Goal: Task Accomplishment & Management: Use online tool/utility

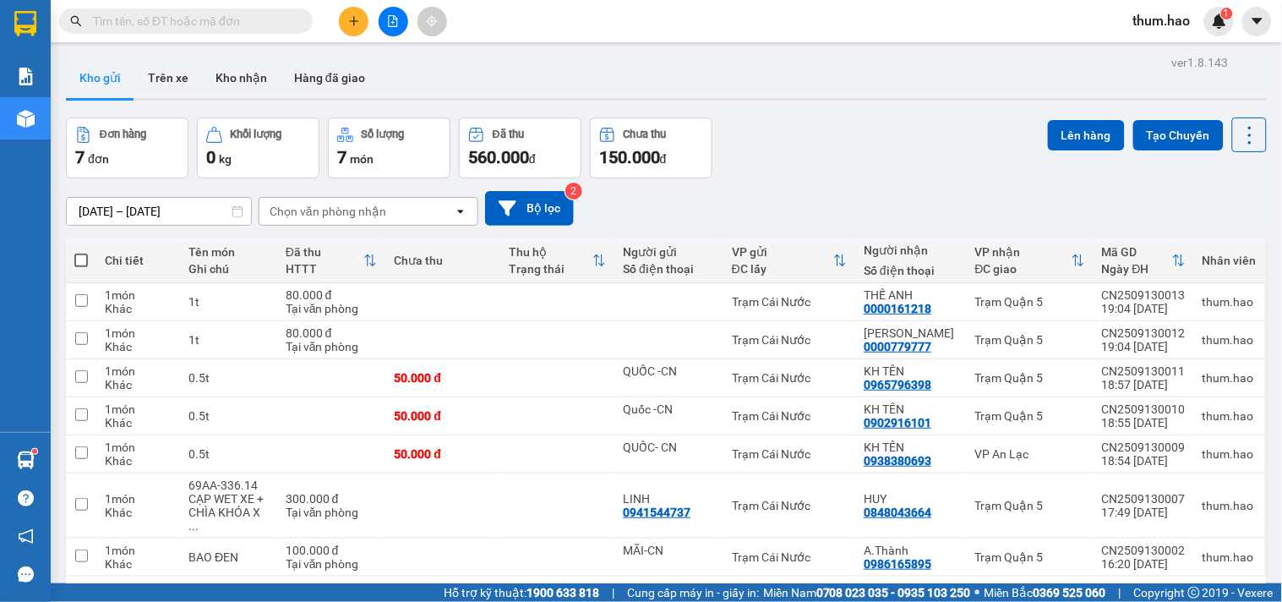
click at [186, 93] on button "Trên xe" at bounding box center [168, 77] width 68 height 41
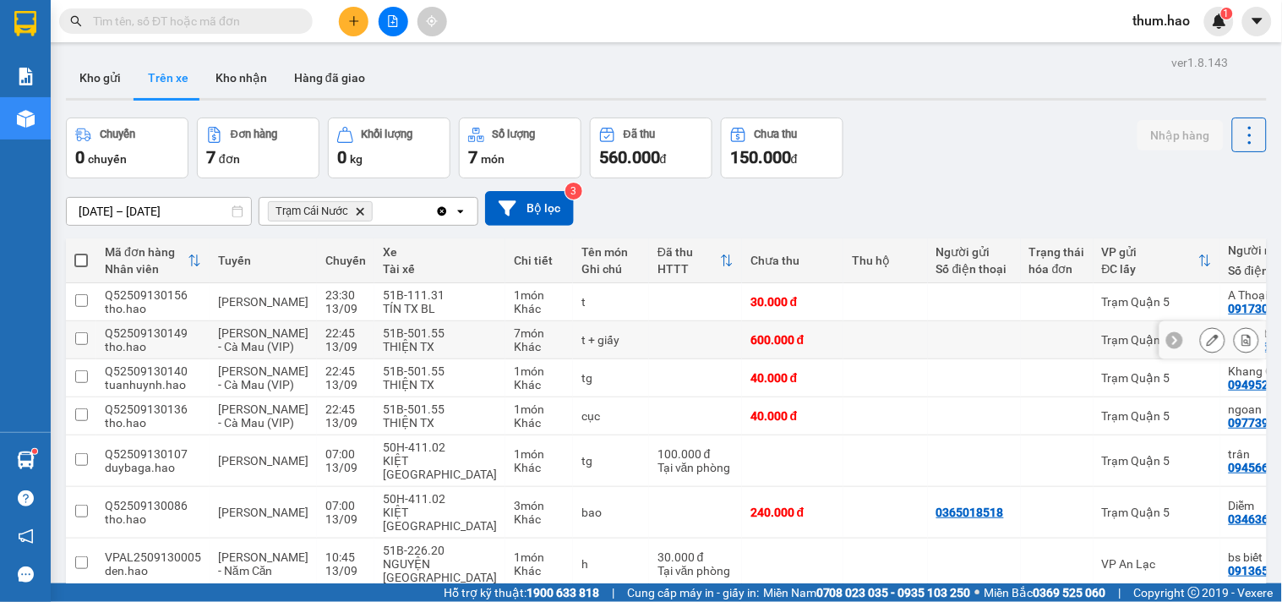
scroll to position [94, 0]
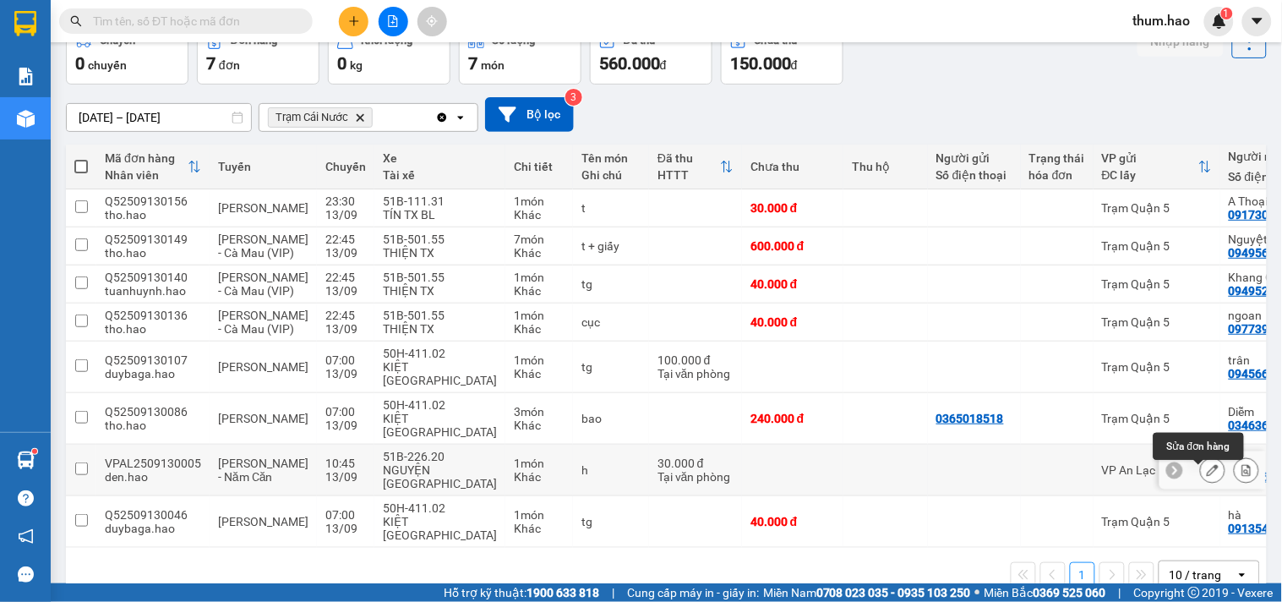
click at [1207, 476] on icon at bounding box center [1213, 470] width 12 height 12
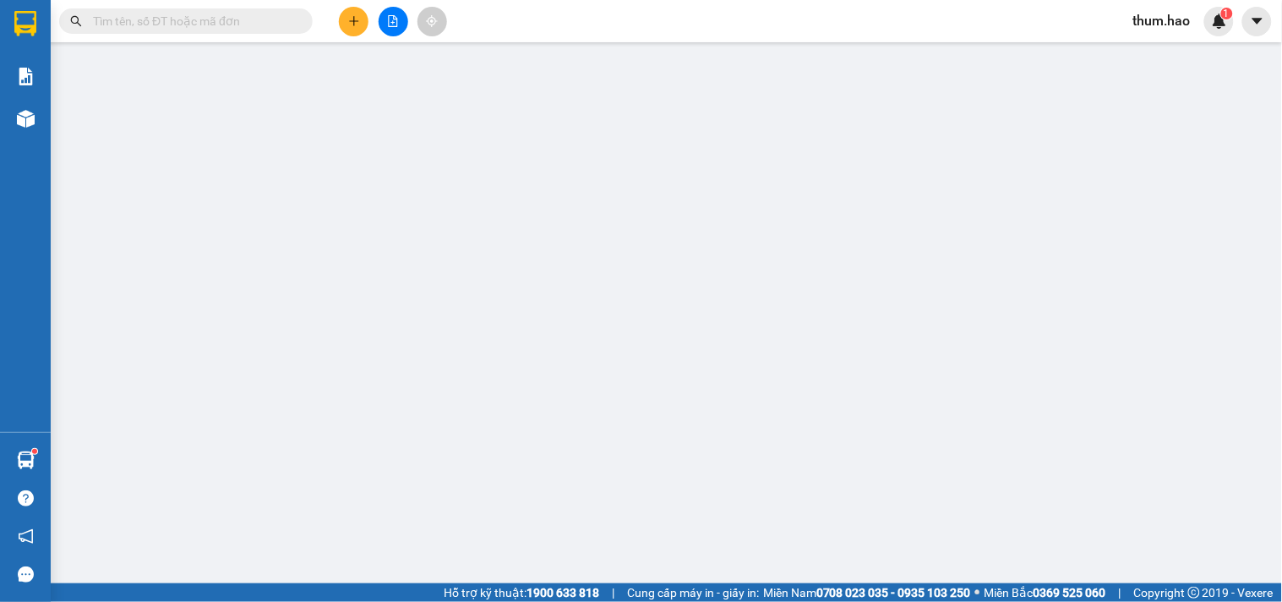
type input "0913650644"
type input "bs biết"
type input "30.000"
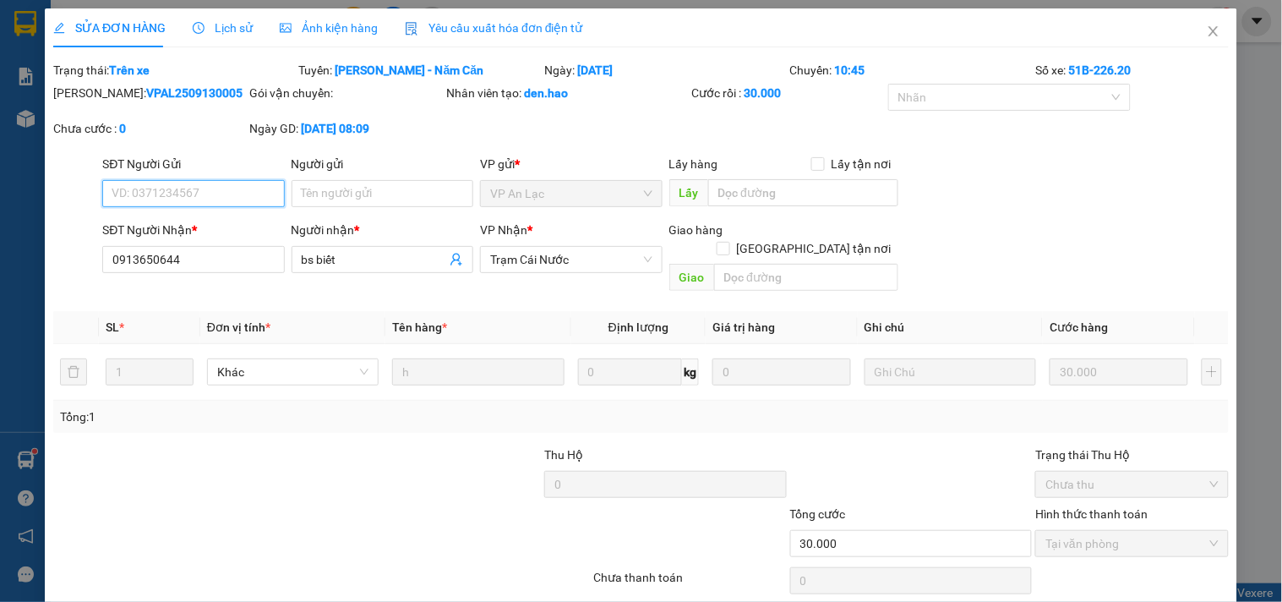
scroll to position [49, 0]
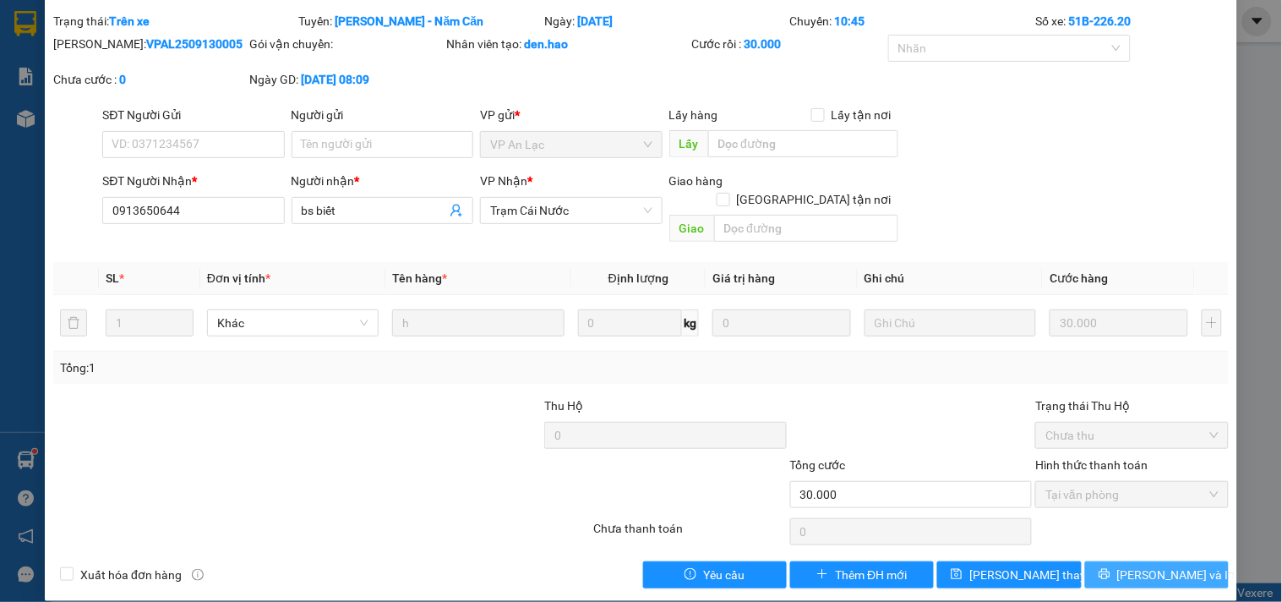
click at [1155, 565] on span "[PERSON_NAME] và In" at bounding box center [1176, 574] width 118 height 19
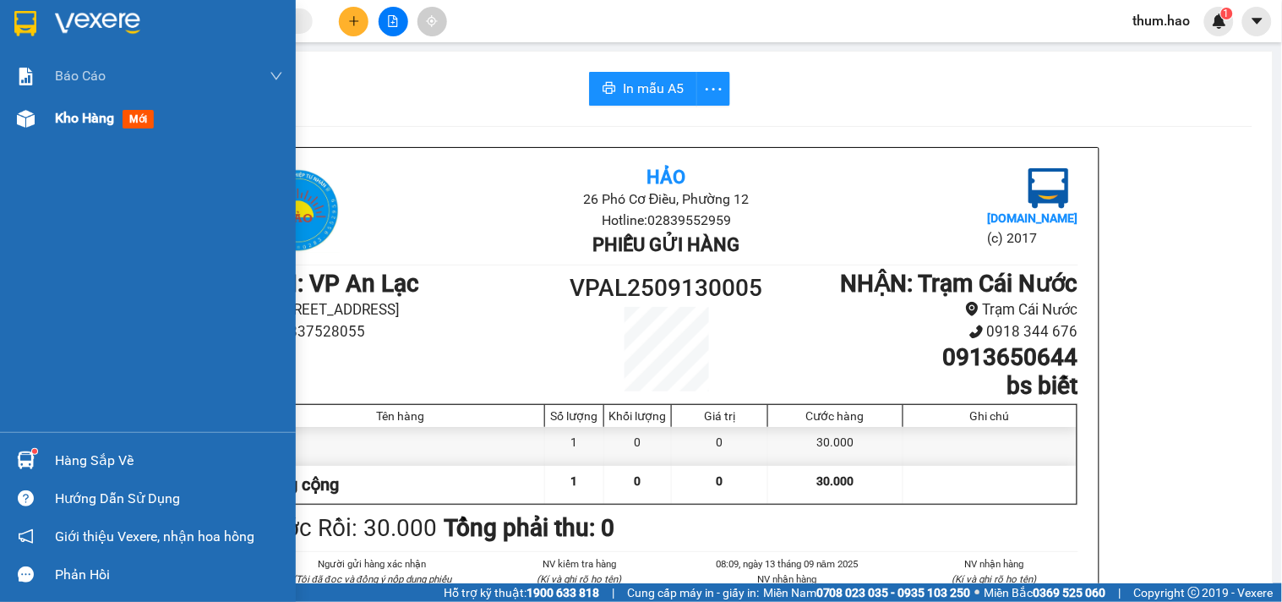
click at [57, 125] on span "Kho hàng" at bounding box center [84, 118] width 59 height 16
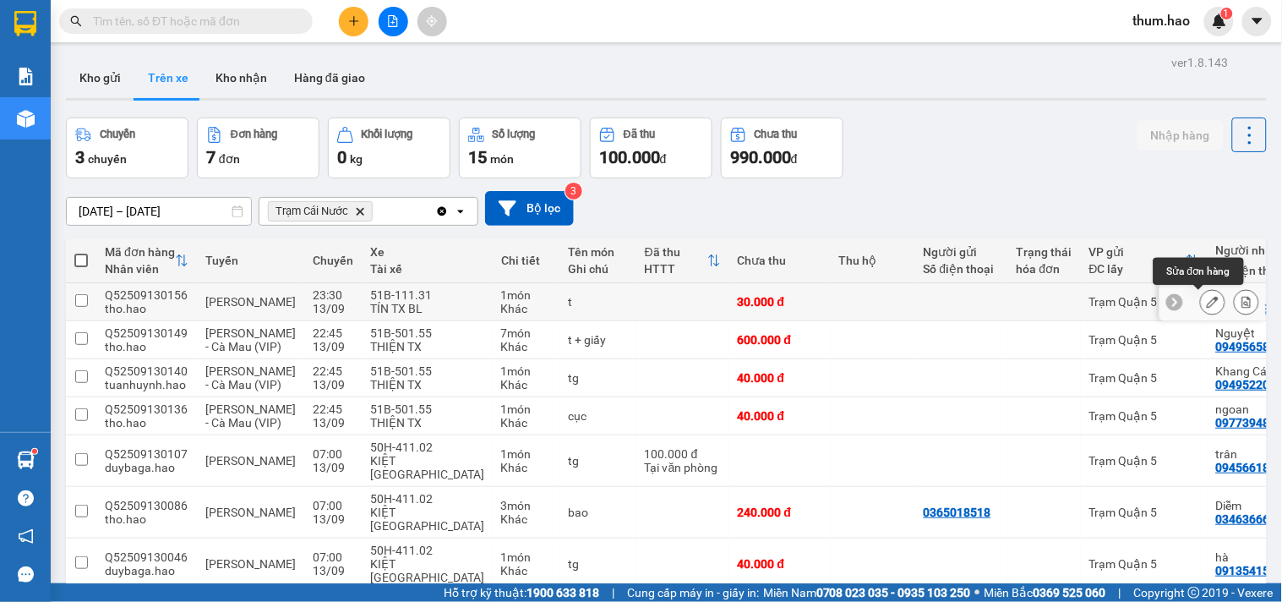
click at [1201, 302] on button at bounding box center [1213, 302] width 24 height 30
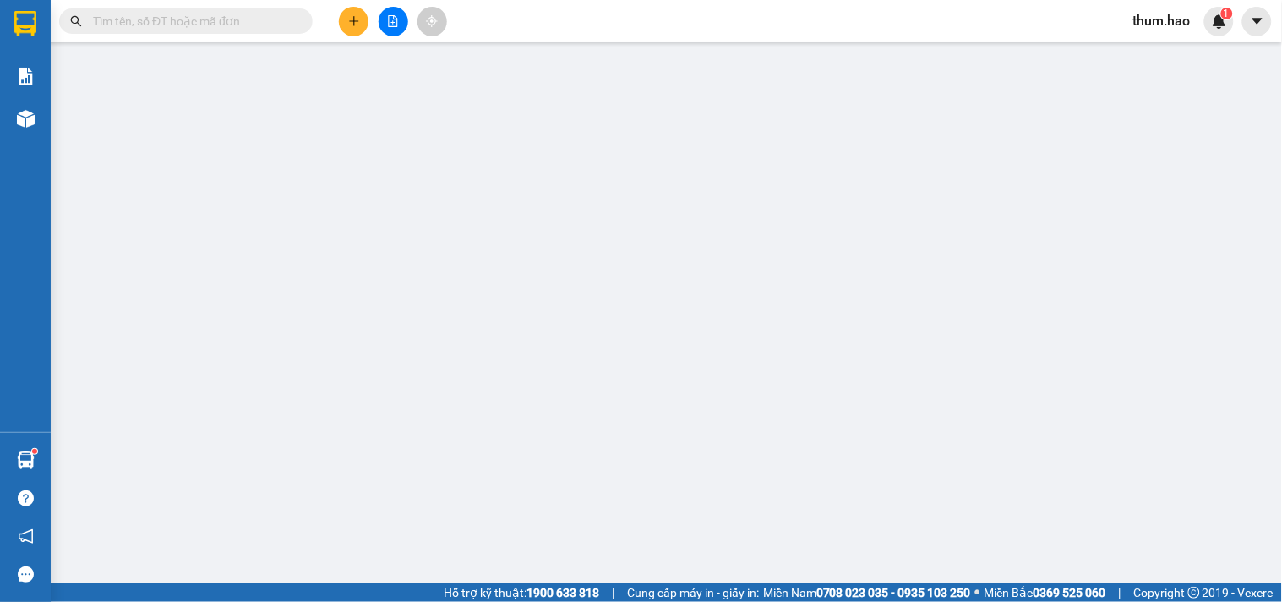
type input "0917300384"
type input "A Thoại"
type input "30.000"
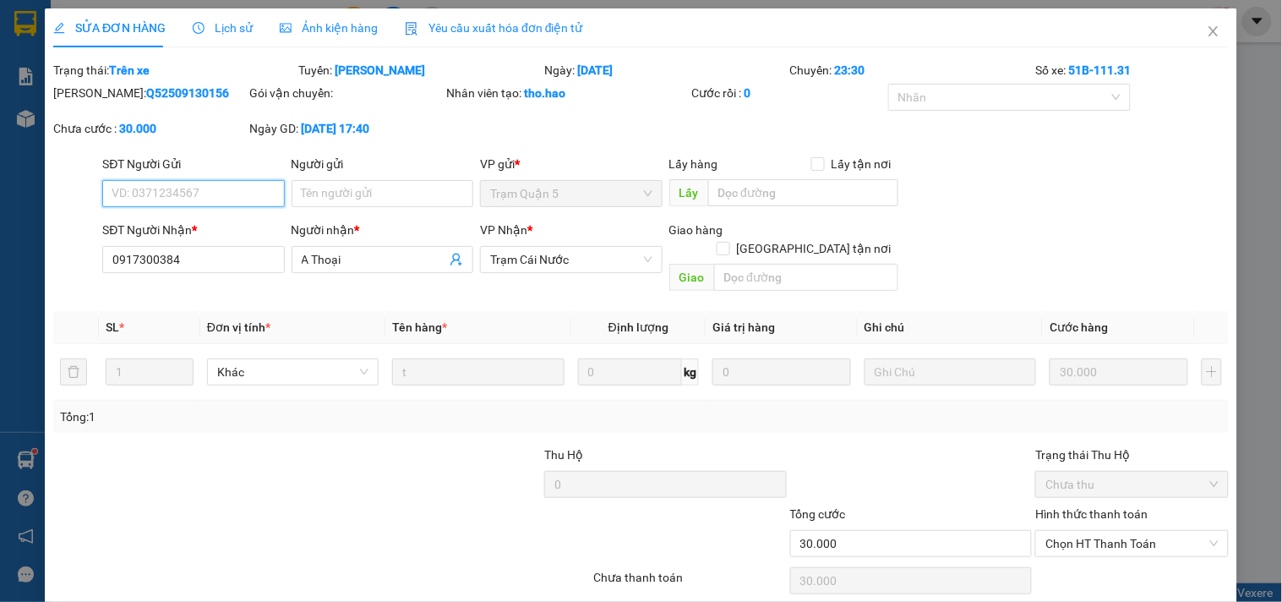
scroll to position [49, 0]
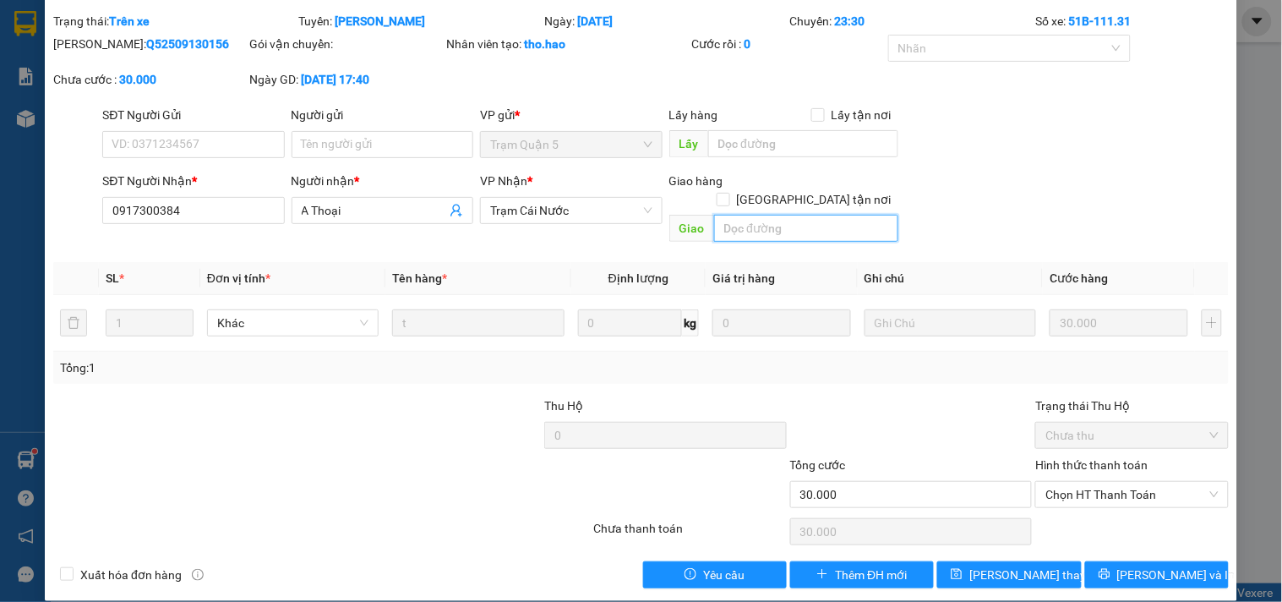
click at [728, 215] on input "text" at bounding box center [806, 228] width 184 height 27
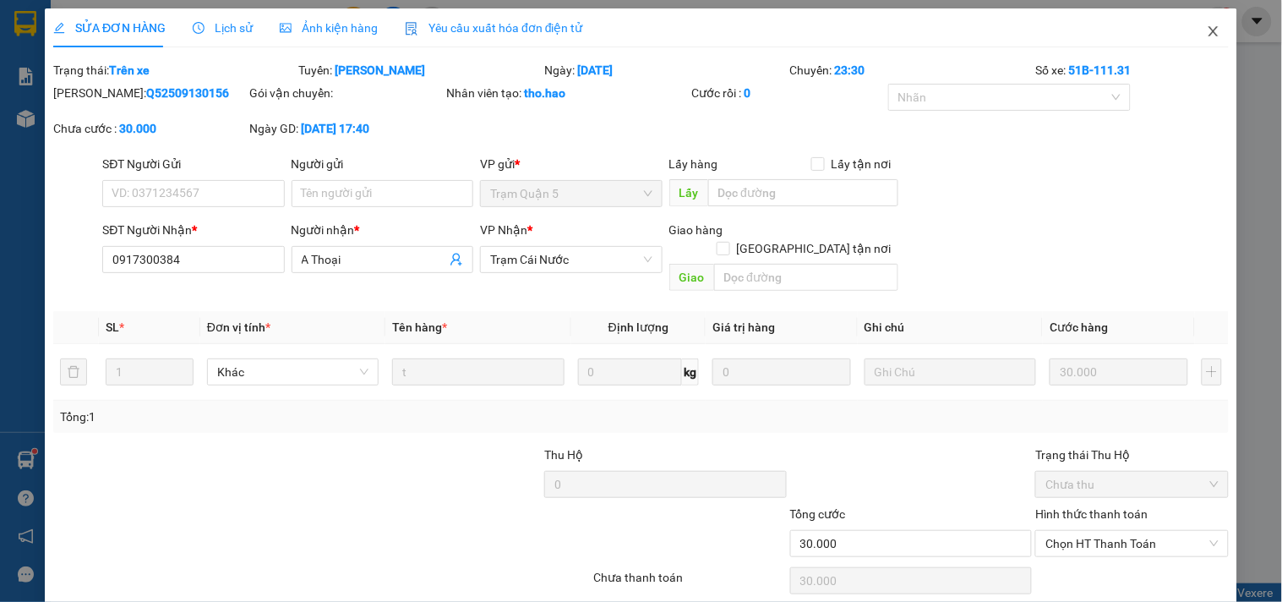
click at [1207, 38] on icon "close" at bounding box center [1214, 32] width 14 height 14
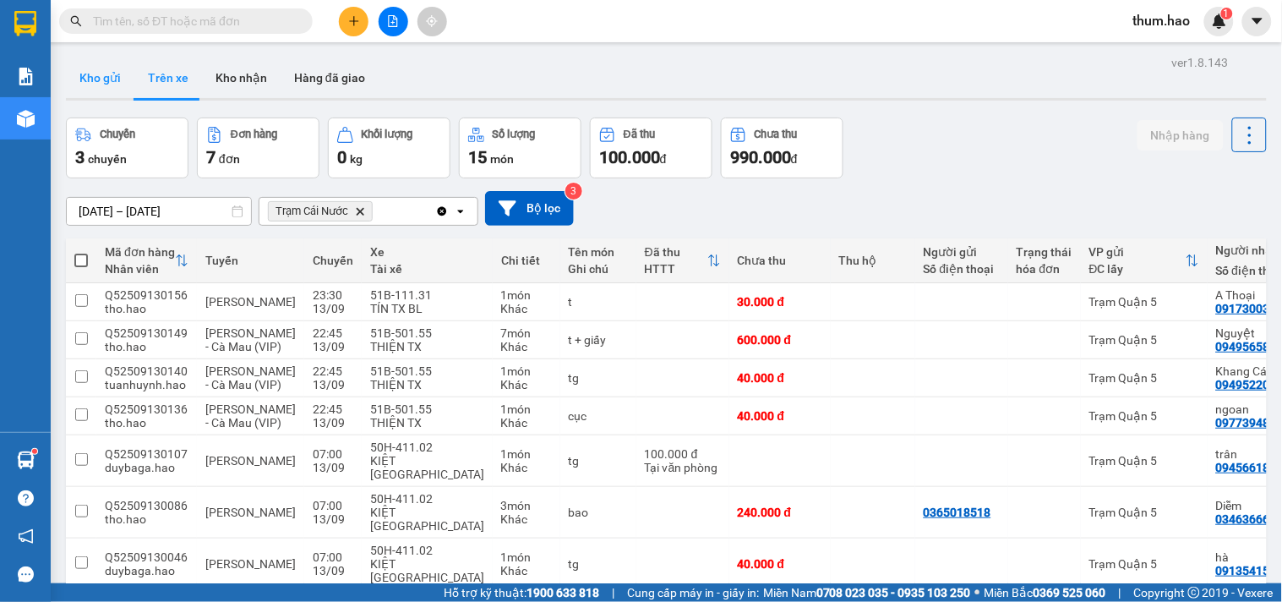
click at [90, 59] on button "Kho gửi" at bounding box center [100, 77] width 68 height 41
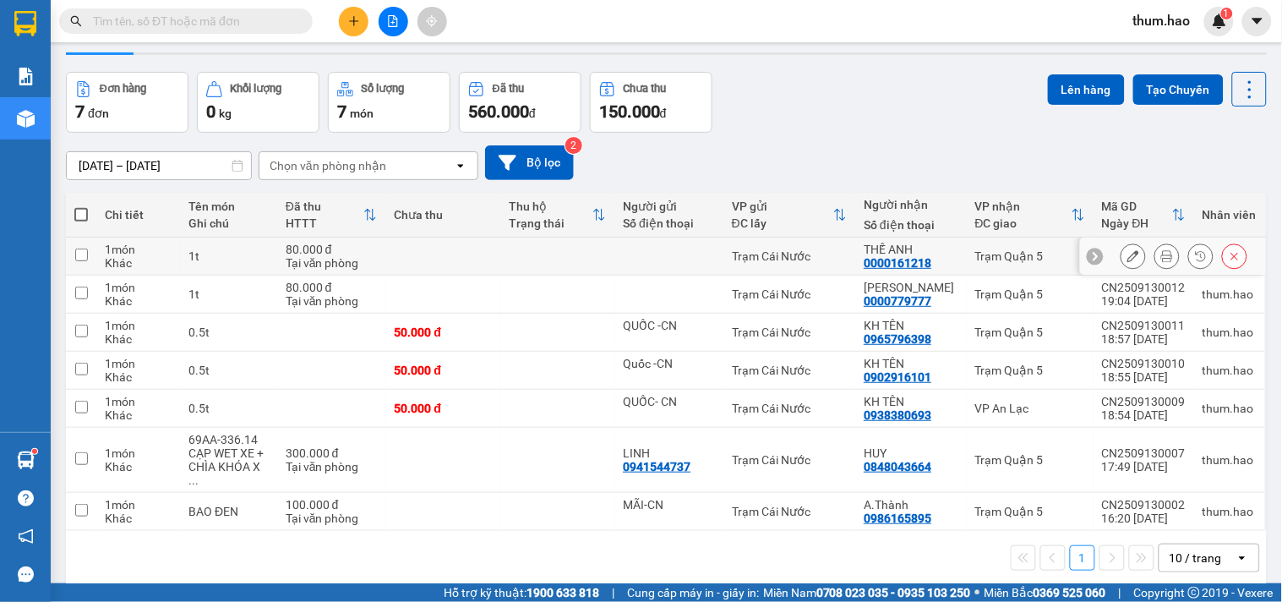
scroll to position [78, 0]
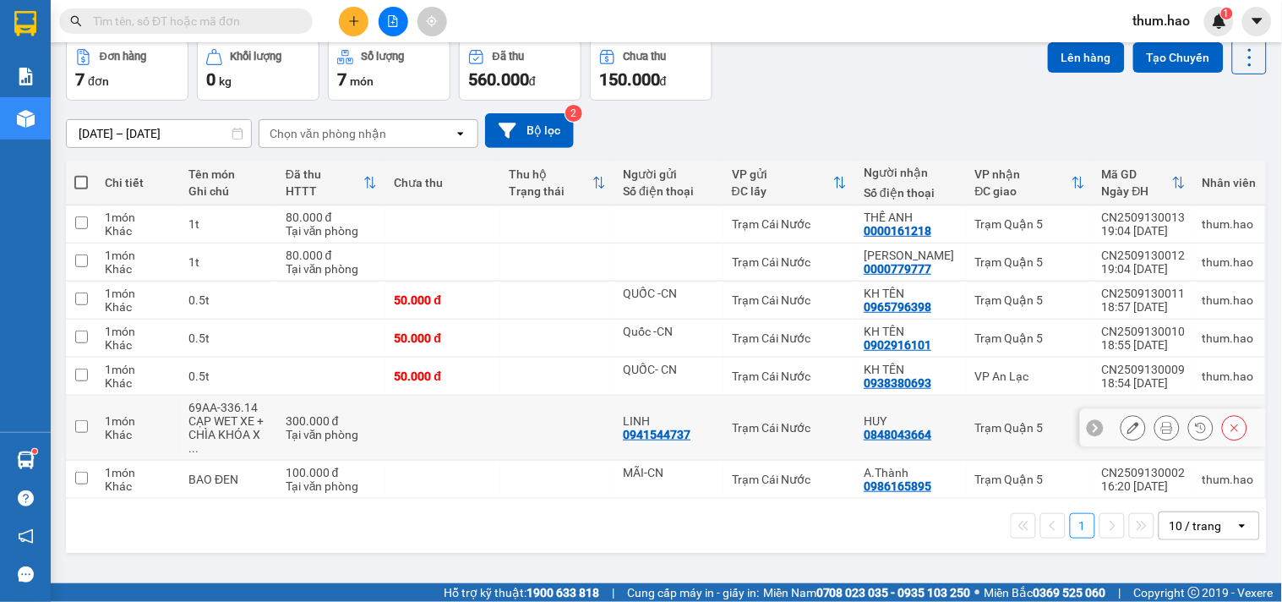
click at [80, 414] on td at bounding box center [81, 427] width 30 height 65
checkbox input "true"
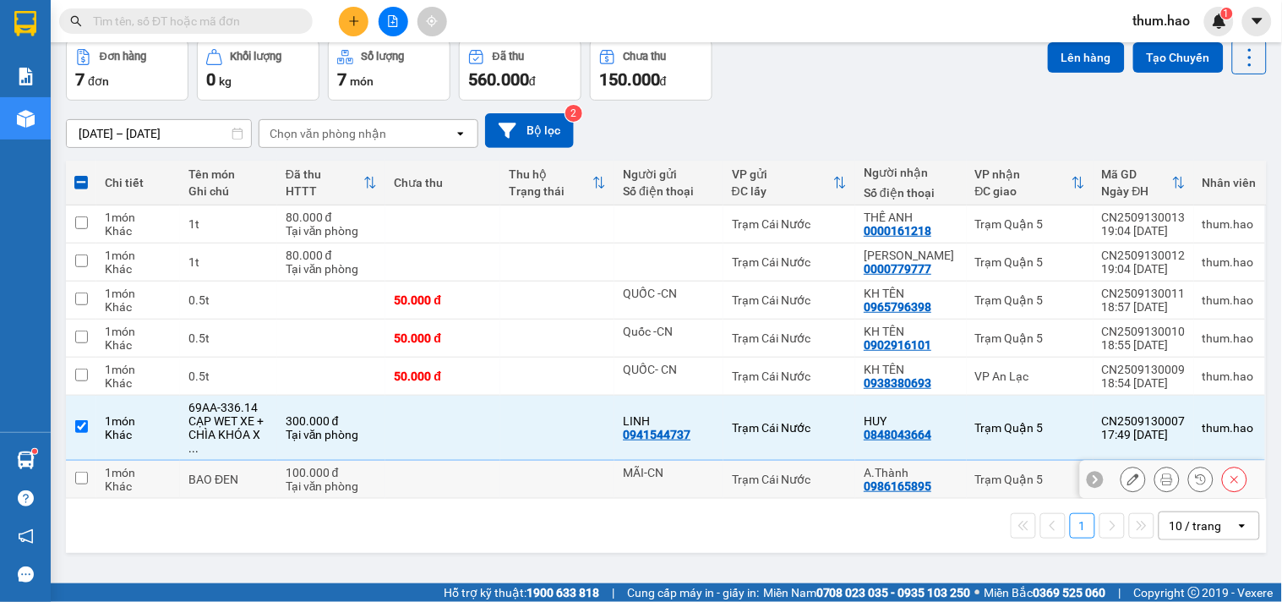
click at [83, 471] on input "checkbox" at bounding box center [81, 477] width 13 height 13
checkbox input "true"
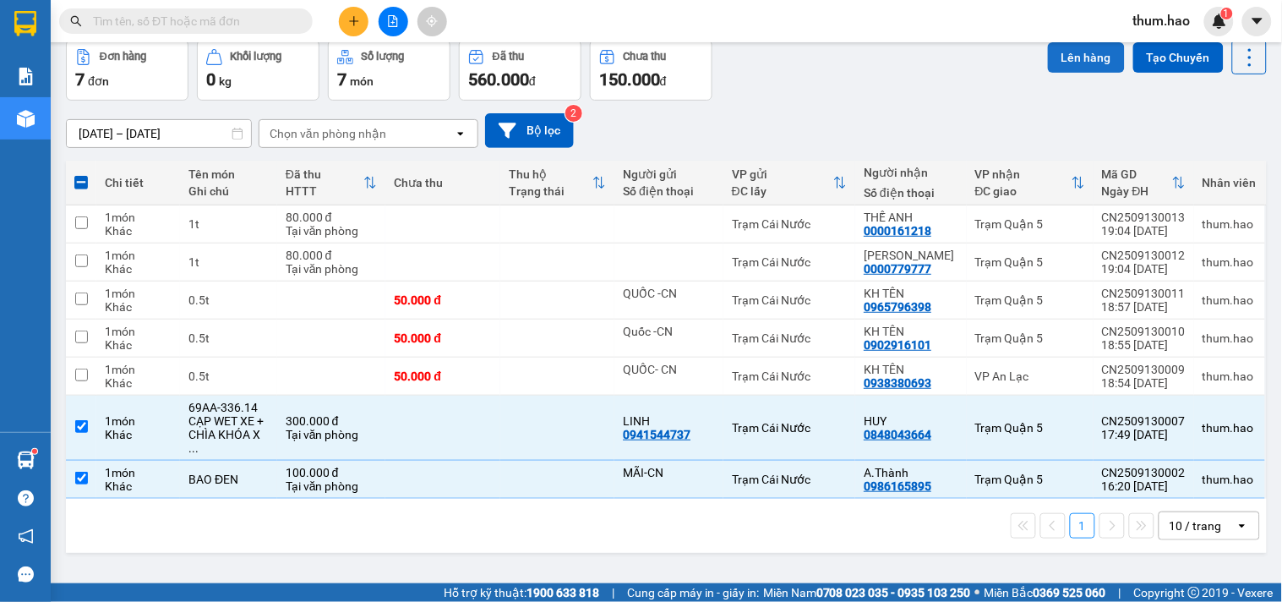
click at [1076, 52] on button "Lên hàng" at bounding box center [1086, 57] width 77 height 30
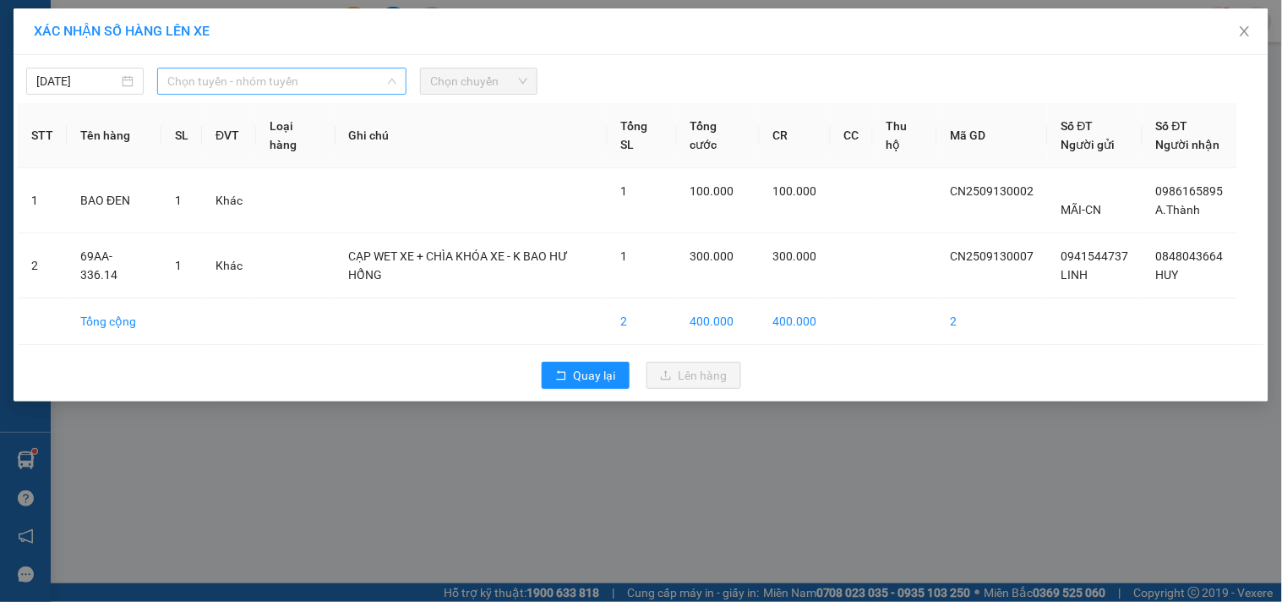
click at [316, 69] on span "Chọn tuyến - nhóm tuyến" at bounding box center [281, 80] width 229 height 25
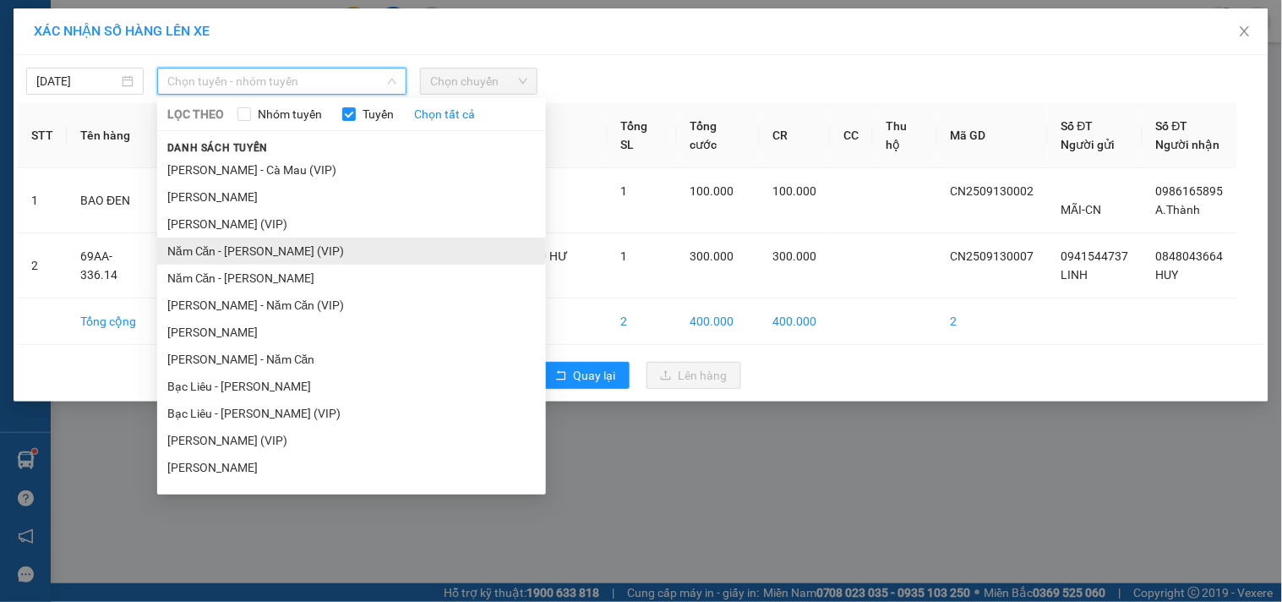
click at [289, 243] on li "Năm Căn - [PERSON_NAME] (VIP)" at bounding box center [351, 250] width 389 height 27
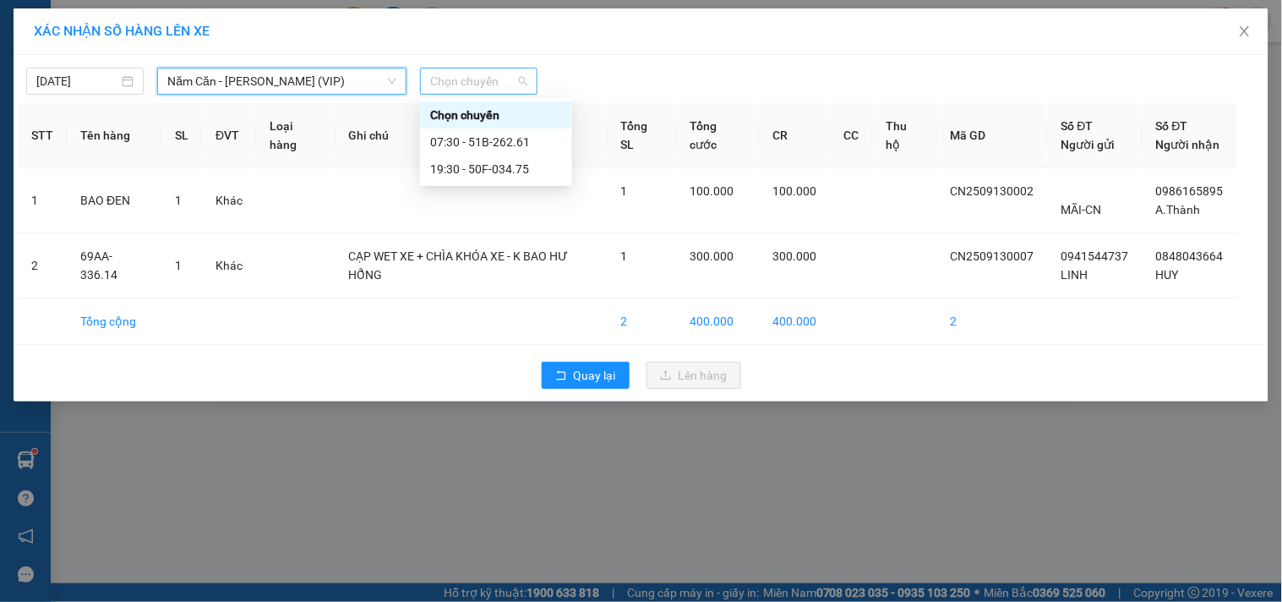
click at [520, 70] on span "Chọn chuyến" at bounding box center [478, 80] width 97 height 25
click at [483, 171] on div "19:30 - 50F-034.75" at bounding box center [496, 169] width 132 height 19
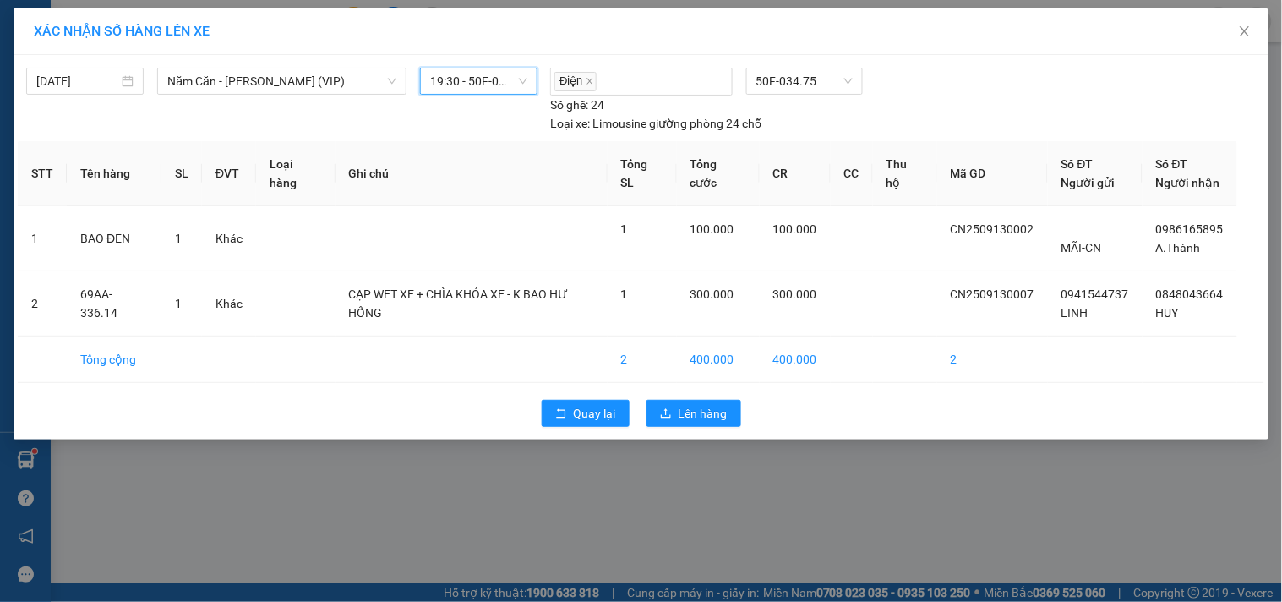
click at [682, 395] on div "Quay lại Lên hàng" at bounding box center [641, 413] width 1246 height 44
click at [680, 411] on span "Lên hàng" at bounding box center [702, 413] width 49 height 19
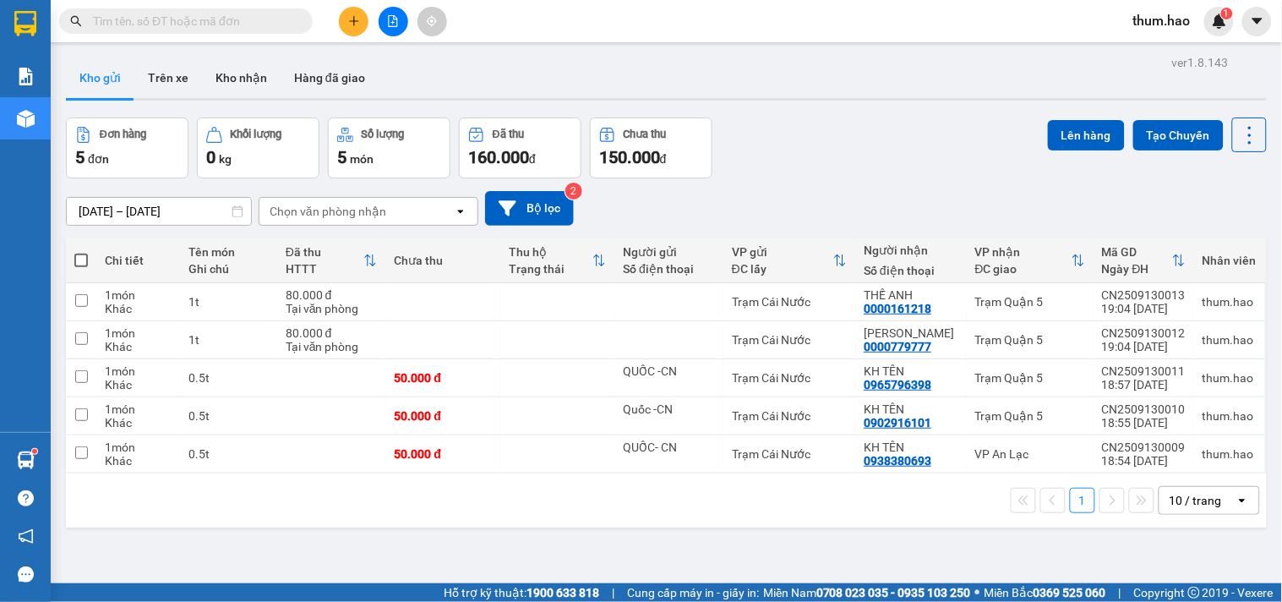
click at [85, 80] on button "Kho gửi" at bounding box center [100, 77] width 68 height 41
click at [116, 30] on input "text" at bounding box center [192, 21] width 199 height 19
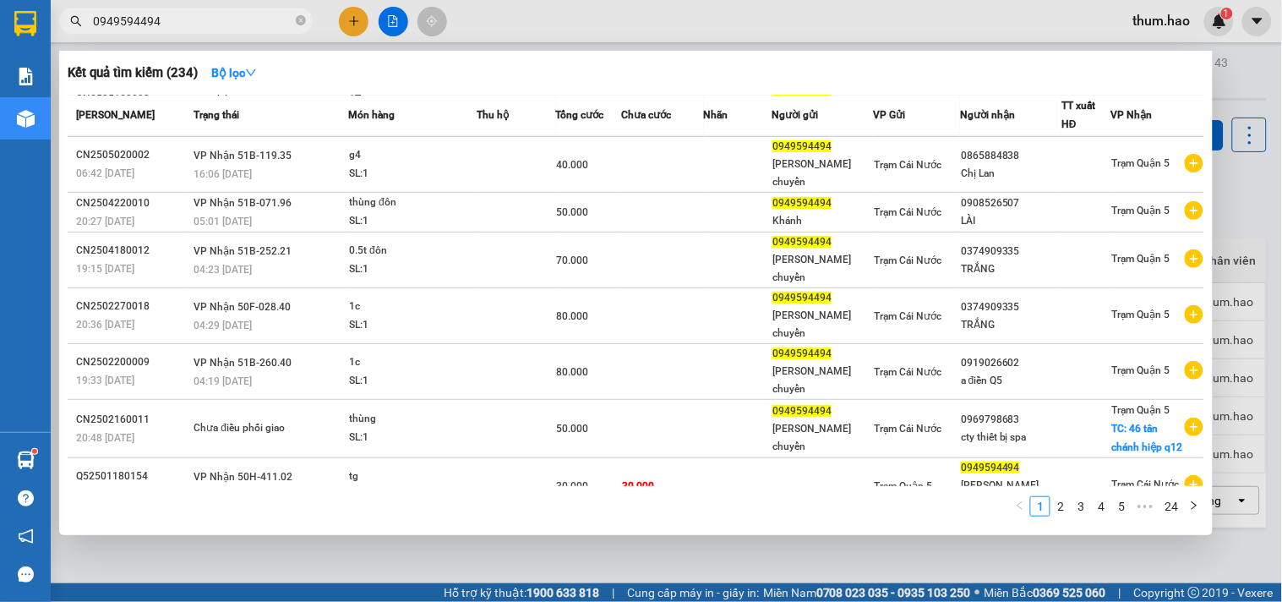
scroll to position [179, 0]
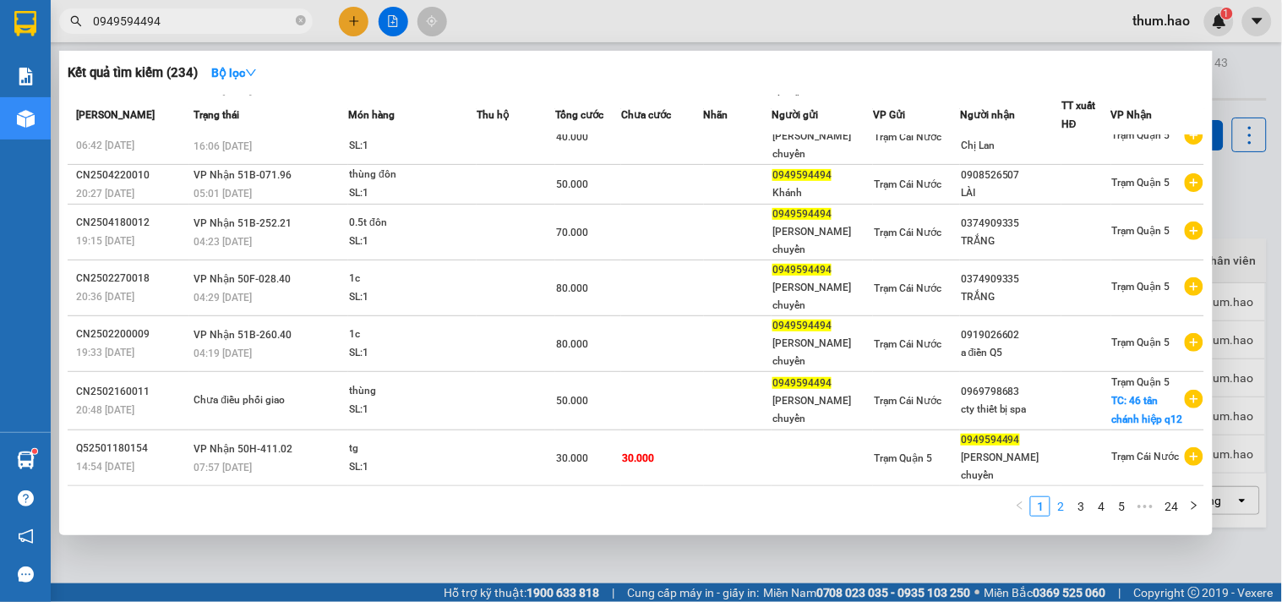
type input "0949594494"
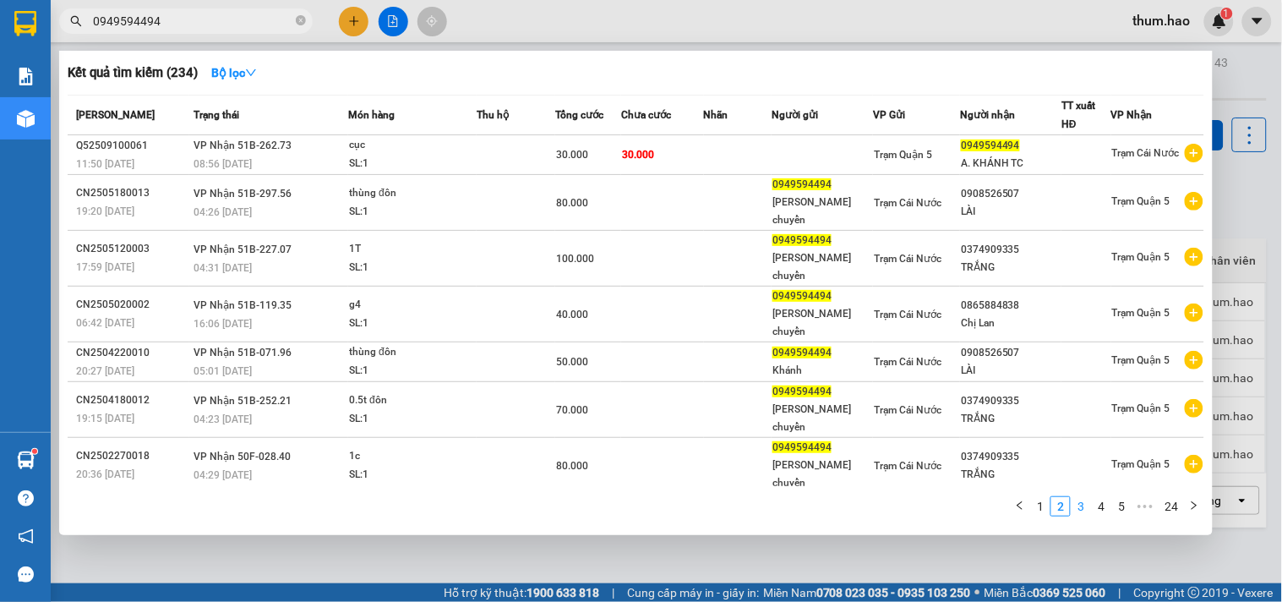
click at [1078, 508] on link "3" at bounding box center [1080, 506] width 19 height 19
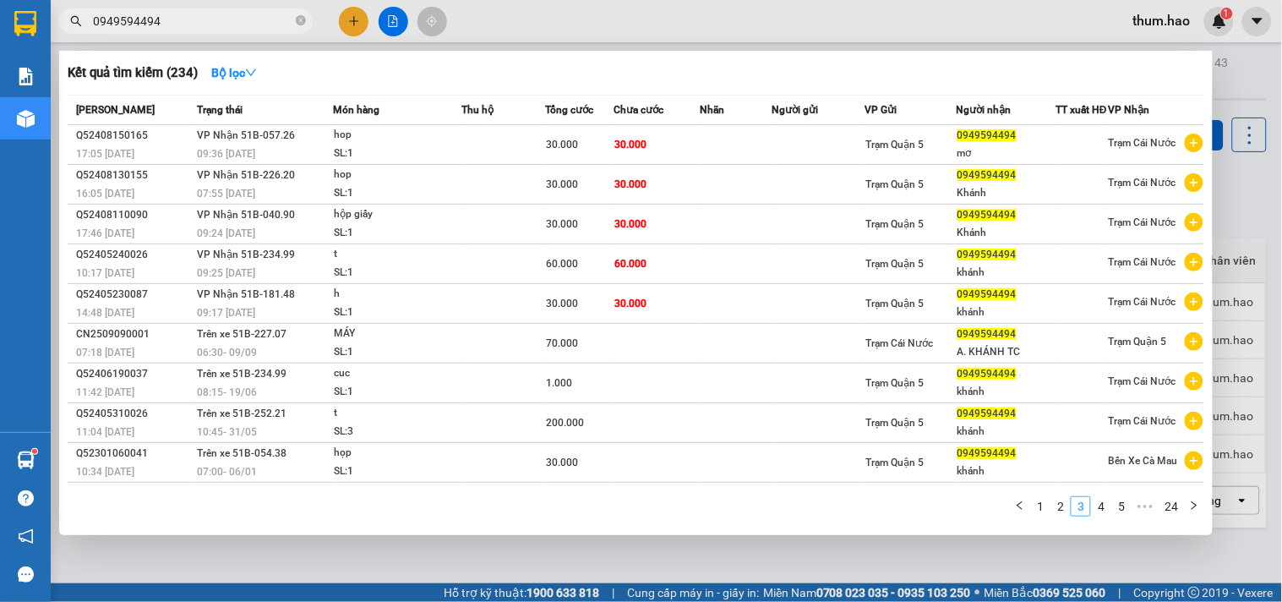
click at [1078, 508] on link "3" at bounding box center [1080, 506] width 19 height 19
click at [1098, 505] on link "4" at bounding box center [1101, 506] width 19 height 19
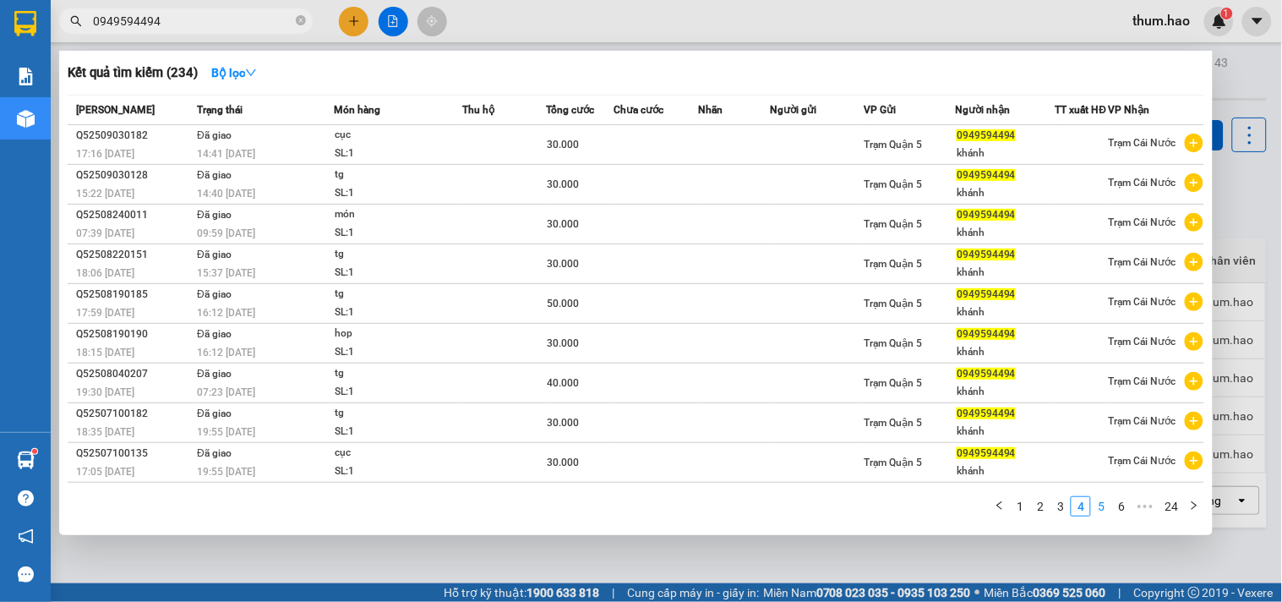
click at [1098, 505] on link "5" at bounding box center [1101, 506] width 19 height 19
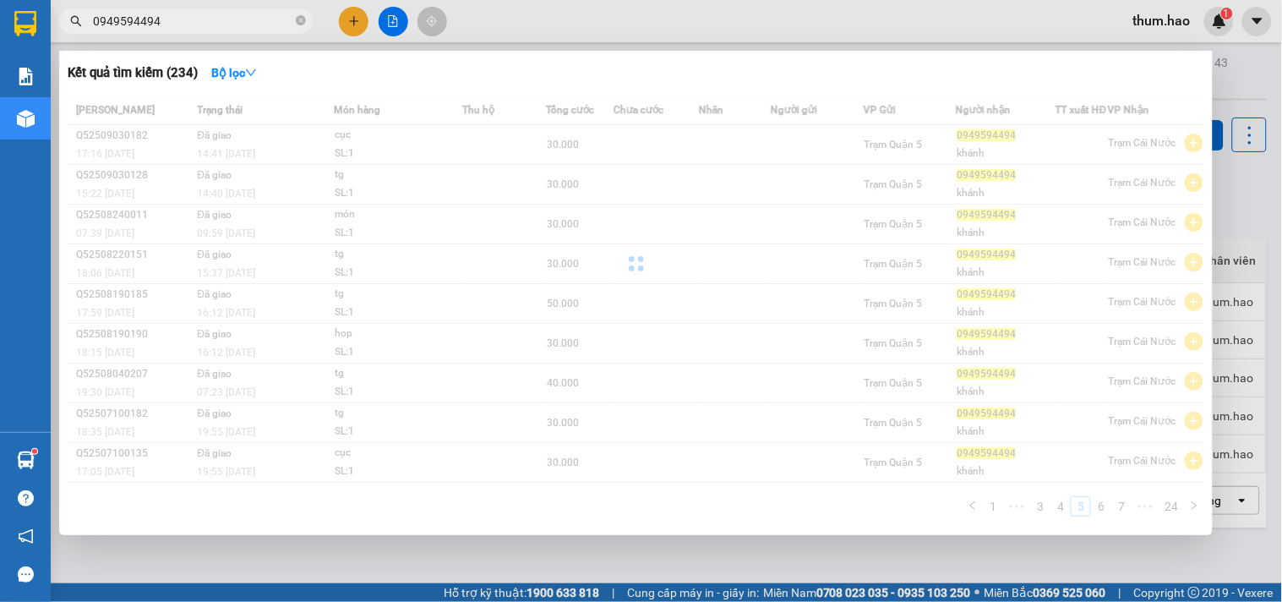
click at [1098, 505] on div "Mã ĐH Trạng thái Món hàng Thu hộ Tổng cước Chưa cước Nhãn Người gửi VP Gửi Ngườ…" at bounding box center [636, 311] width 1136 height 432
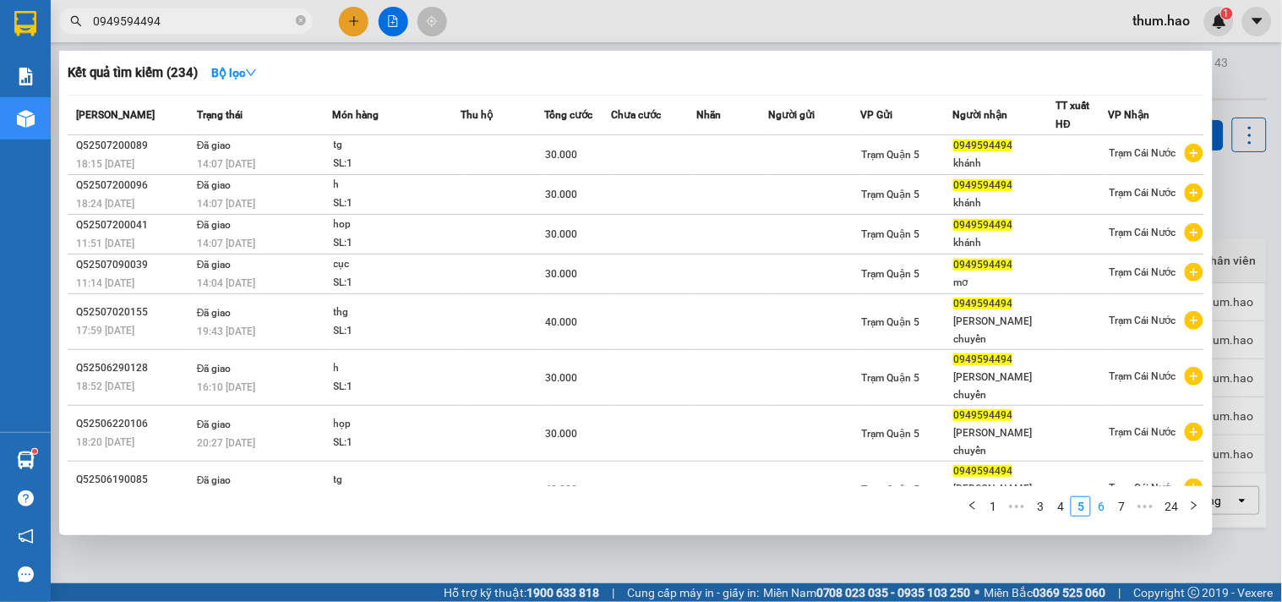
click at [1098, 505] on link "6" at bounding box center [1101, 506] width 19 height 19
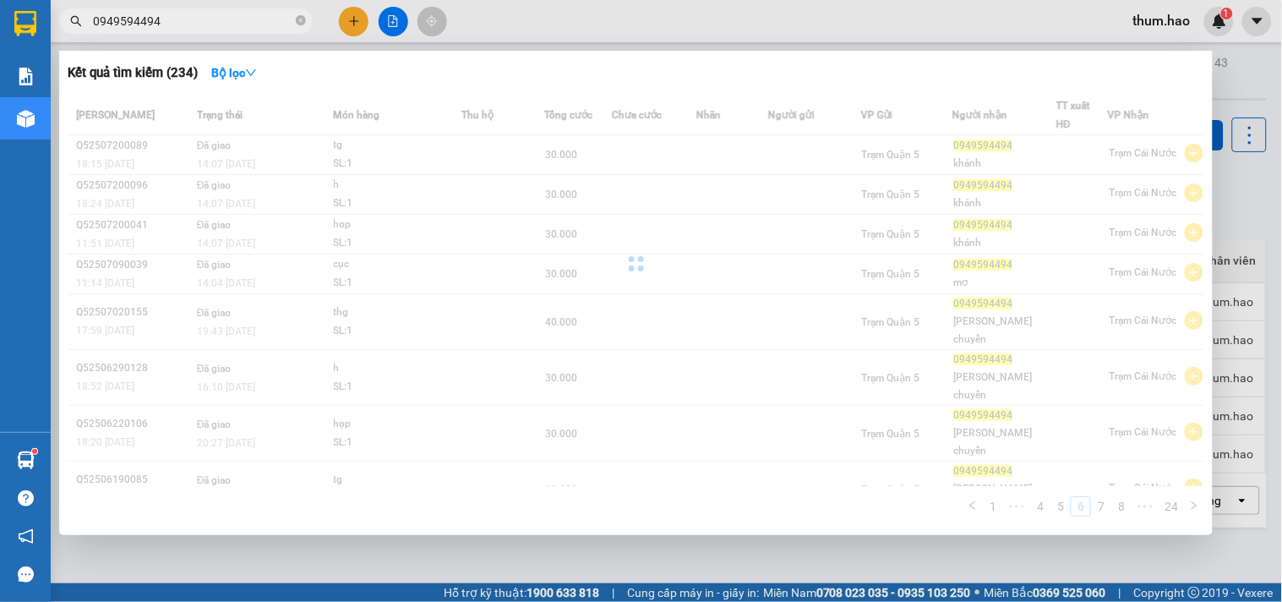
click at [1098, 505] on div "[PERSON_NAME] thái Món hàng Thu hộ Tổng cước Chưa cước Nhãn Người gửi VP Gửi Ng…" at bounding box center [636, 311] width 1136 height 432
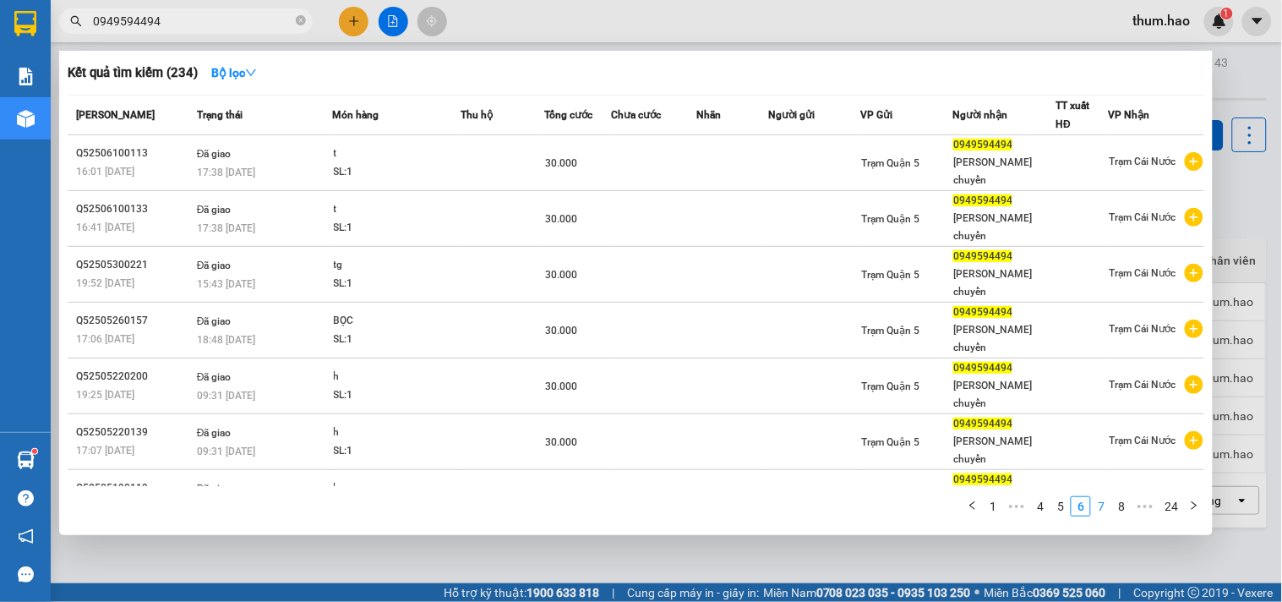
click at [1098, 505] on link "7" at bounding box center [1101, 506] width 19 height 19
click at [1098, 505] on div "Mã ĐH Trạng thái Món hàng Thu hộ Tổng cước Chưa cước Nhãn Người gửi VP Gửi Ngườ…" at bounding box center [636, 311] width 1136 height 432
click at [1119, 508] on link "9" at bounding box center [1121, 506] width 19 height 19
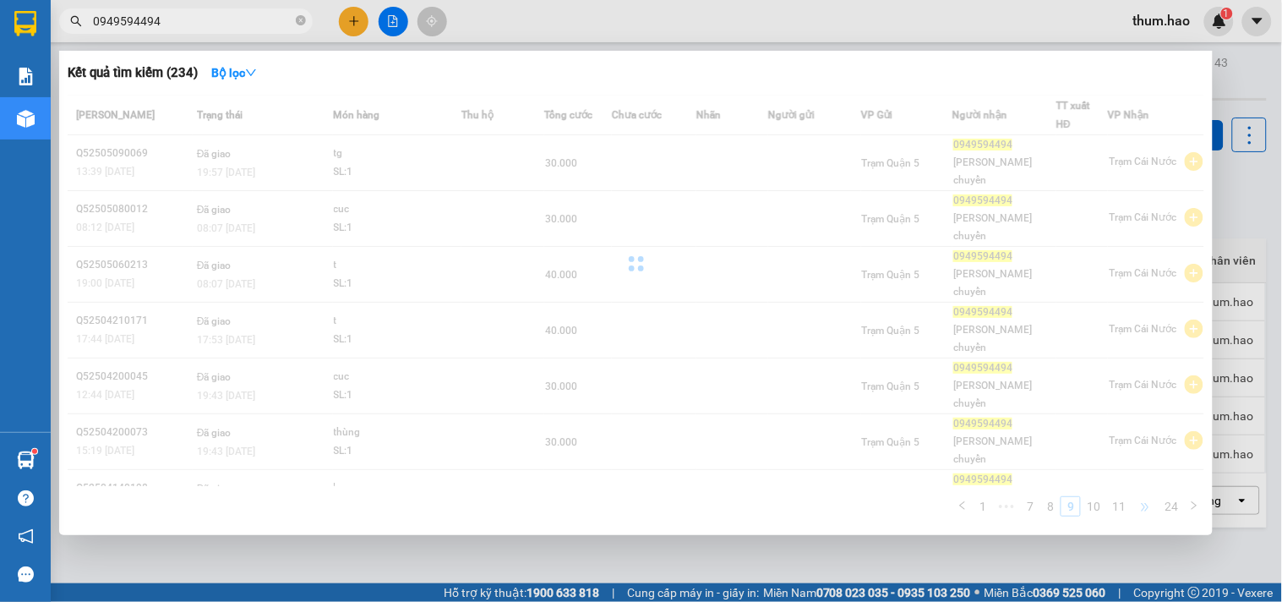
click at [1145, 500] on span "•••" at bounding box center [1144, 506] width 27 height 20
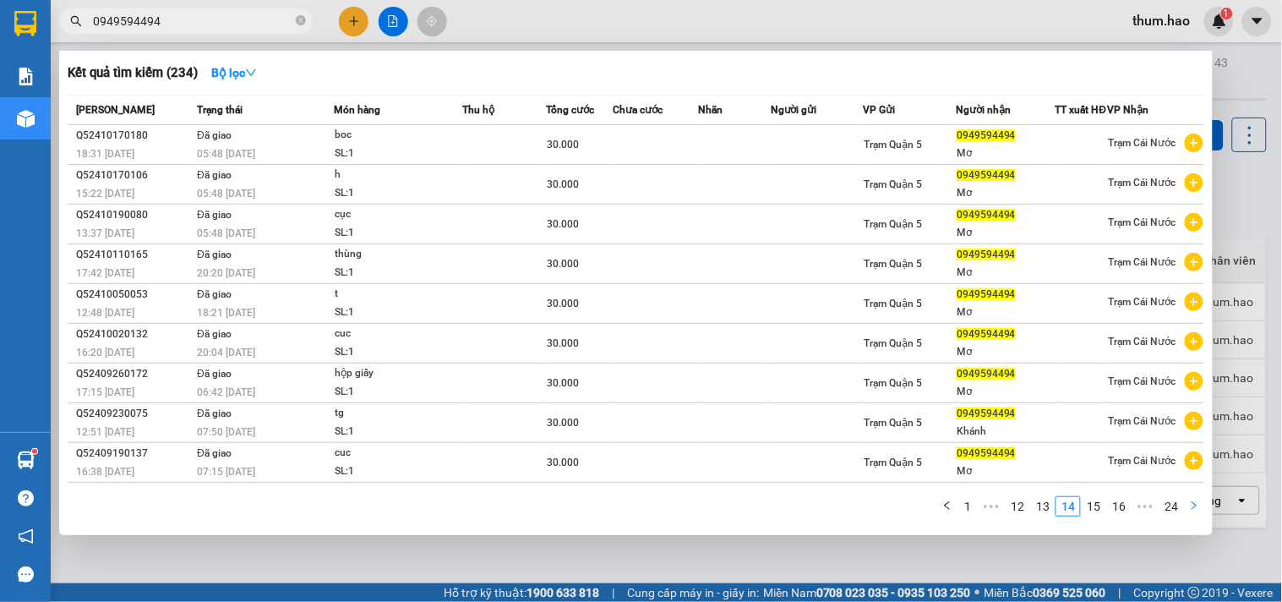
click at [1188, 504] on button "button" at bounding box center [1194, 506] width 20 height 20
click at [952, 509] on icon "left" at bounding box center [947, 505] width 10 height 10
click at [1190, 504] on icon "right" at bounding box center [1194, 505] width 10 height 10
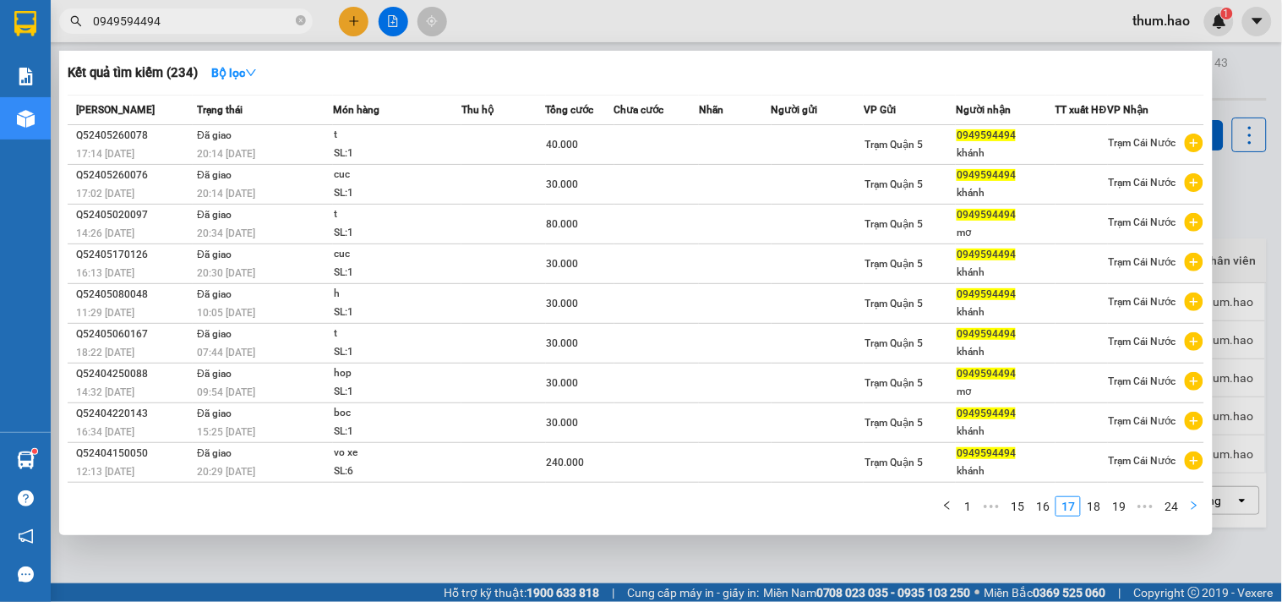
click at [1190, 504] on icon "right" at bounding box center [1194, 505] width 10 height 10
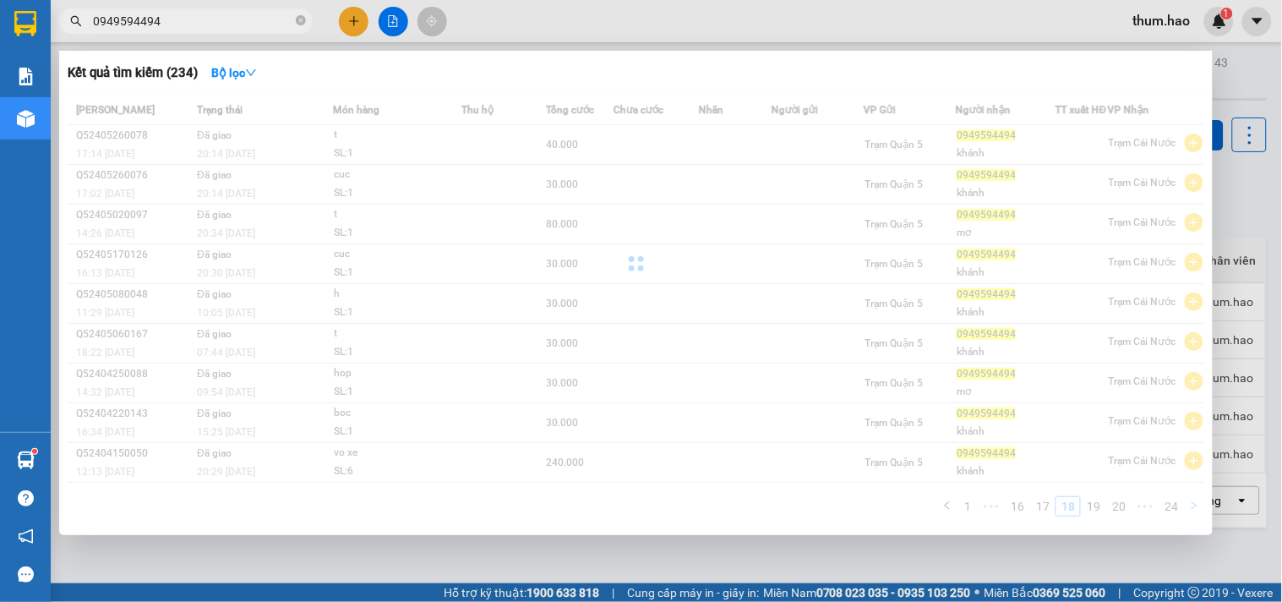
click at [1190, 504] on div "Mã ĐH Trạng thái Món hàng Thu hộ Tổng cước Chưa cước Nhãn Người gửi VP Gửi Ngườ…" at bounding box center [636, 311] width 1136 height 432
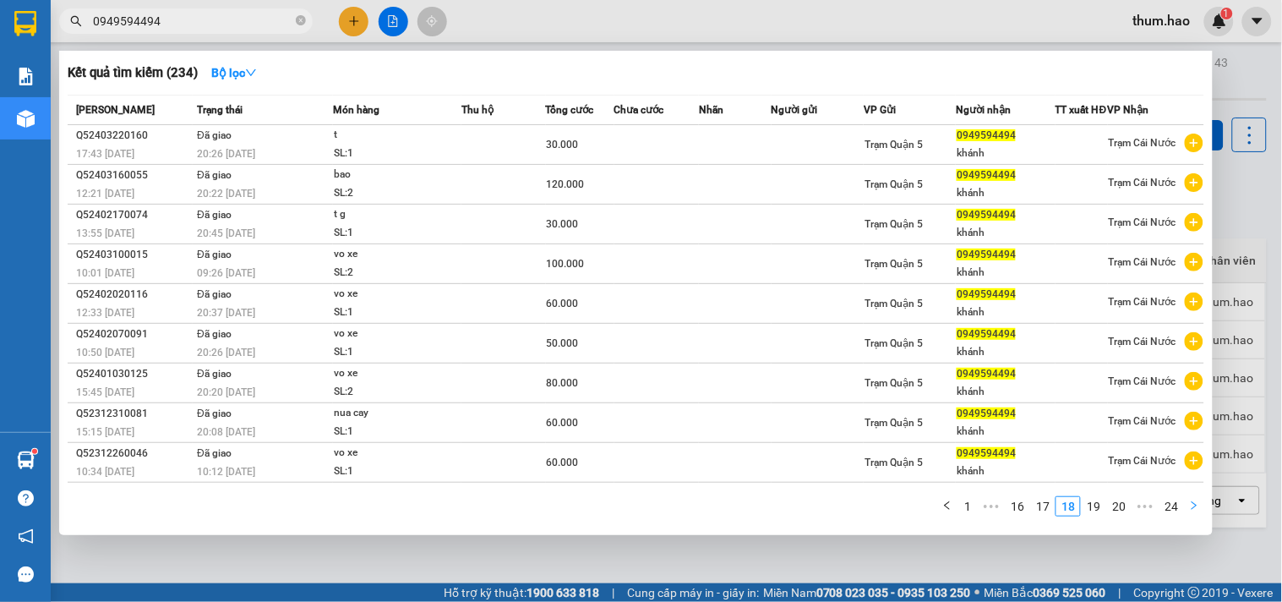
click at [1190, 504] on icon "right" at bounding box center [1194, 505] width 10 height 10
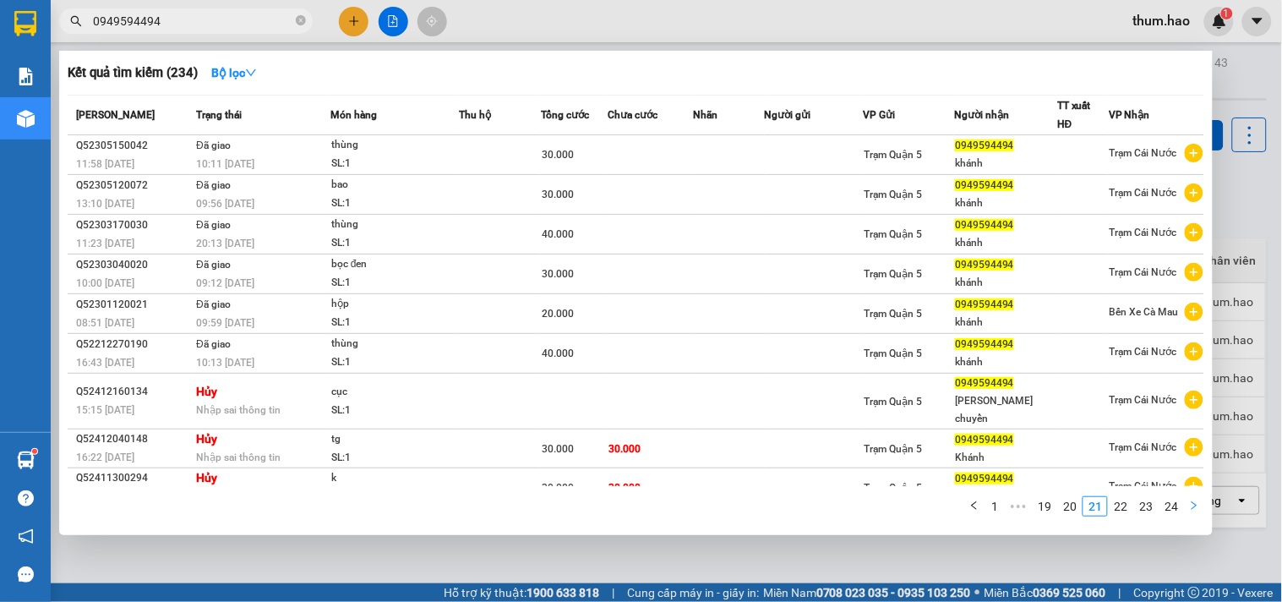
click at [1190, 504] on icon "right" at bounding box center [1194, 505] width 10 height 10
click at [1190, 504] on div "[PERSON_NAME] thái Món hàng Thu hộ Tổng cước Chưa cước Nhãn Người gửi VP Gửi Ng…" at bounding box center [636, 311] width 1136 height 432
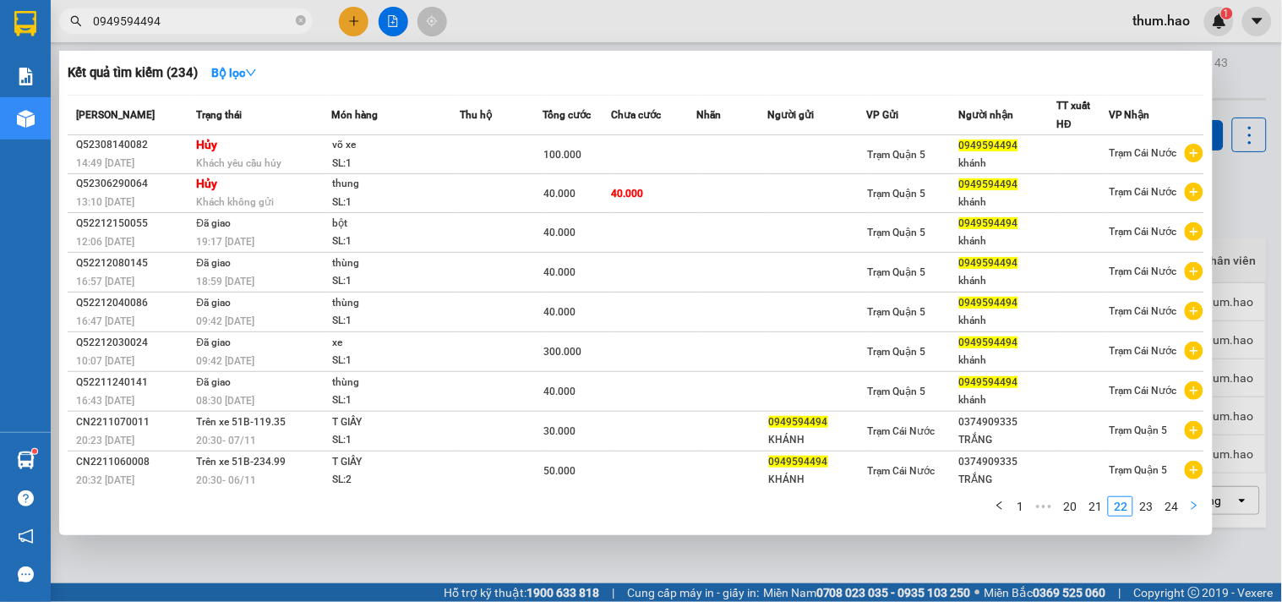
click at [1190, 504] on icon "right" at bounding box center [1194, 505] width 10 height 10
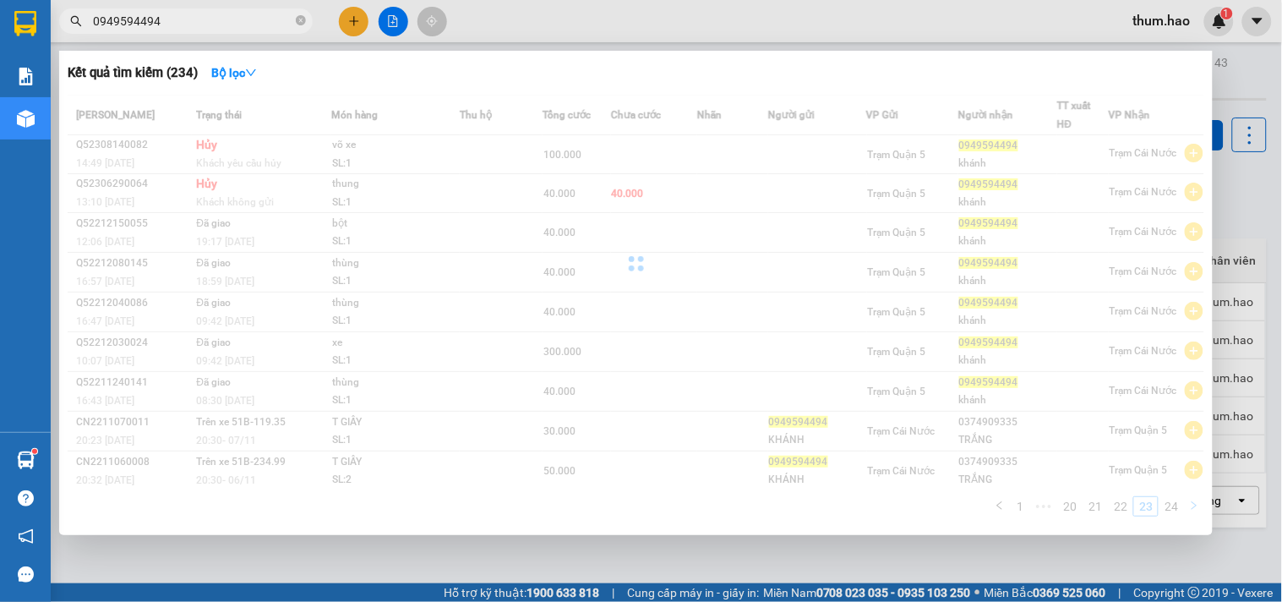
click at [1190, 504] on div "Mã ĐH Trạng thái Món hàng Thu hộ Tổng cước Chưa cước Nhãn Người gửi VP Gửi Ngườ…" at bounding box center [636, 311] width 1136 height 432
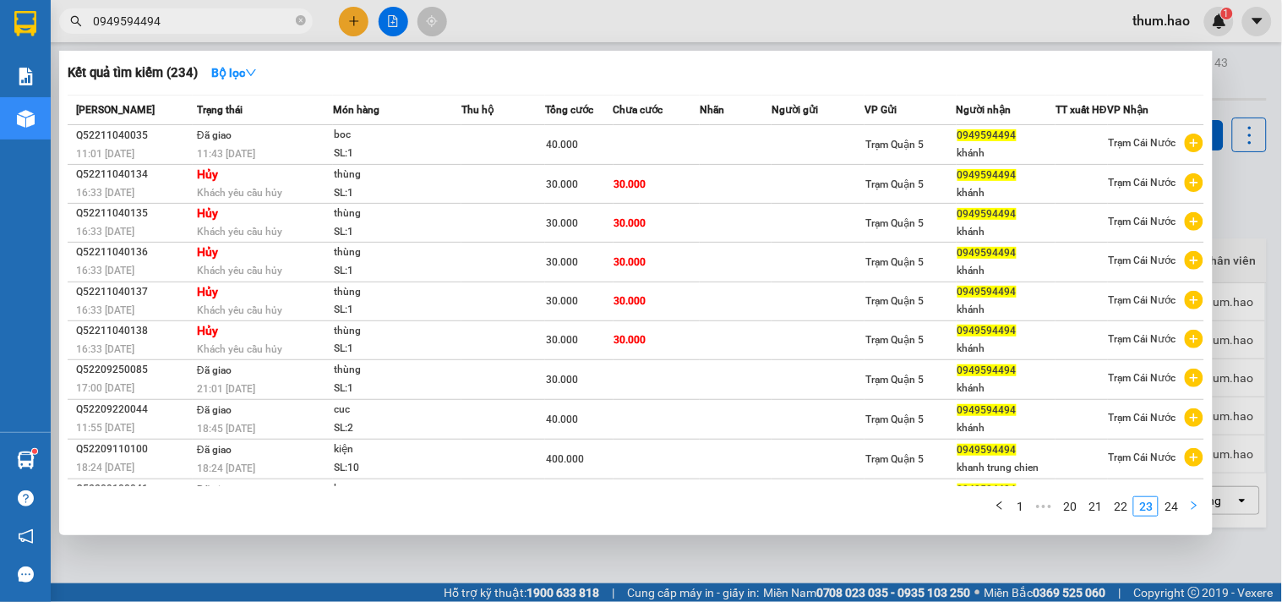
click at [1190, 504] on icon "right" at bounding box center [1194, 505] width 10 height 10
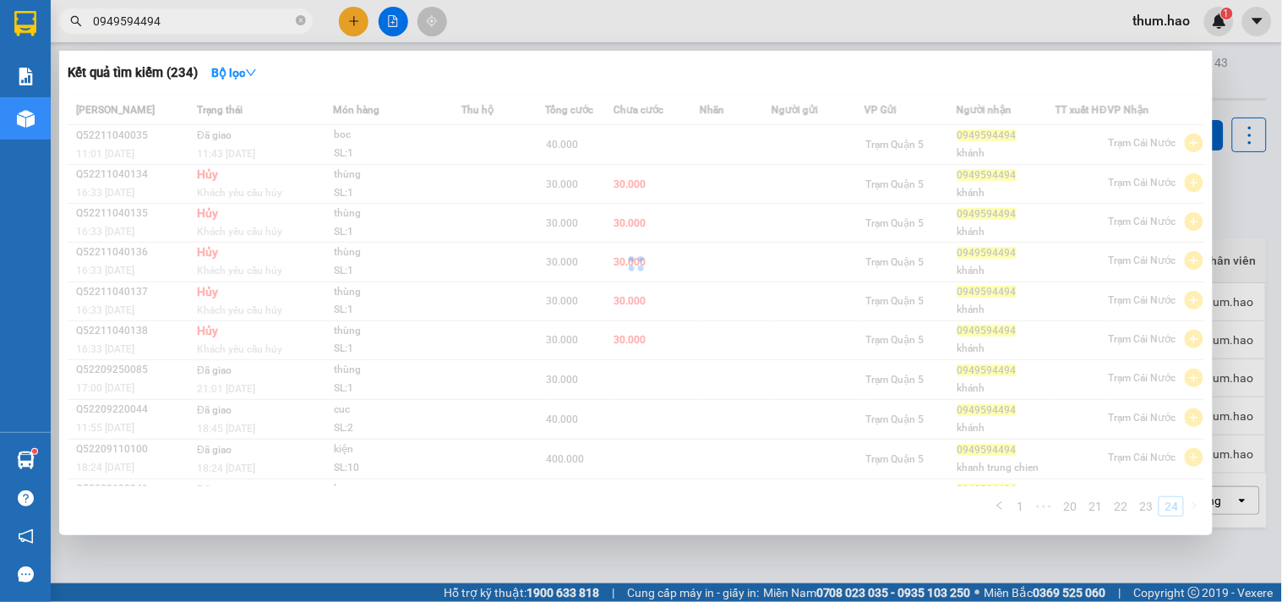
click at [0, 21] on div "Kết quả tìm kiếm ( 234 ) Bộ lọc Mã ĐH Trạng thái Món hàng Thu hộ Tổng cước Chưa…" at bounding box center [0, 21] width 0 height 0
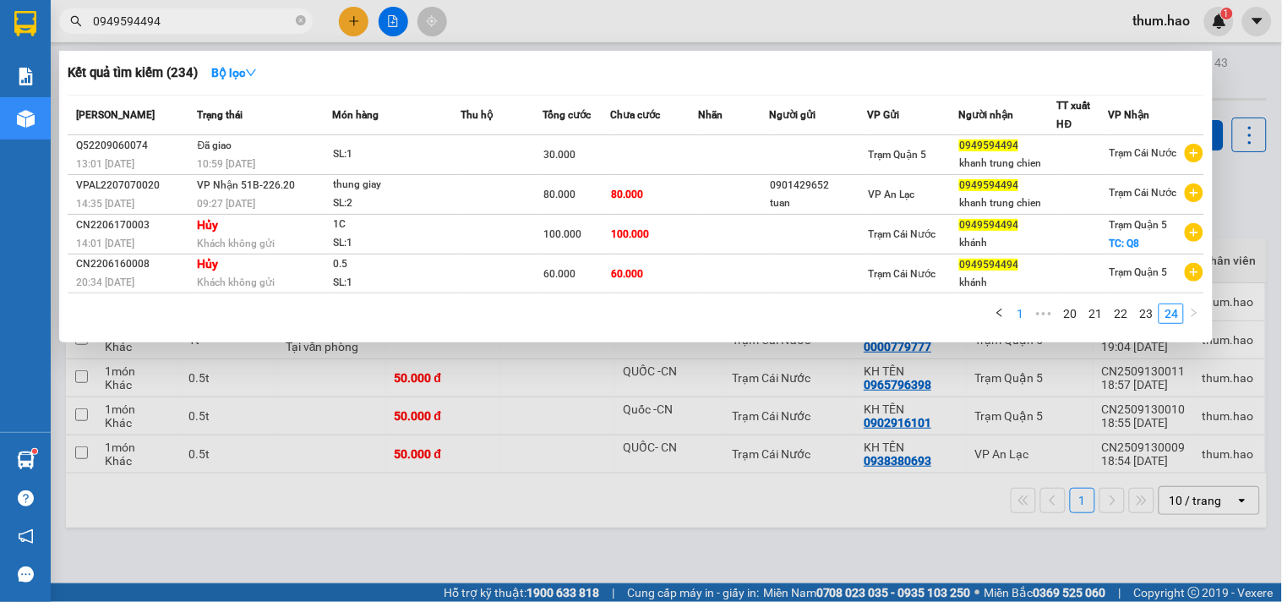
click at [1017, 314] on link "1" at bounding box center [1019, 313] width 19 height 19
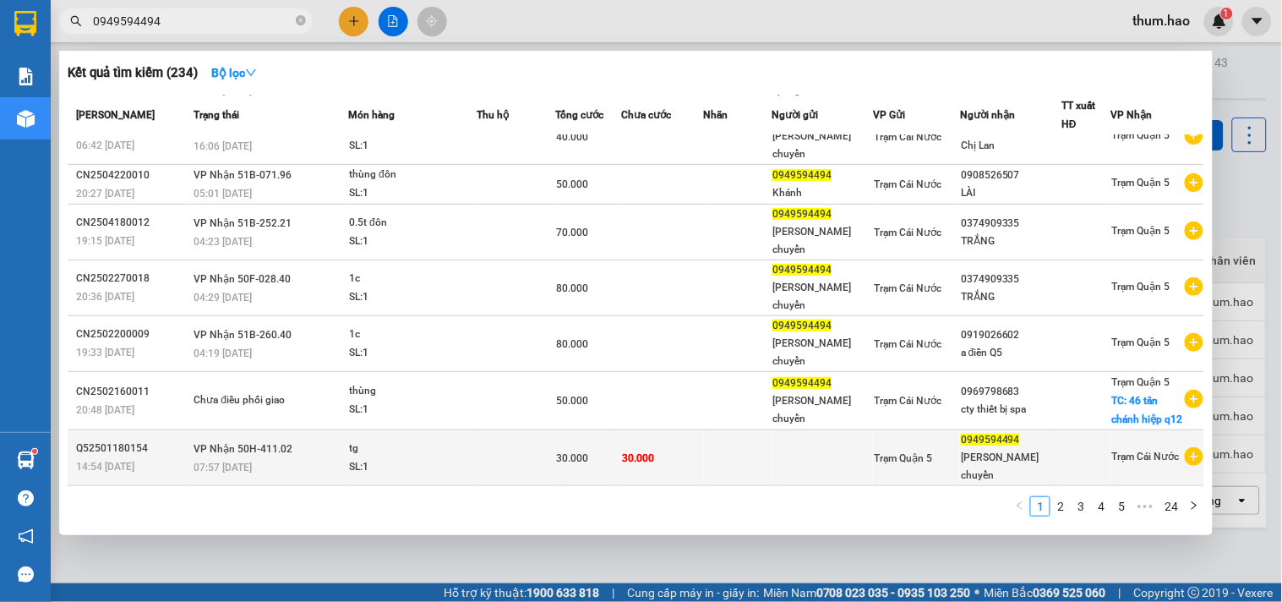
scroll to position [0, 0]
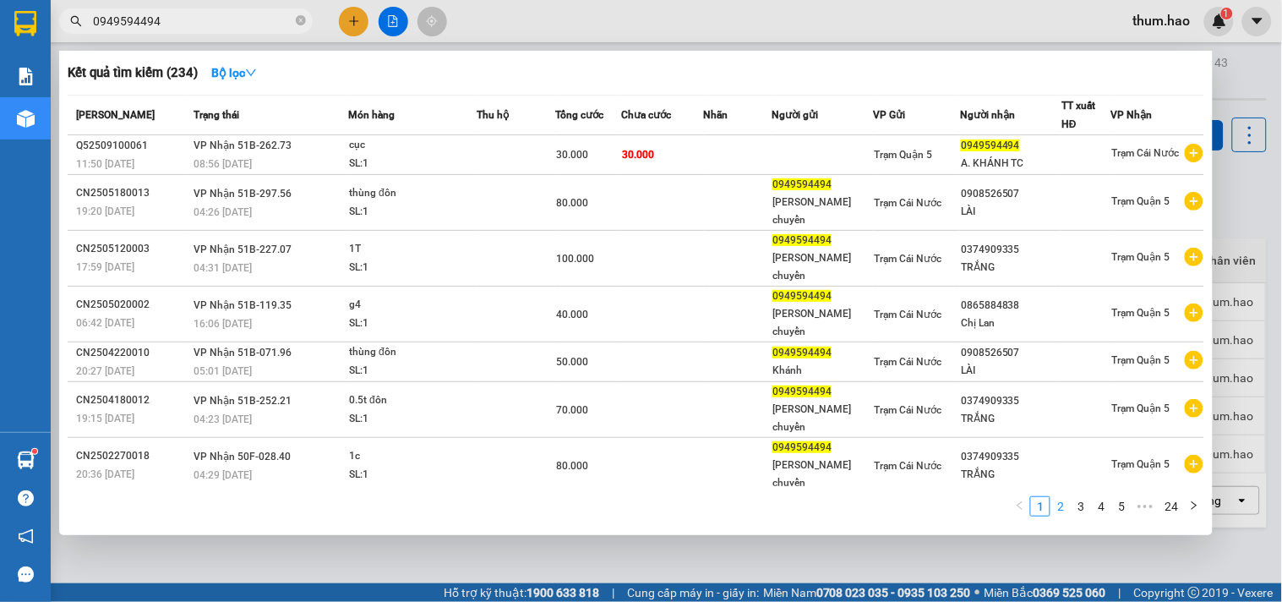
click at [1059, 508] on link "2" at bounding box center [1060, 506] width 19 height 19
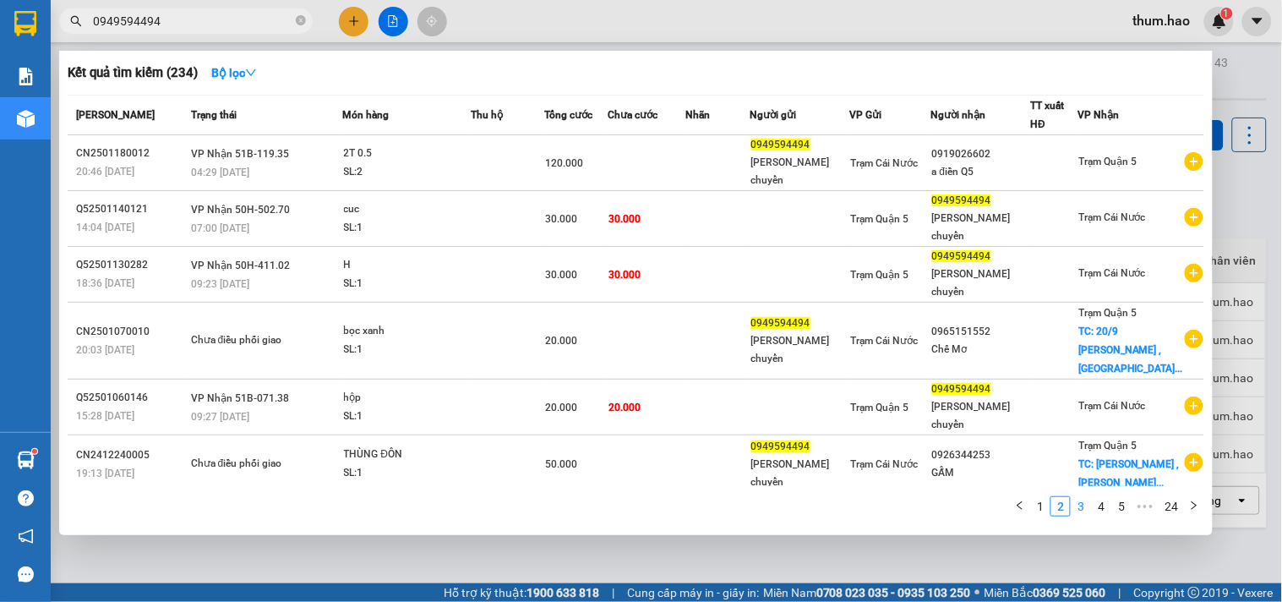
click at [1079, 509] on link "3" at bounding box center [1080, 506] width 19 height 19
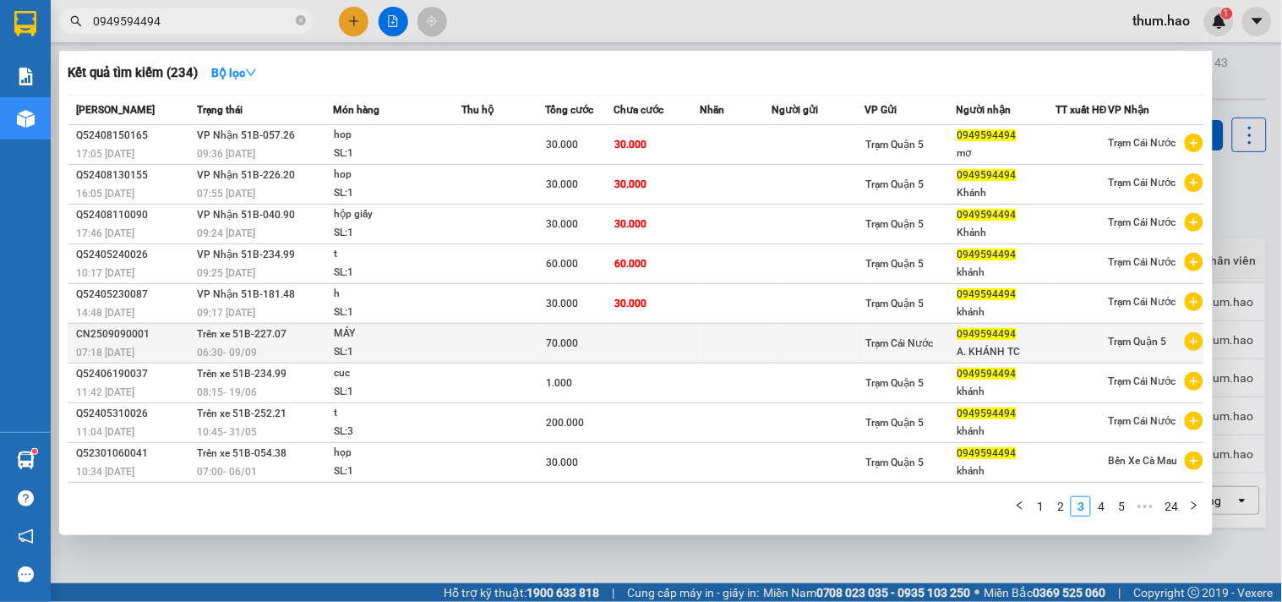
click at [818, 353] on td at bounding box center [818, 344] width 93 height 40
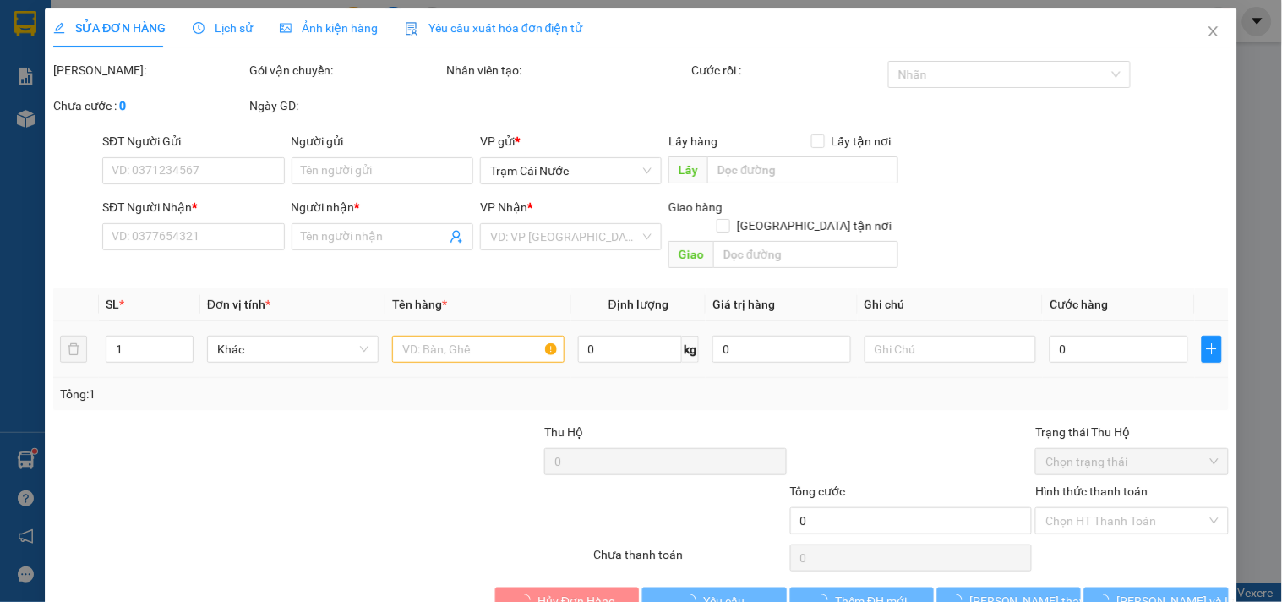
type input "0949594494"
type input "A. KHÁNH TC"
type input "70.000"
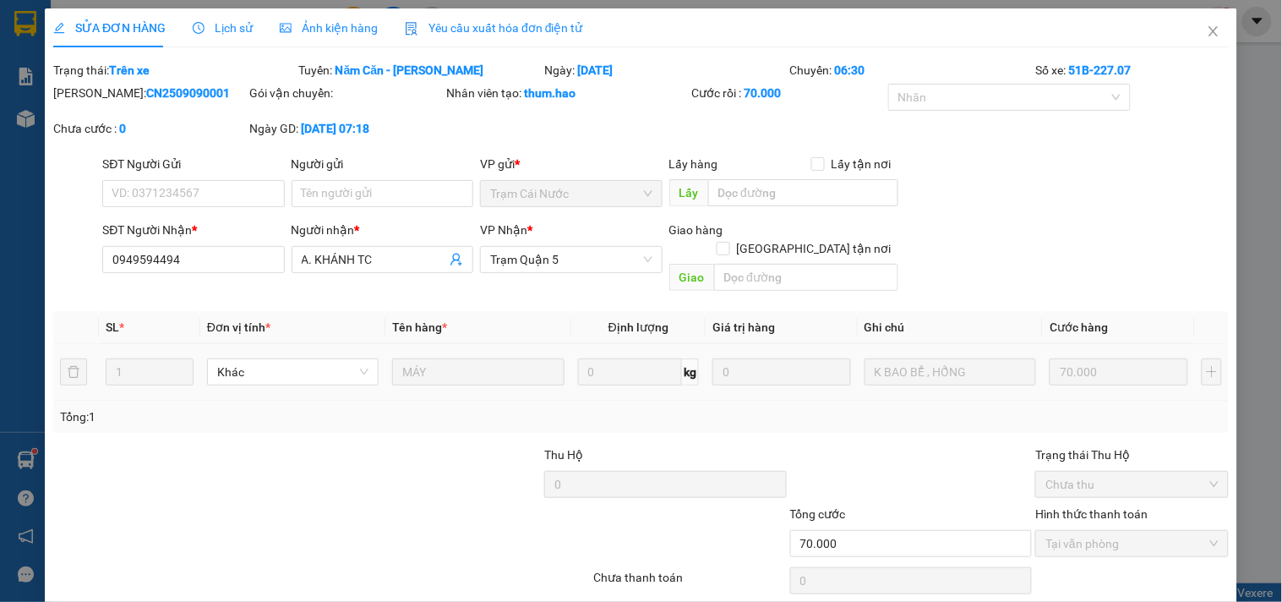
click at [225, 38] on div "Lịch sử" at bounding box center [223, 27] width 60 height 39
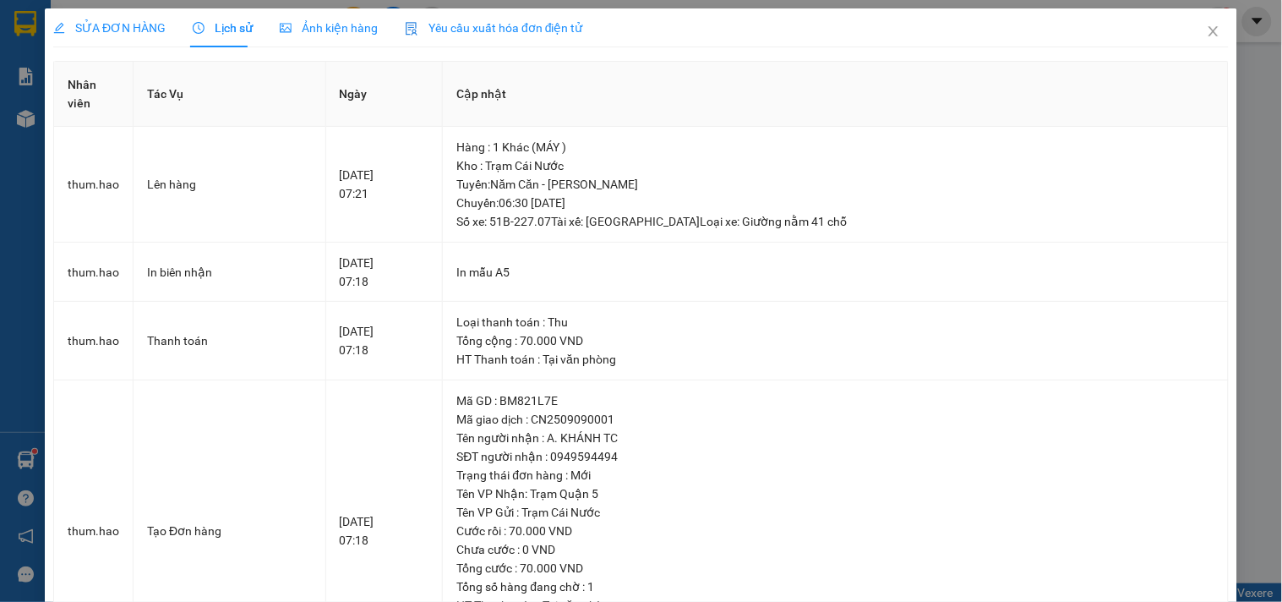
click at [351, 52] on div "SỬA ĐƠN HÀNG Lịch sử Ảnh kiện hàng Yêu cầu xuất hóa đơn điện tử Total Paid Fee …" at bounding box center [640, 344] width 1175 height 673
click at [331, 35] on span "Ảnh kiện hàng" at bounding box center [329, 28] width 98 height 14
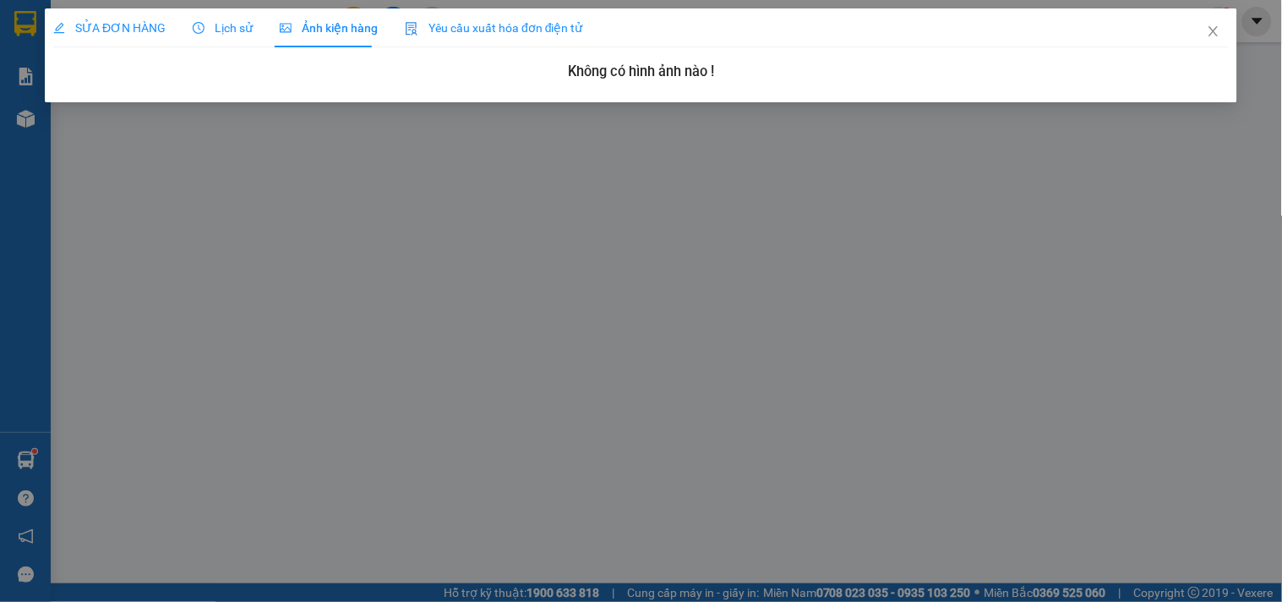
click at [118, 19] on div "SỬA ĐƠN HÀNG" at bounding box center [109, 28] width 112 height 19
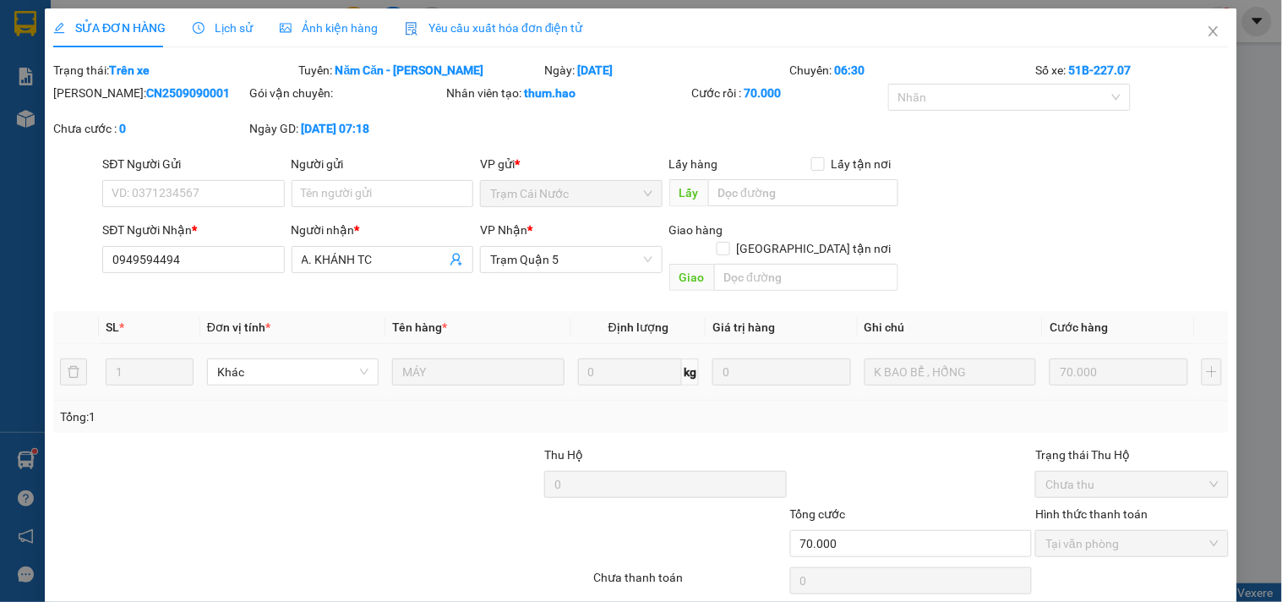
click at [225, 23] on span "Lịch sử" at bounding box center [223, 28] width 60 height 14
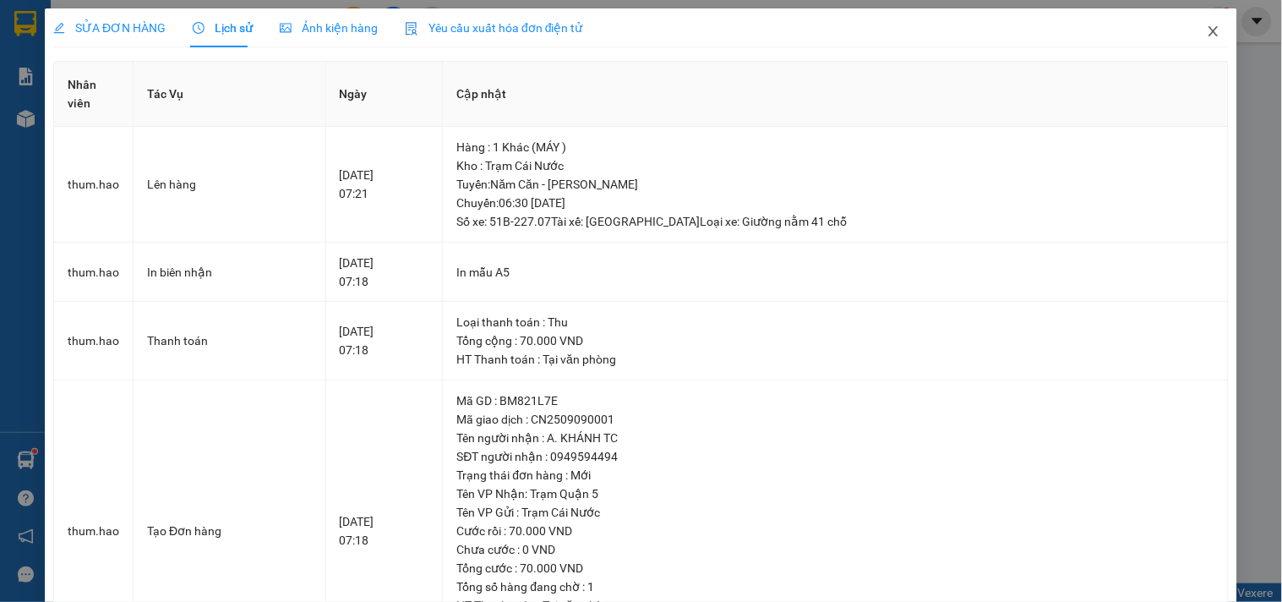
click at [1207, 38] on icon "close" at bounding box center [1214, 32] width 14 height 14
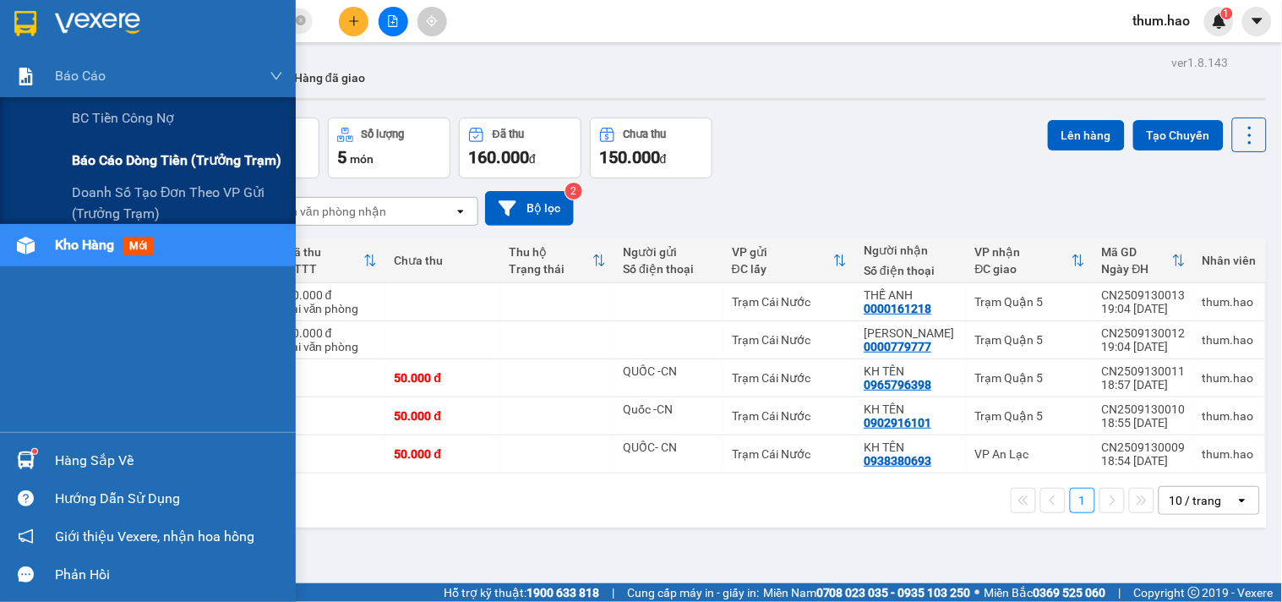
click at [148, 166] on span "Báo cáo dòng tiền (trưởng trạm)" at bounding box center [177, 160] width 210 height 21
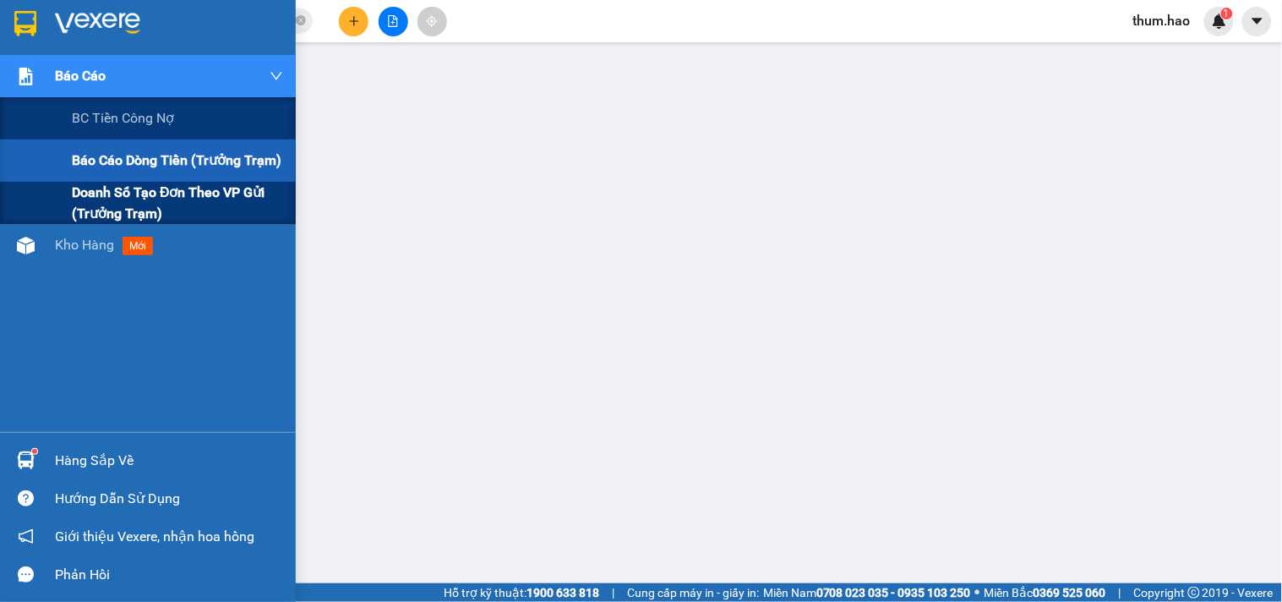
click at [173, 194] on span "Doanh số tạo đơn theo VP gửi (trưởng trạm)" at bounding box center [177, 203] width 211 height 42
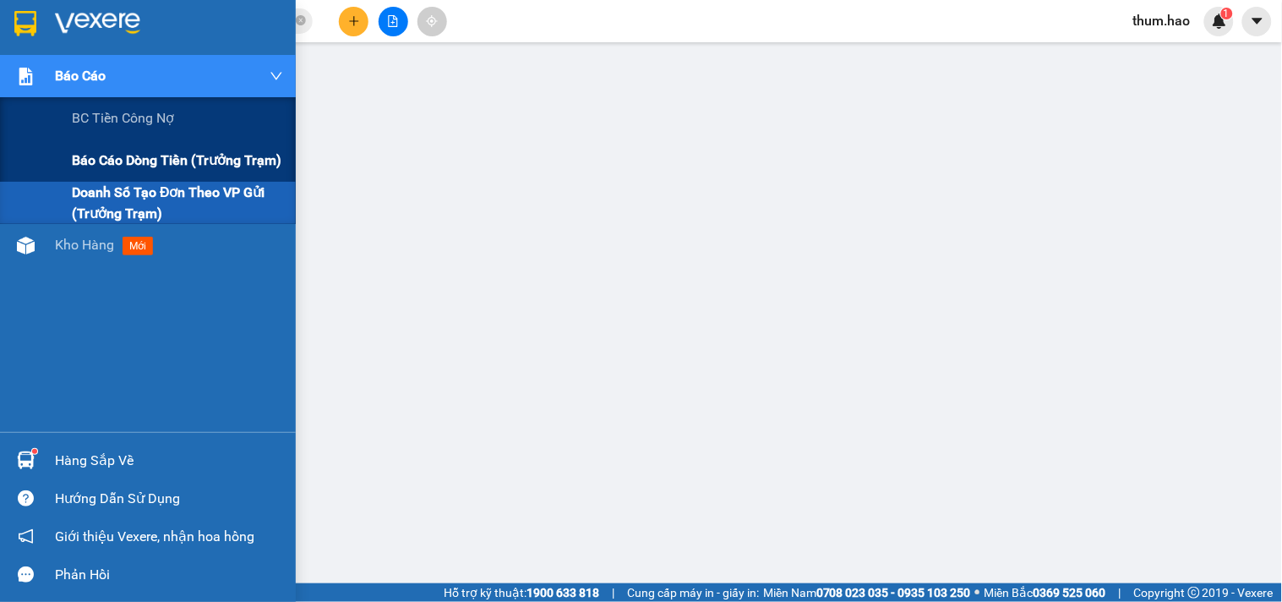
click at [106, 153] on span "Báo cáo dòng tiền (trưởng trạm)" at bounding box center [177, 160] width 210 height 21
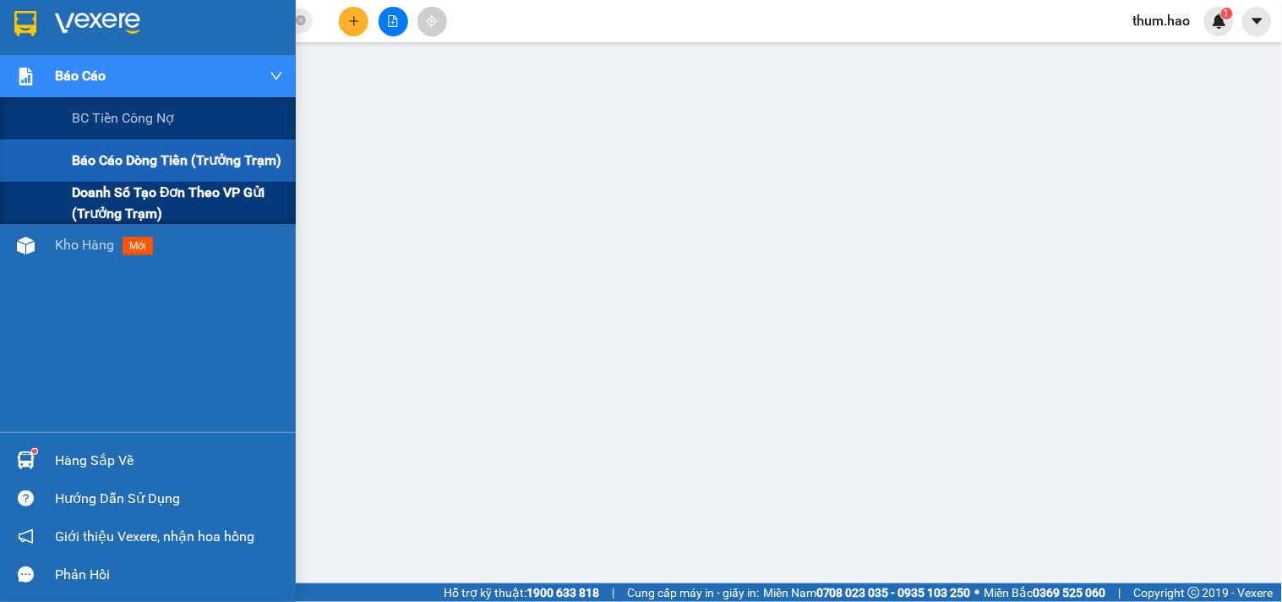
click at [88, 198] on span "Doanh số tạo đơn theo VP gửi (trưởng trạm)" at bounding box center [177, 203] width 211 height 42
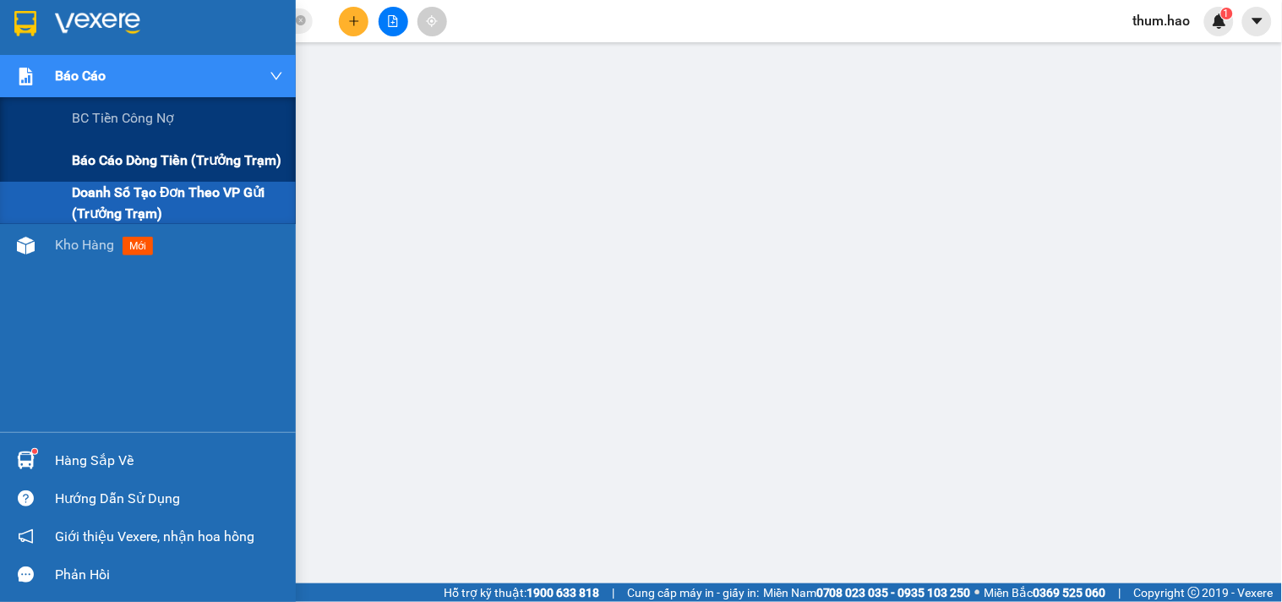
click at [150, 150] on span "Báo cáo dòng tiền (trưởng trạm)" at bounding box center [177, 160] width 210 height 21
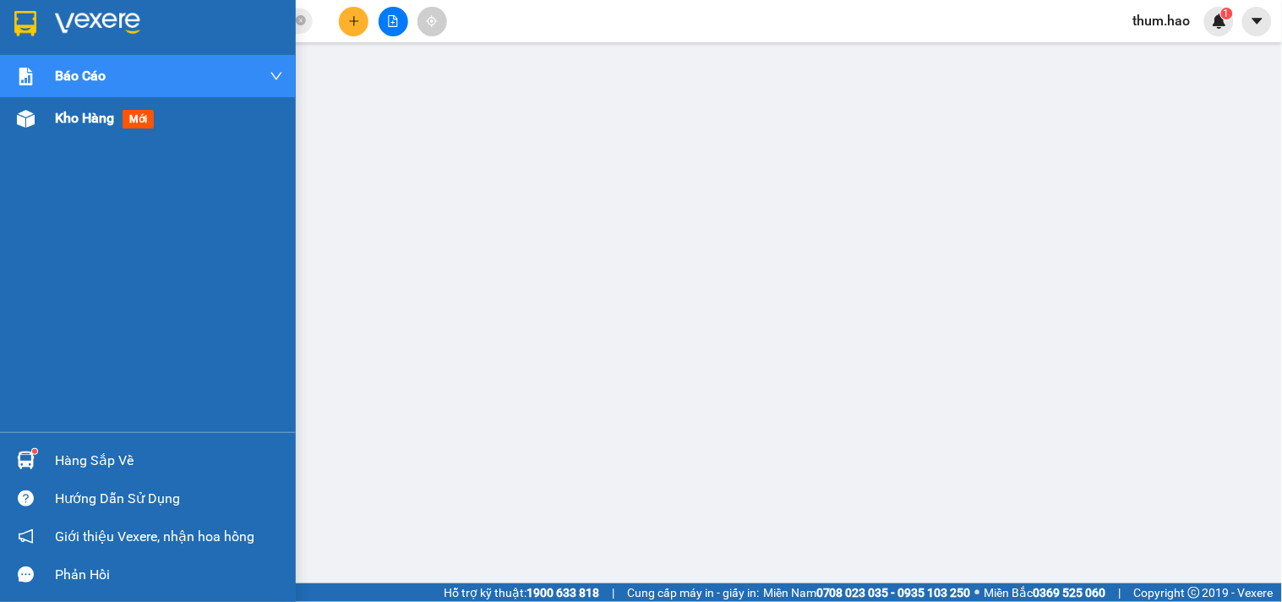
click at [57, 125] on span "Kho hàng" at bounding box center [84, 118] width 59 height 16
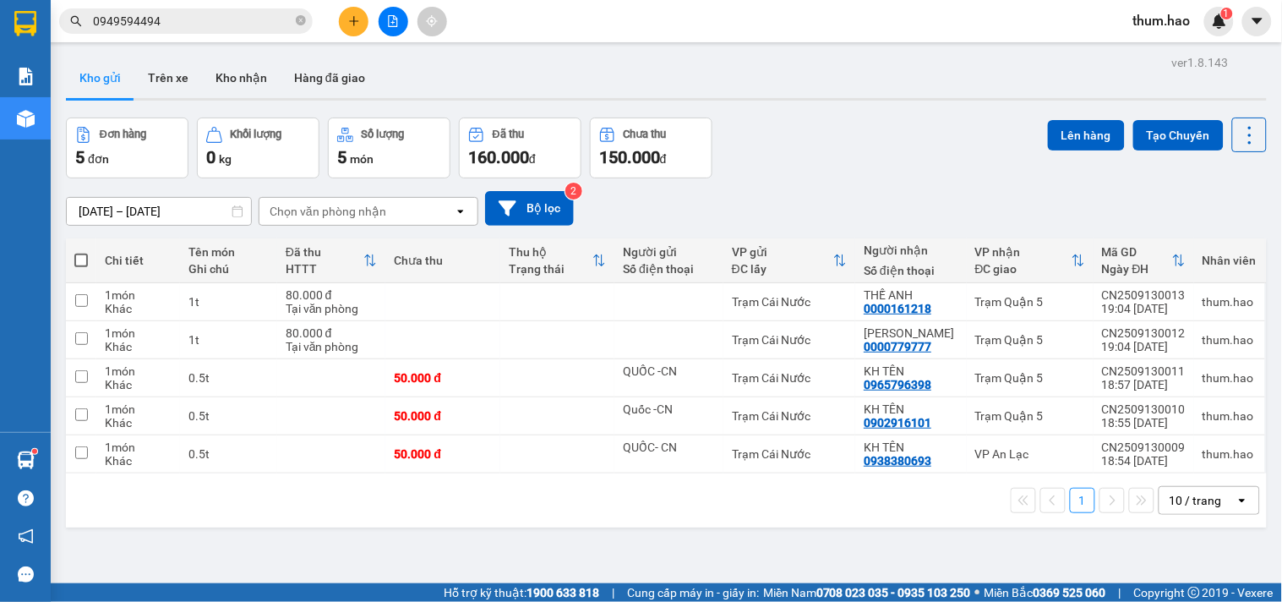
click at [90, 209] on input "[DATE] – [DATE]" at bounding box center [159, 211] width 184 height 27
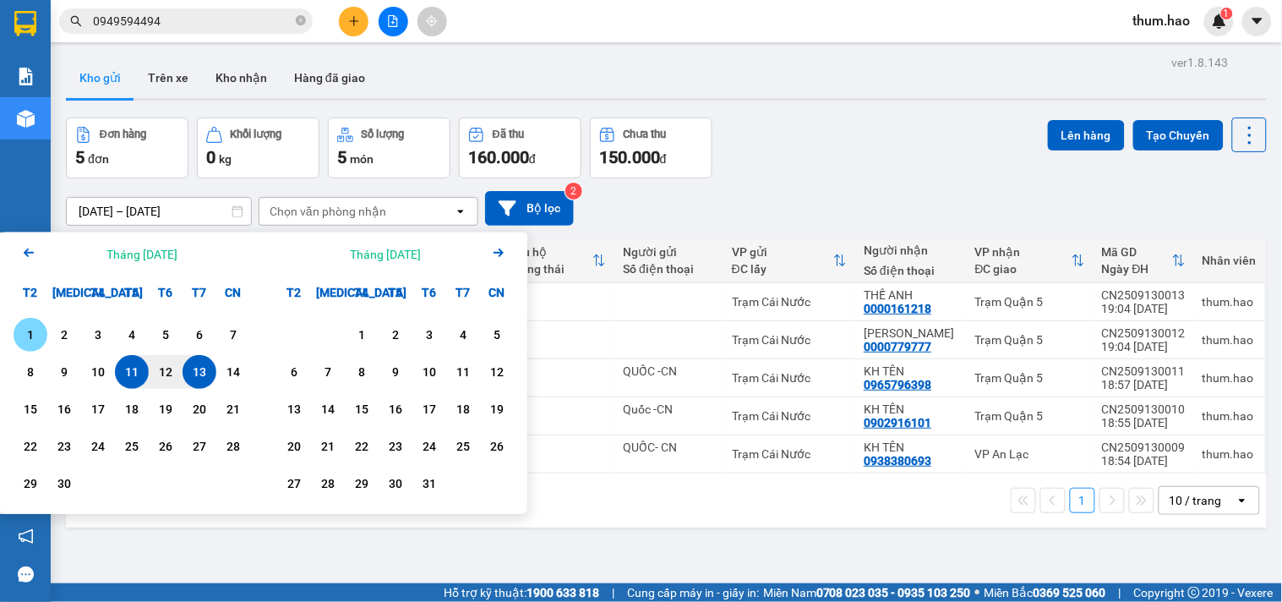
click at [24, 328] on div "1" at bounding box center [31, 334] width 24 height 20
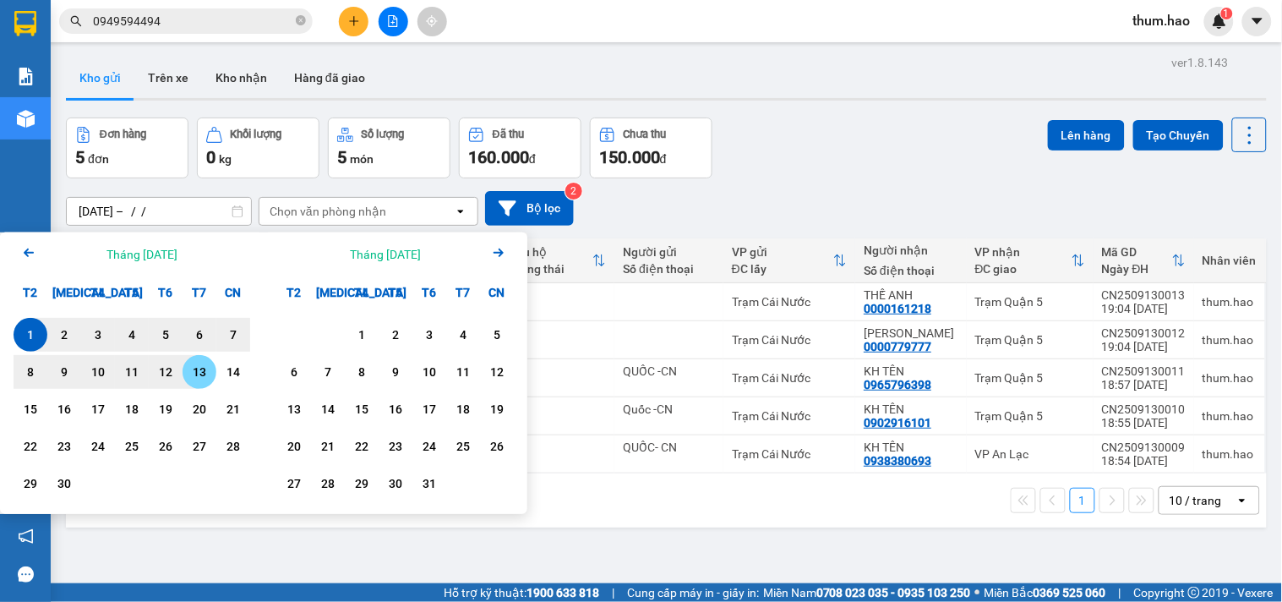
click at [201, 372] on div "13" at bounding box center [200, 372] width 24 height 20
type input "[DATE] – [DATE]"
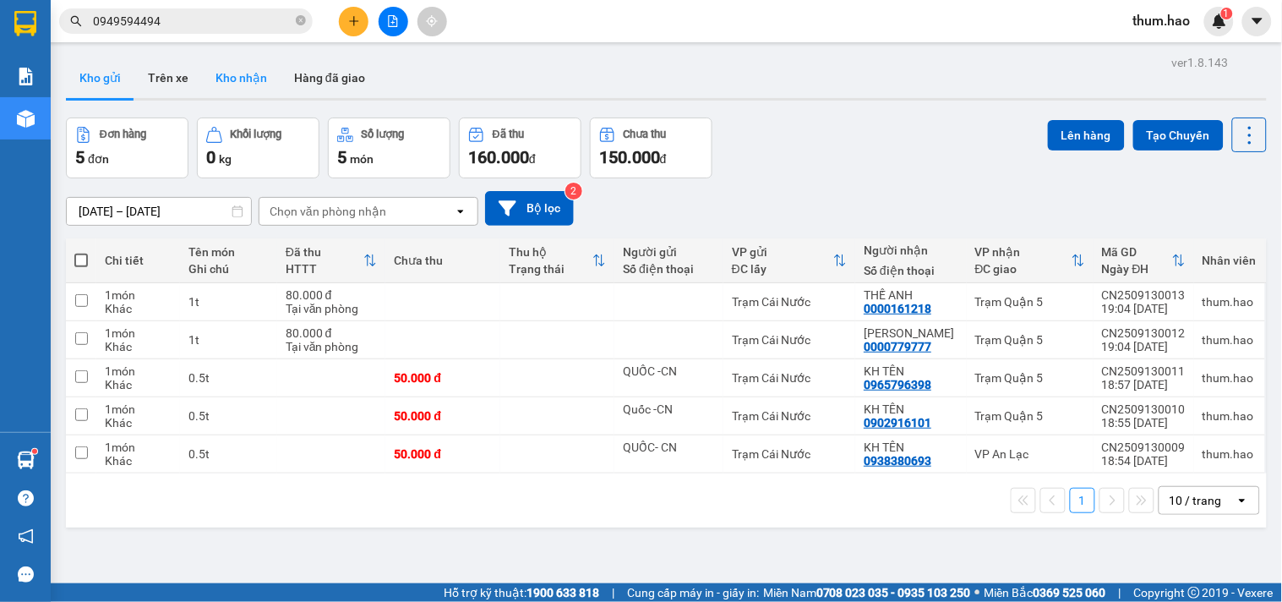
click at [223, 73] on button "Kho nhận" at bounding box center [241, 77] width 79 height 41
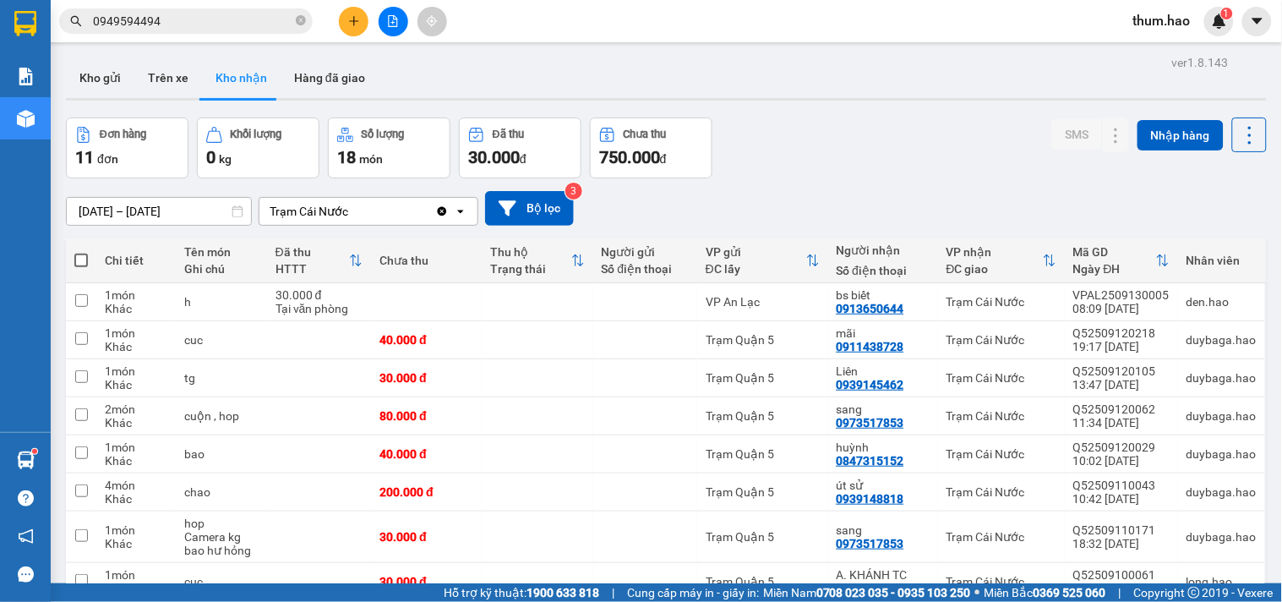
click at [91, 213] on input "[DATE] – [DATE]" at bounding box center [159, 211] width 184 height 27
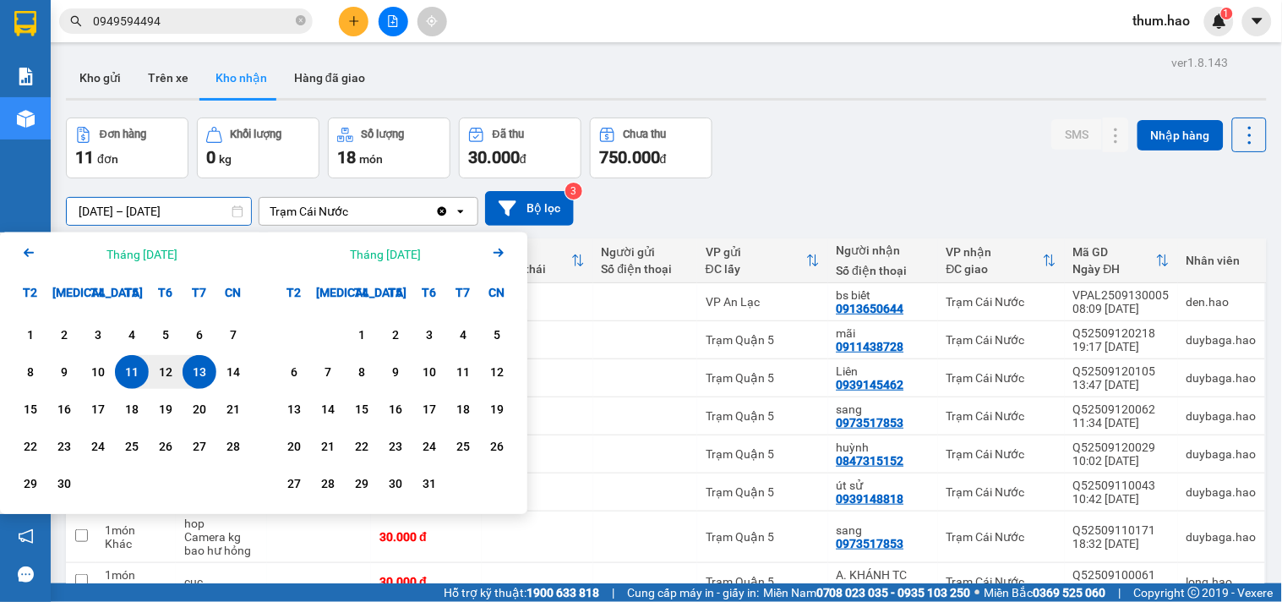
click at [34, 250] on icon "Arrow Left" at bounding box center [29, 252] width 20 height 20
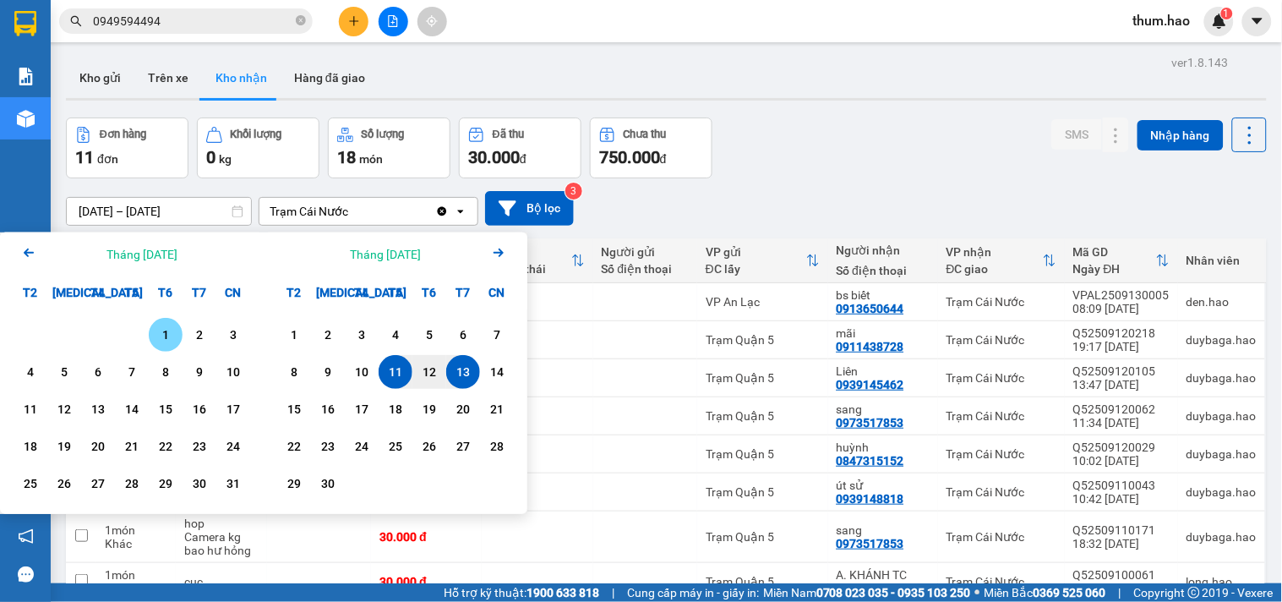
click at [164, 334] on div "1" at bounding box center [166, 334] width 24 height 20
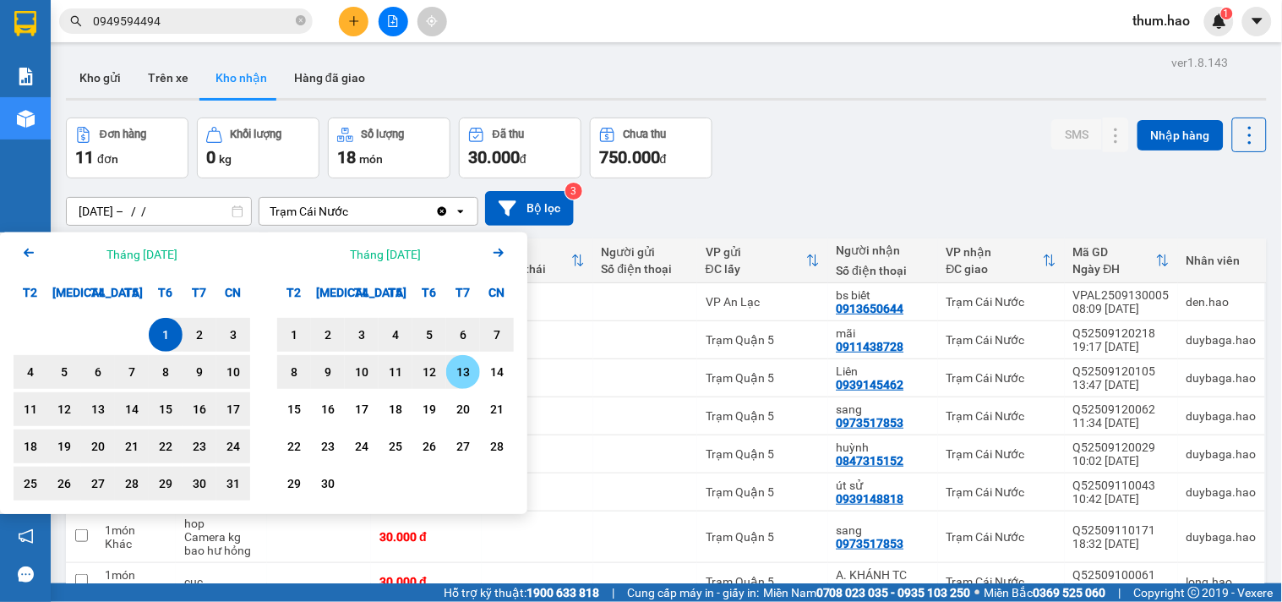
click at [466, 372] on div "13" at bounding box center [463, 372] width 24 height 20
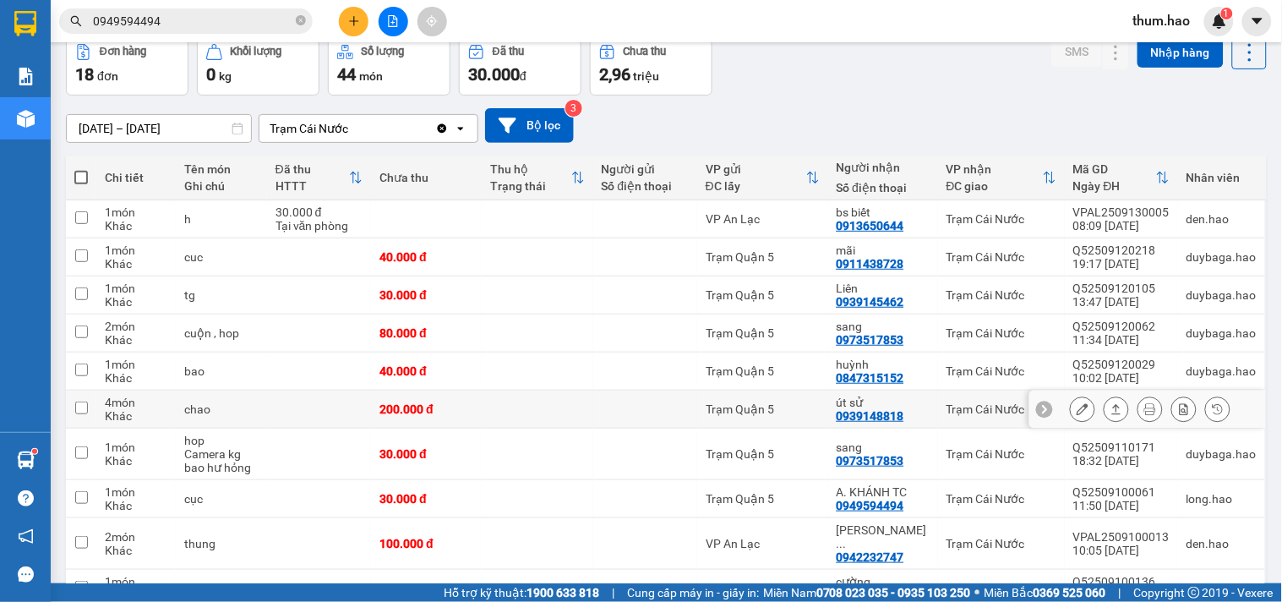
scroll to position [164, 0]
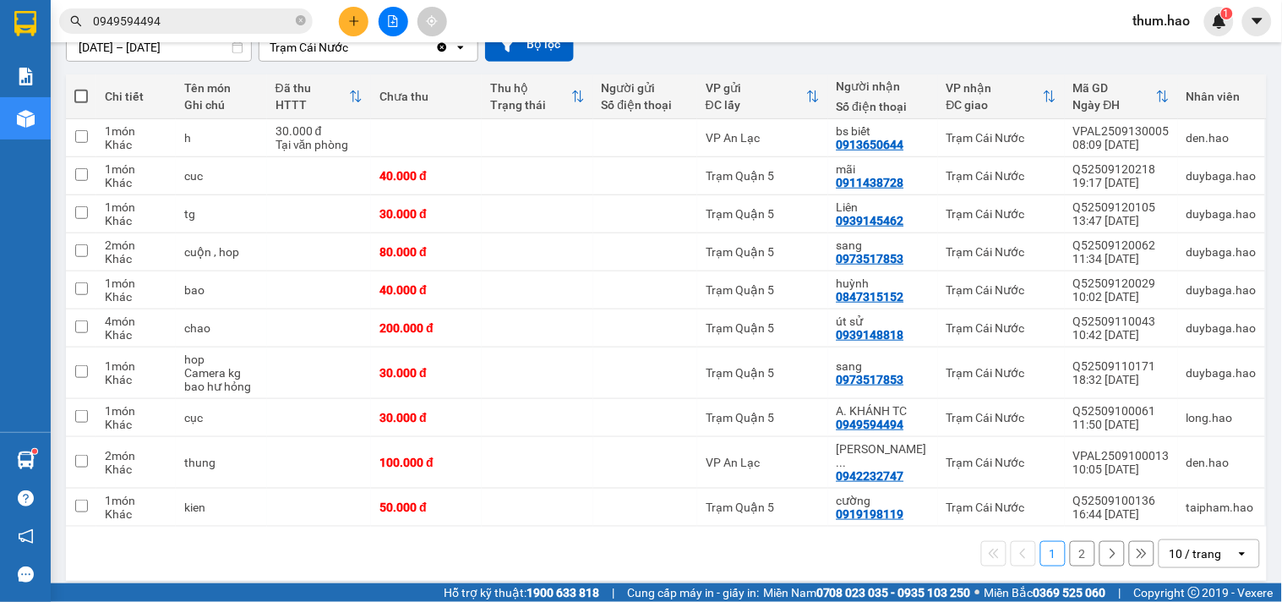
click at [1106, 547] on icon at bounding box center [1112, 553] width 12 height 12
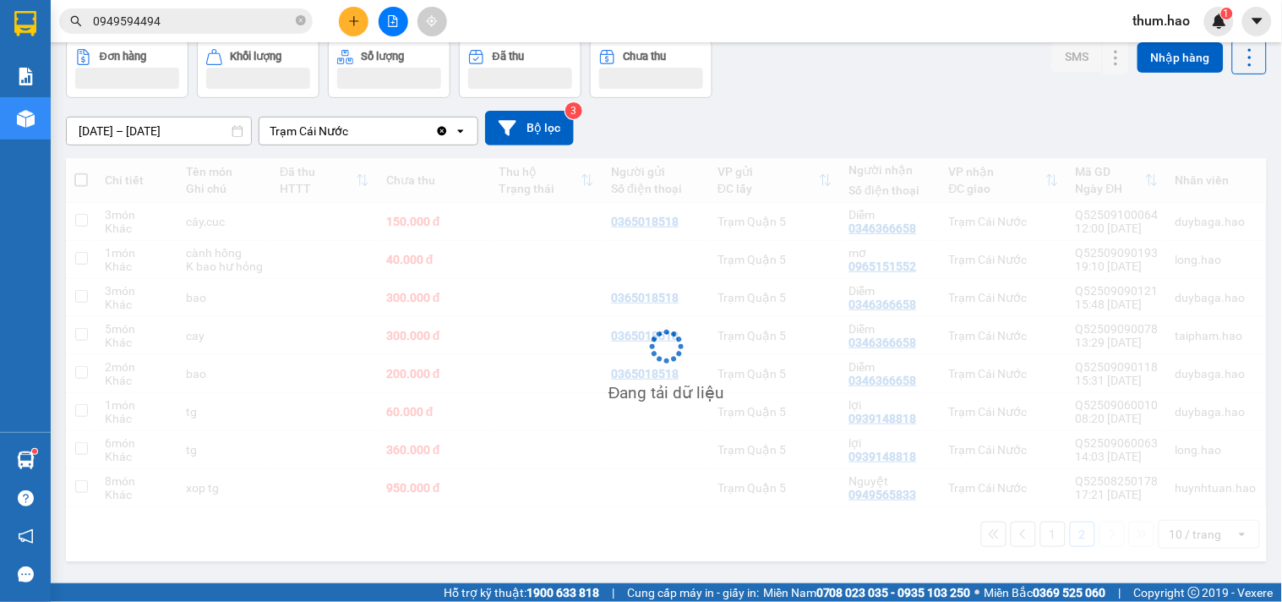
scroll to position [88, 0]
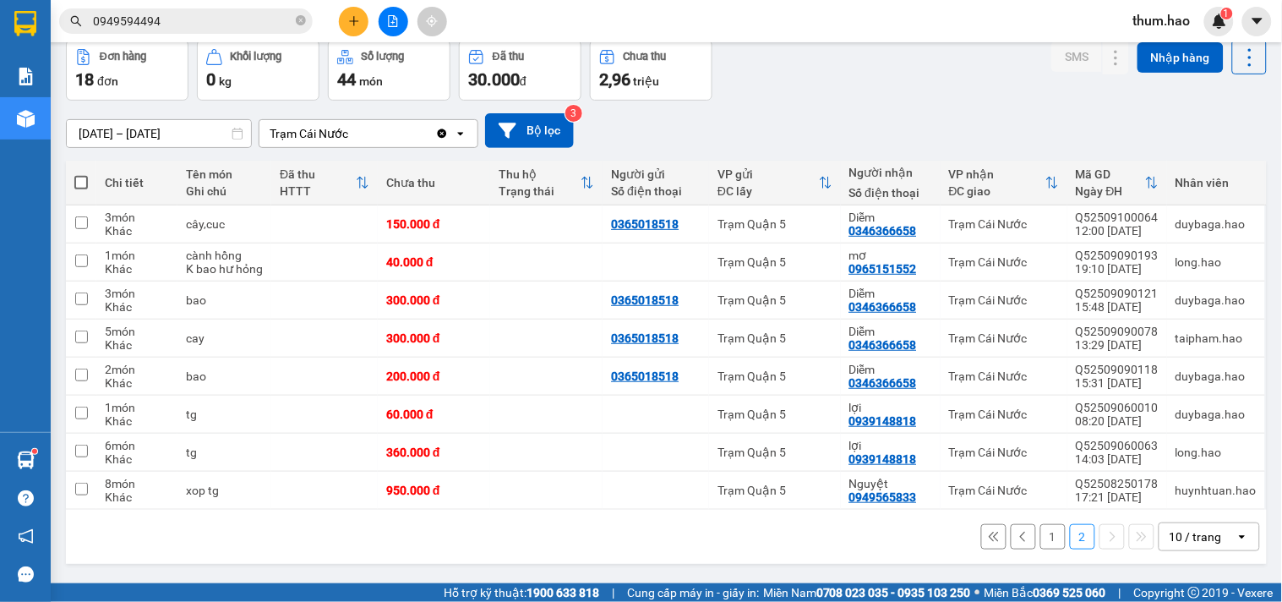
click at [1040, 547] on button "1" at bounding box center [1052, 536] width 25 height 25
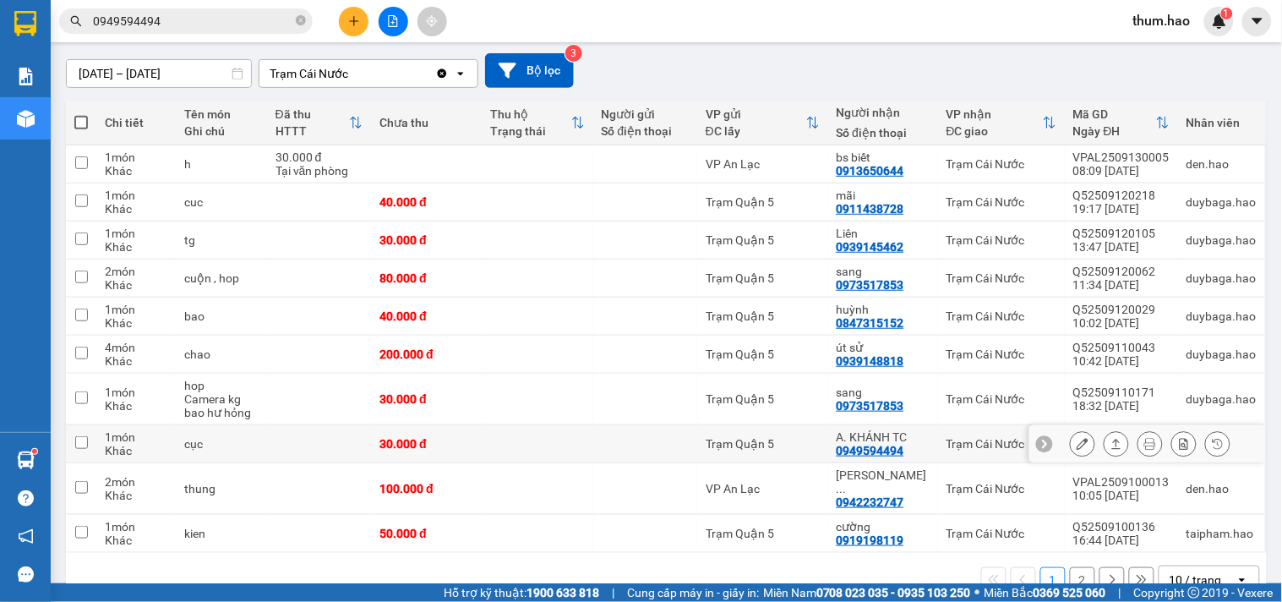
scroll to position [164, 0]
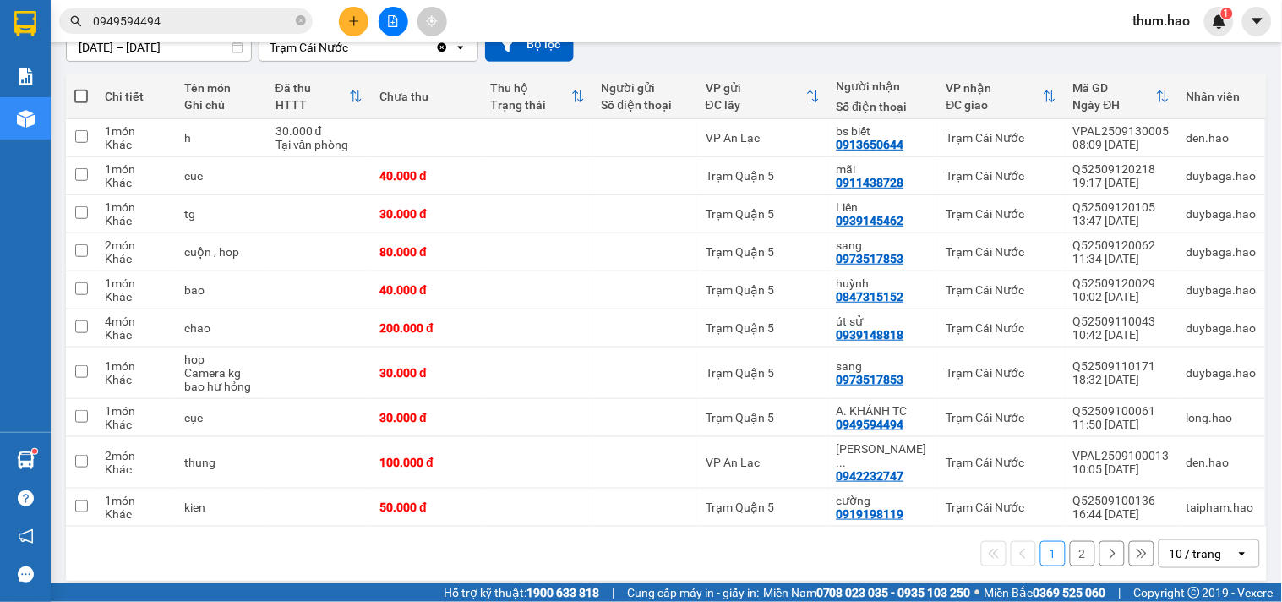
click at [1107, 550] on button at bounding box center [1111, 553] width 25 height 25
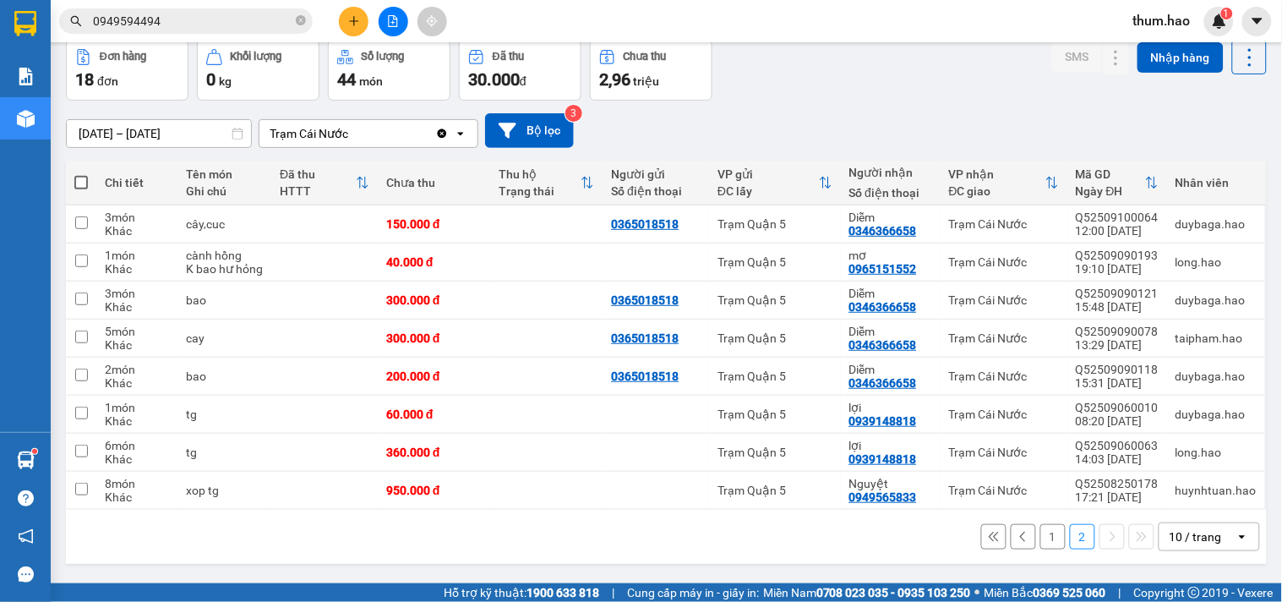
scroll to position [88, 0]
click at [90, 120] on input "[DATE] – [DATE]" at bounding box center [159, 133] width 184 height 27
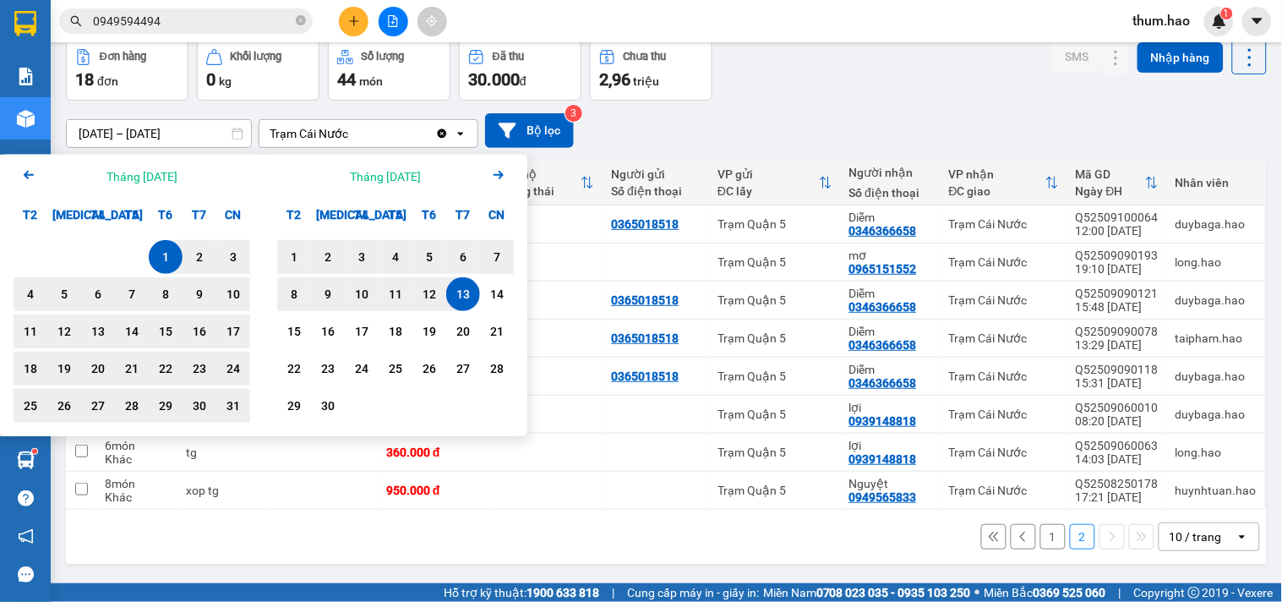
click at [24, 167] on icon "Arrow Left" at bounding box center [29, 175] width 20 height 20
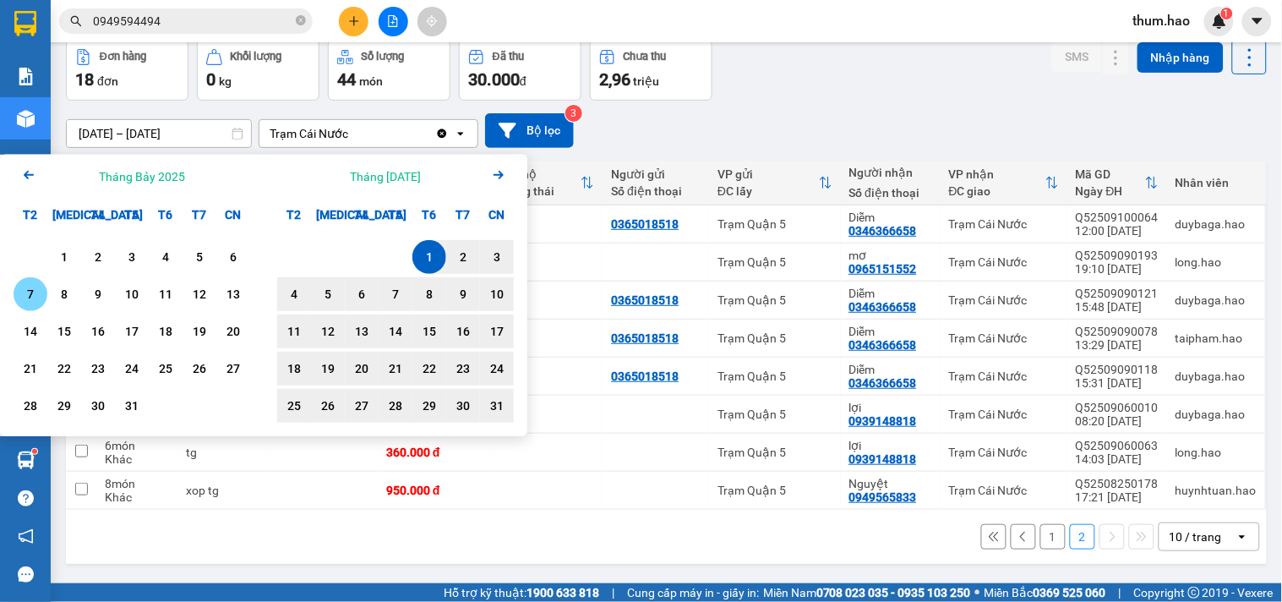
click at [30, 284] on div "7" at bounding box center [31, 294] width 24 height 20
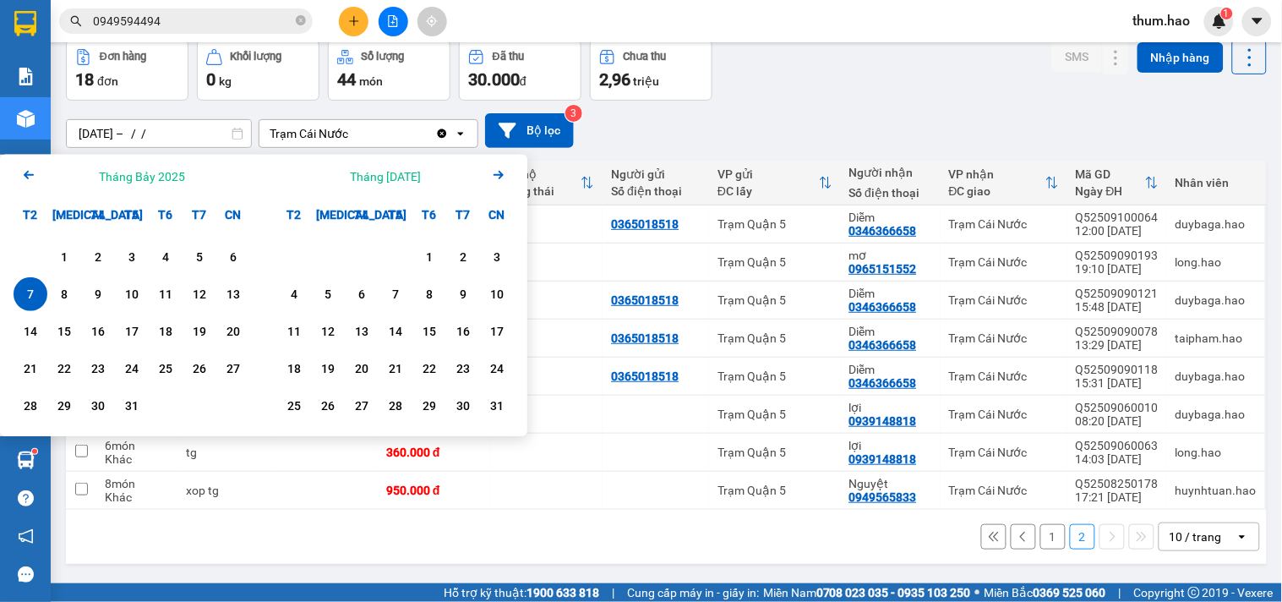
click at [188, 121] on input "[DATE] – / /" at bounding box center [159, 133] width 184 height 27
click at [62, 247] on div "1" at bounding box center [64, 257] width 24 height 20
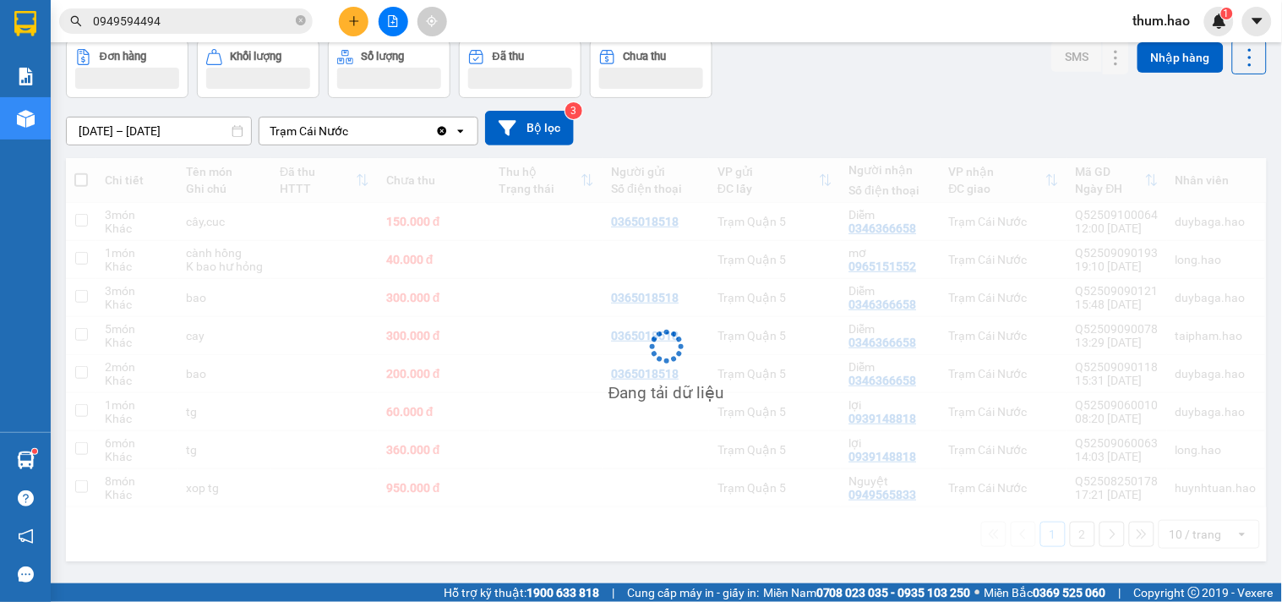
scroll to position [78, 0]
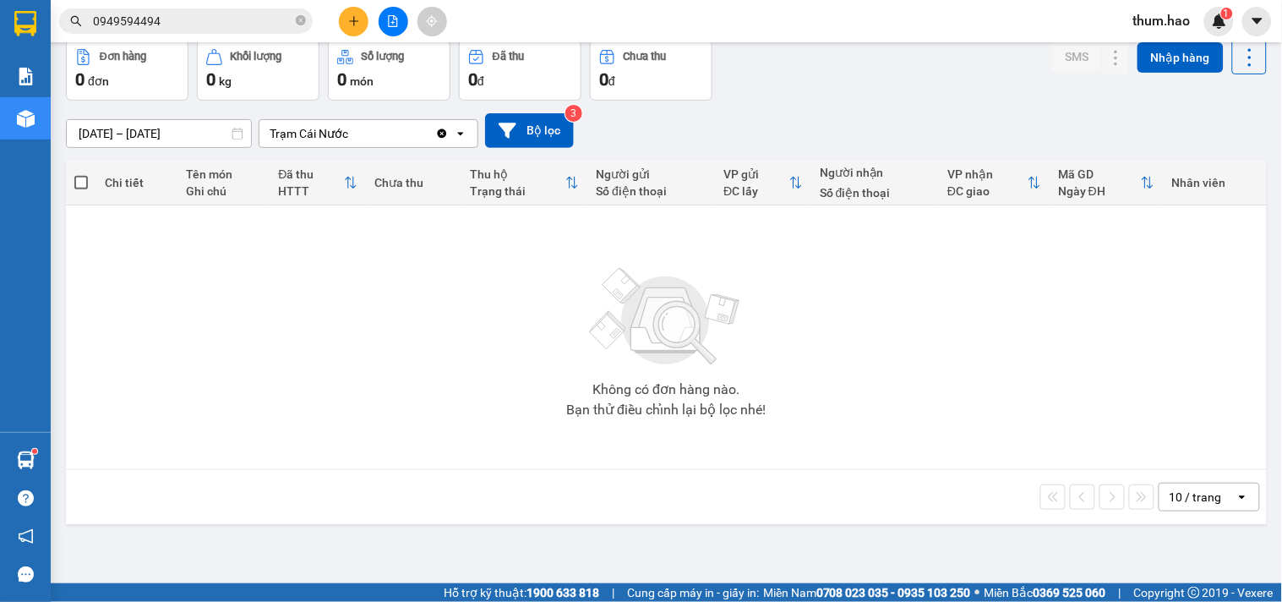
click at [82, 132] on input "[DATE] – [DATE]" at bounding box center [159, 133] width 184 height 27
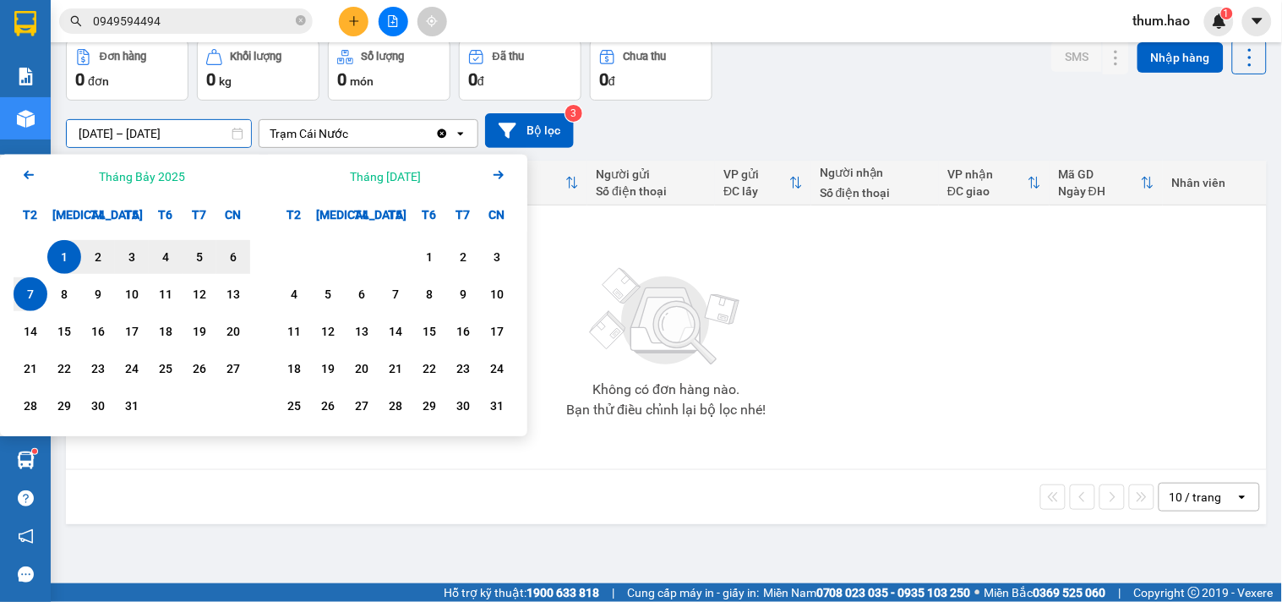
click at [62, 251] on div "1" at bounding box center [64, 257] width 24 height 20
click at [193, 135] on input "[DATE] – / /" at bounding box center [159, 133] width 184 height 27
click at [504, 173] on icon "Arrow Right" at bounding box center [498, 175] width 20 height 20
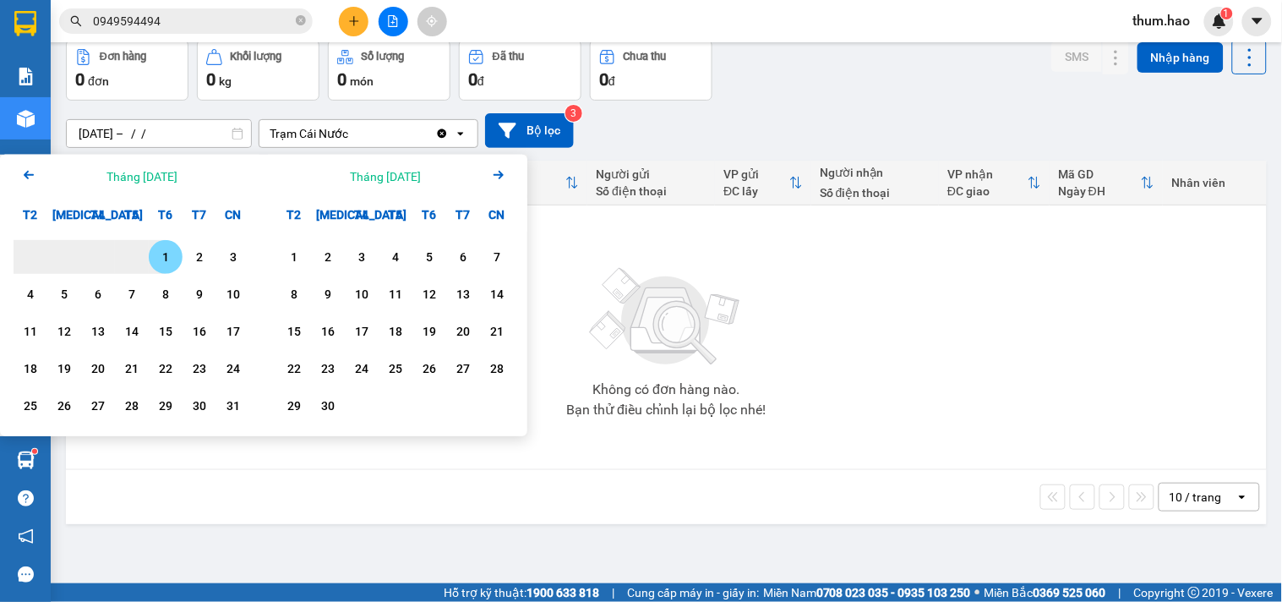
click at [504, 173] on icon "Arrow Right" at bounding box center [498, 175] width 20 height 20
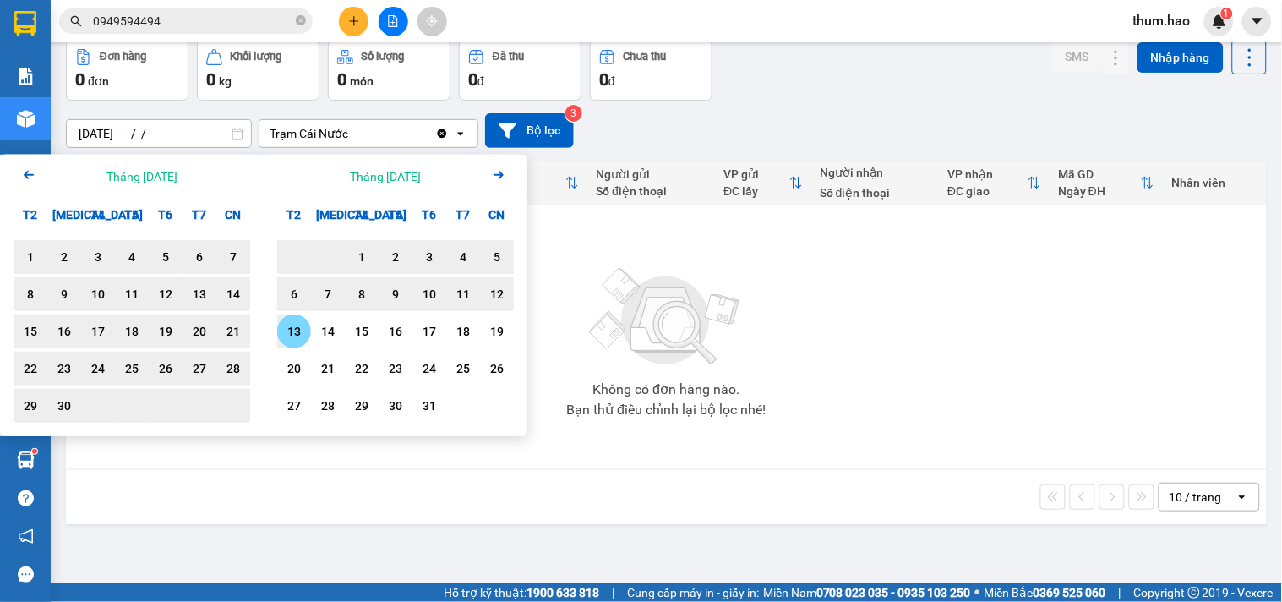
click at [289, 328] on div "13" at bounding box center [294, 331] width 24 height 20
type input "[DATE] – [DATE]"
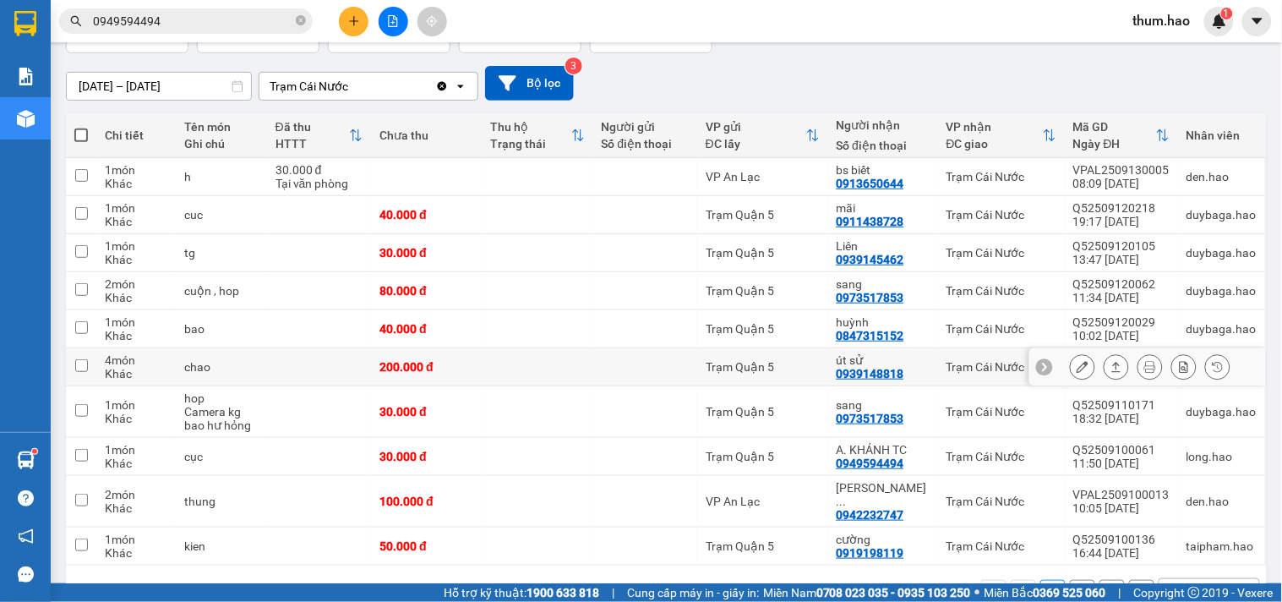
scroll to position [164, 0]
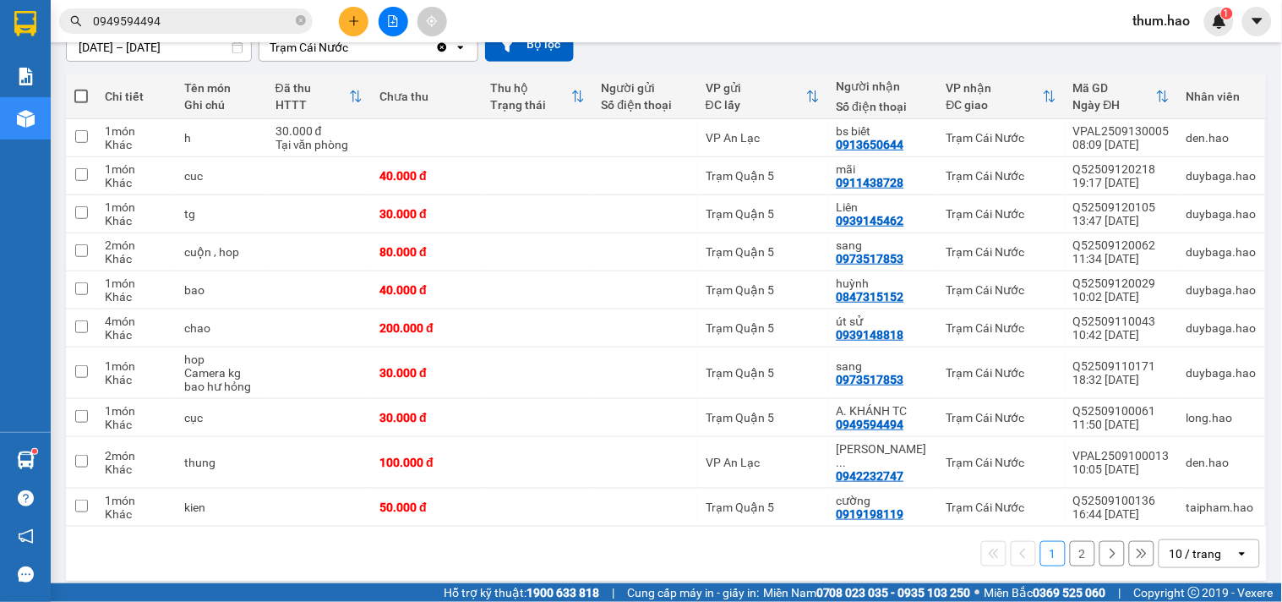
click at [1106, 547] on icon at bounding box center [1112, 553] width 12 height 12
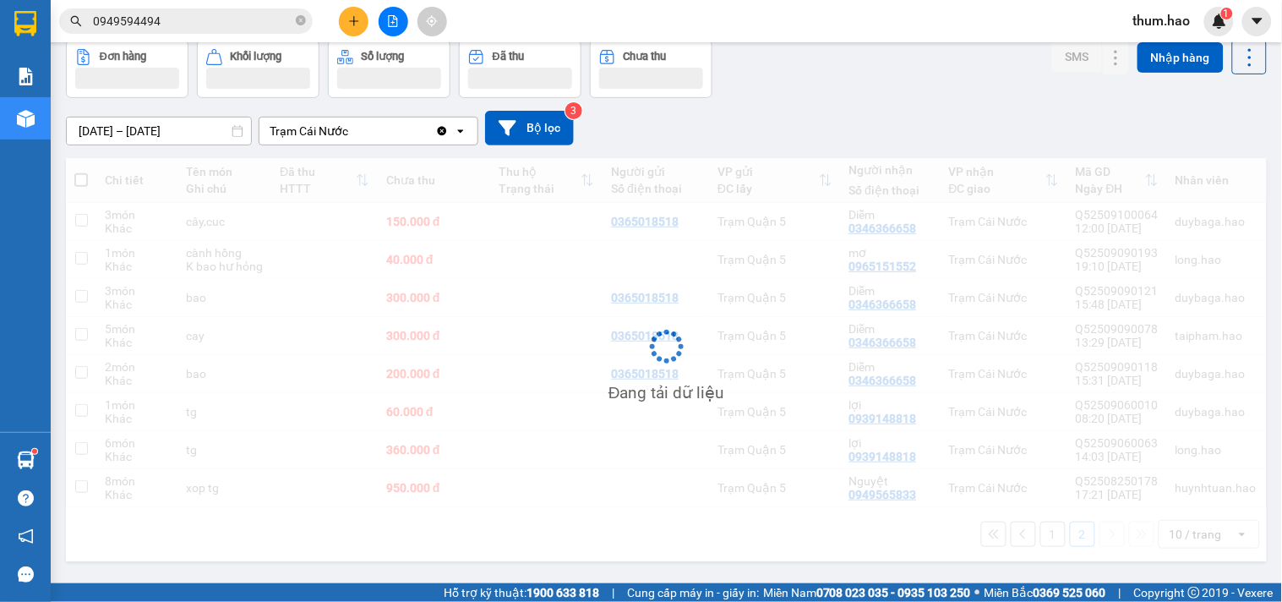
scroll to position [88, 0]
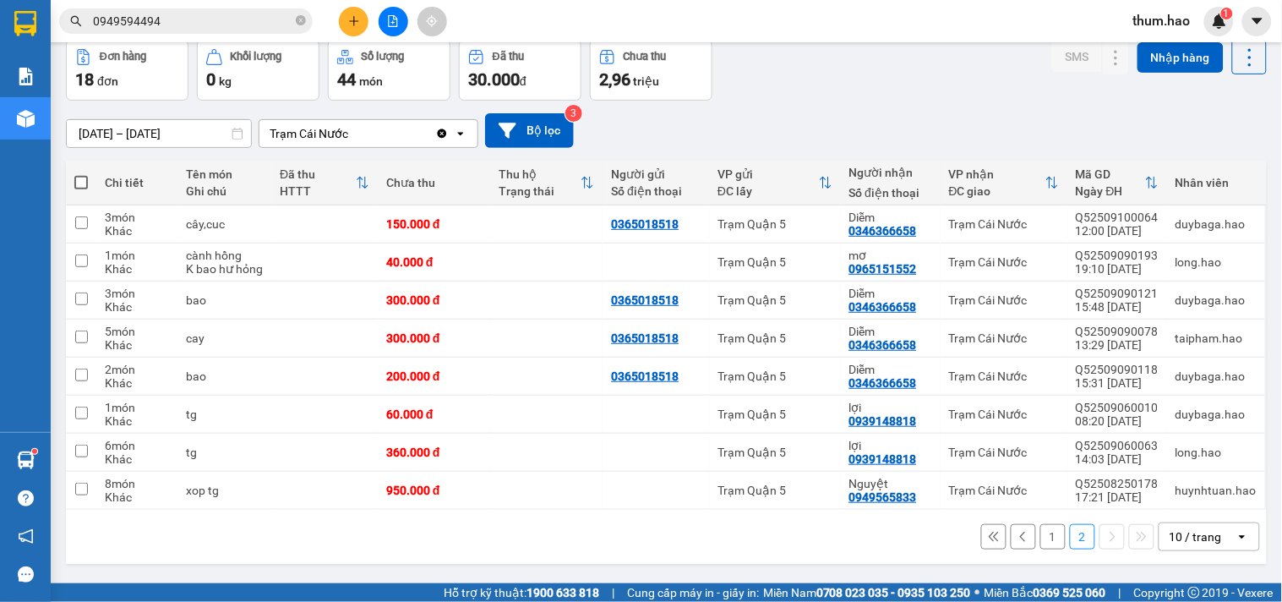
click at [1020, 542] on icon at bounding box center [1022, 536] width 5 height 10
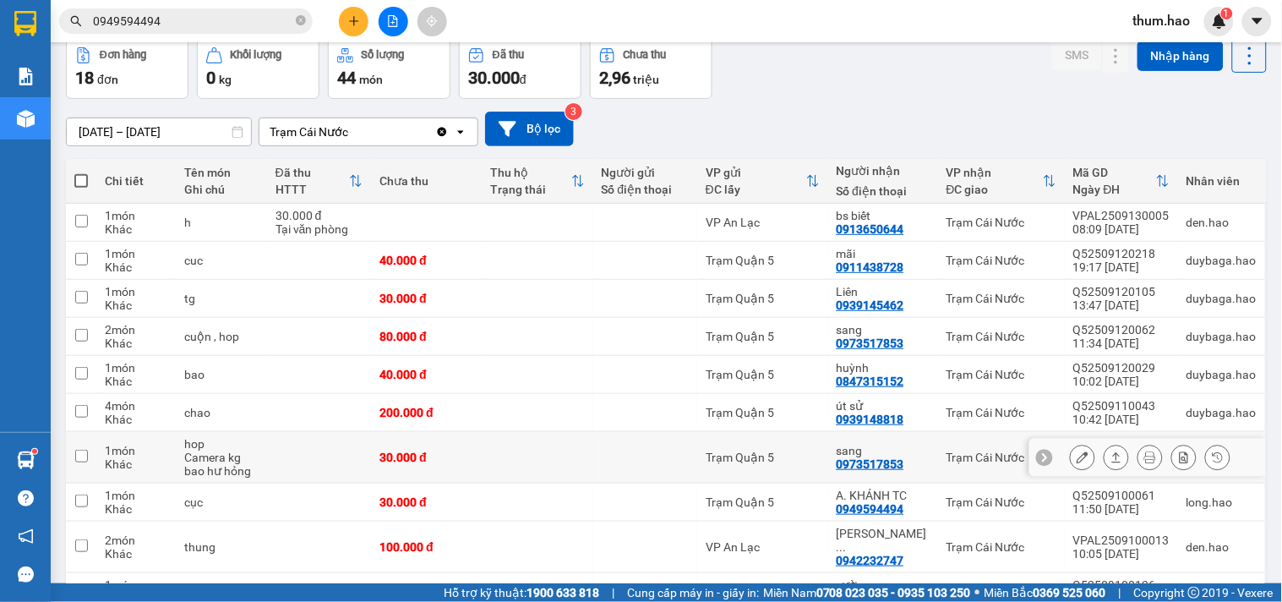
scroll to position [0, 0]
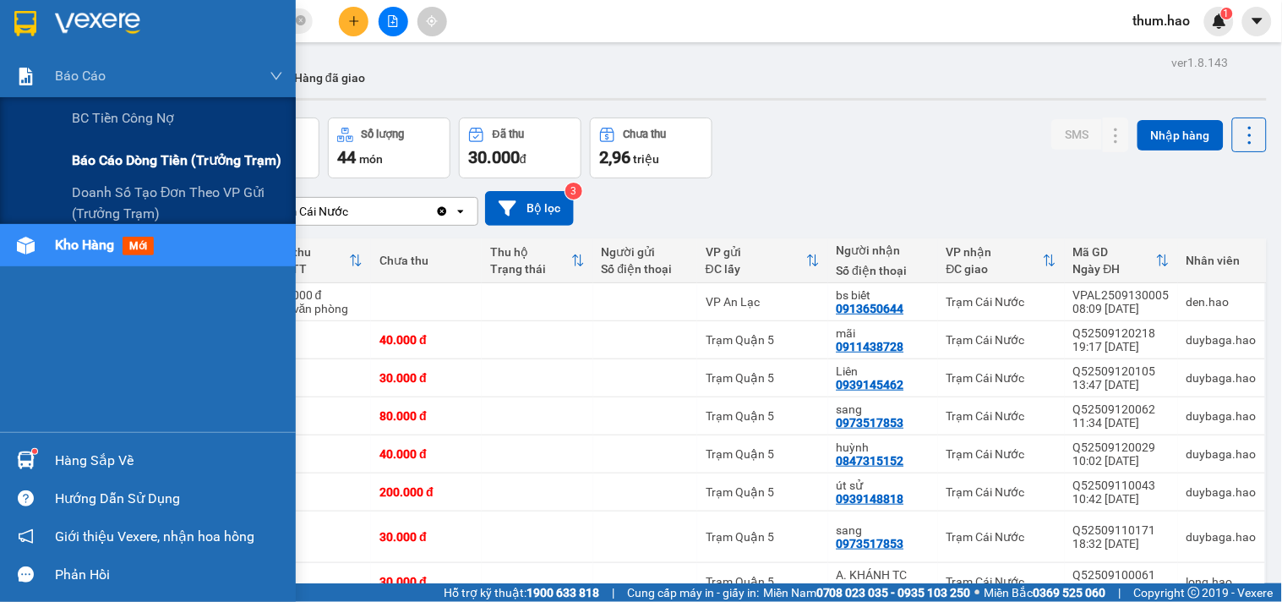
click at [132, 147] on div "Báo cáo dòng tiền (trưởng trạm)" at bounding box center [177, 160] width 211 height 42
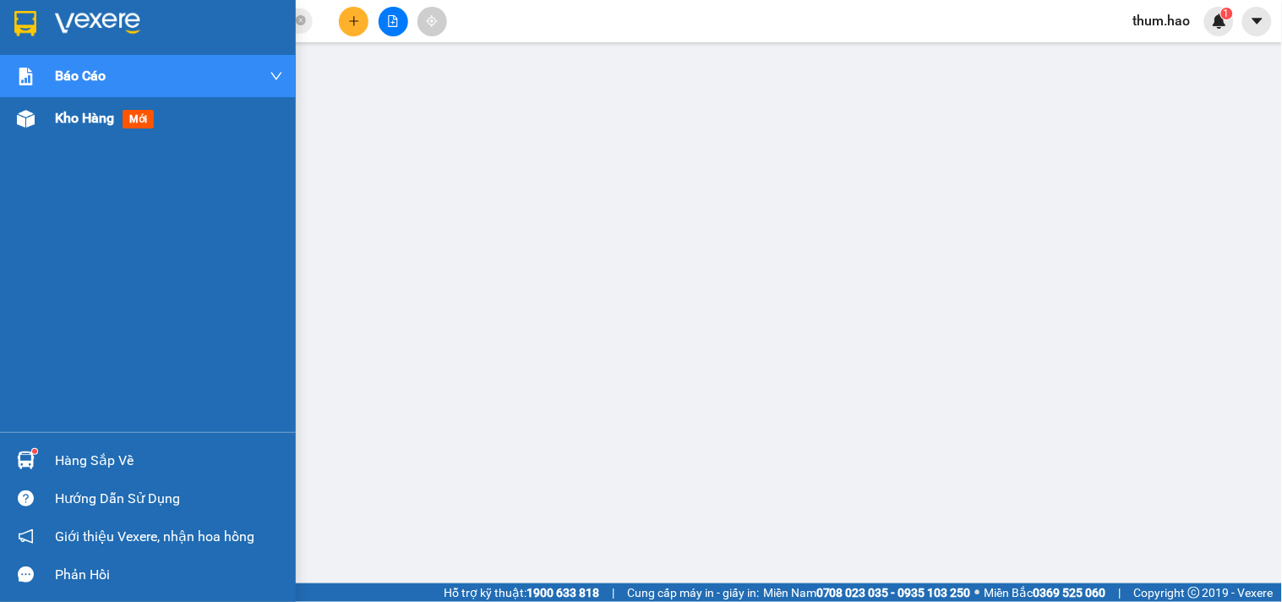
click at [70, 112] on span "Kho hàng" at bounding box center [84, 118] width 59 height 16
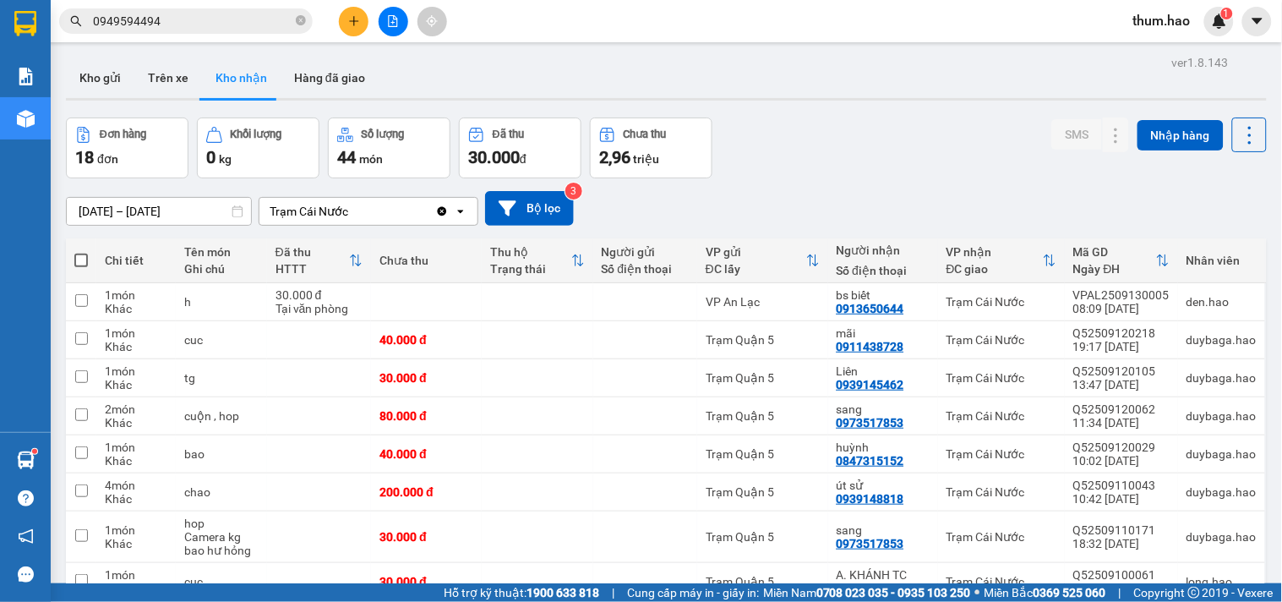
click at [86, 256] on span at bounding box center [81, 260] width 14 height 14
click at [81, 252] on input "checkbox" at bounding box center [81, 252] width 0 height 0
checkbox input "true"
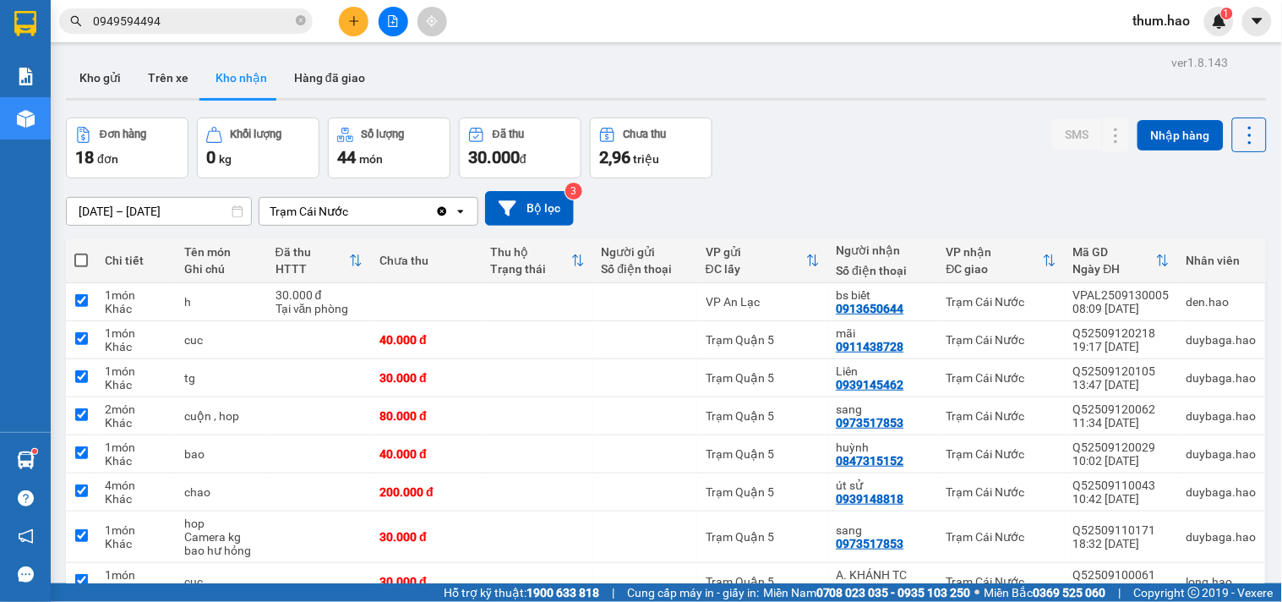
checkbox input "true"
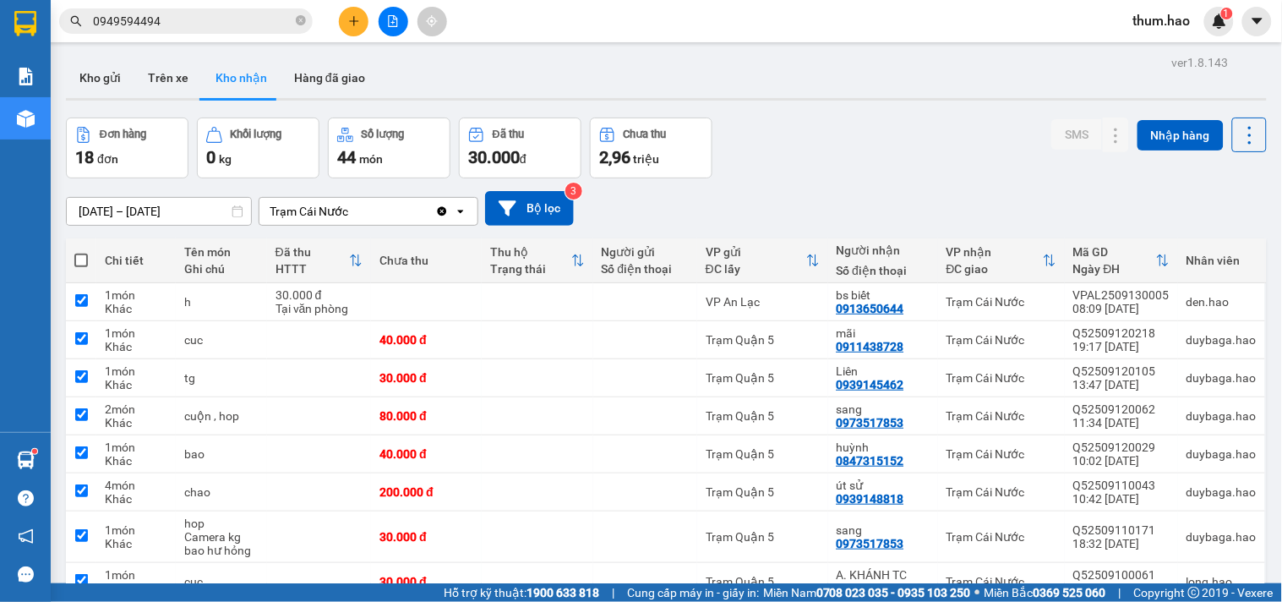
checkbox input "true"
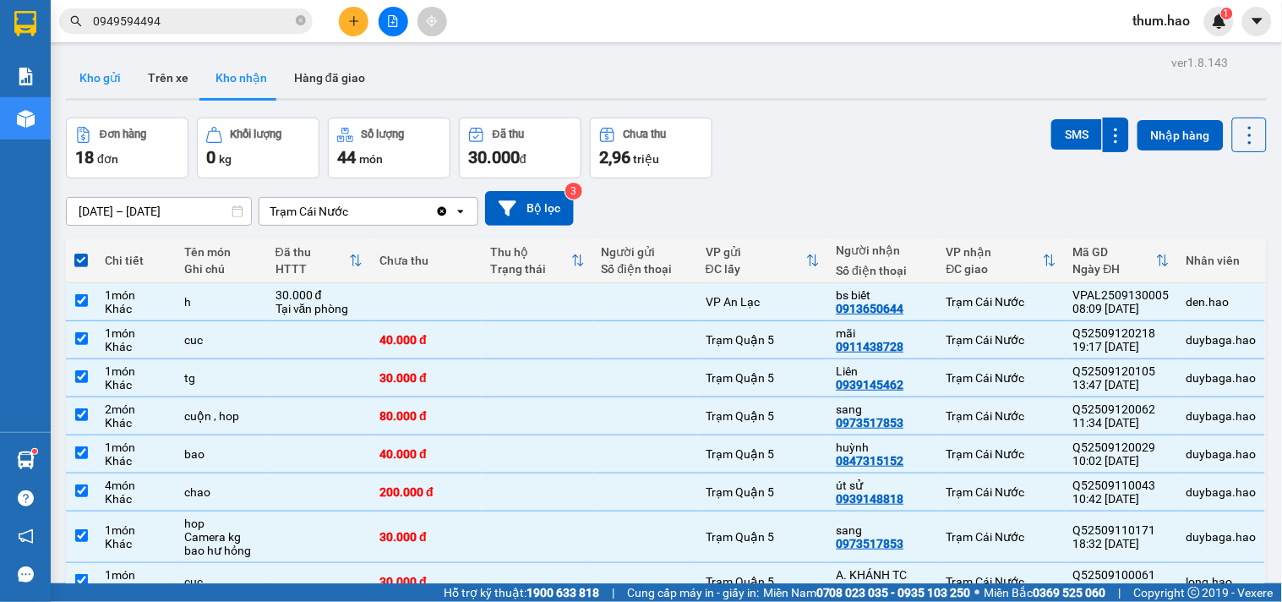
click at [110, 86] on button "Kho gửi" at bounding box center [100, 77] width 68 height 41
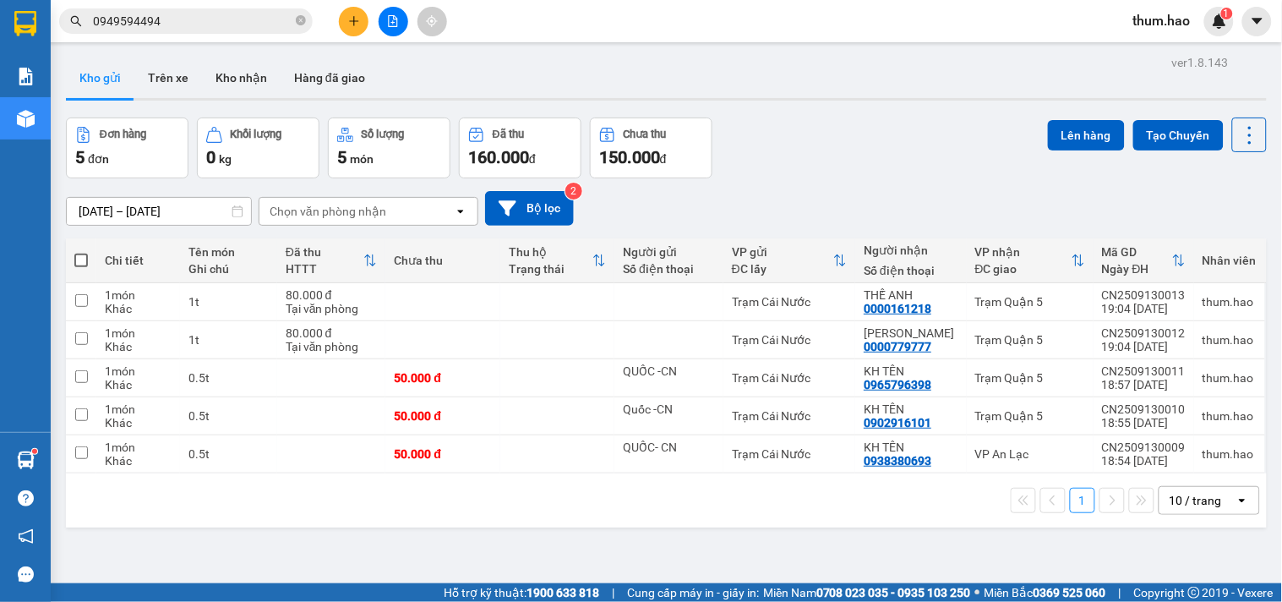
click at [83, 259] on span at bounding box center [81, 260] width 14 height 14
click at [81, 252] on input "checkbox" at bounding box center [81, 252] width 0 height 0
checkbox input "true"
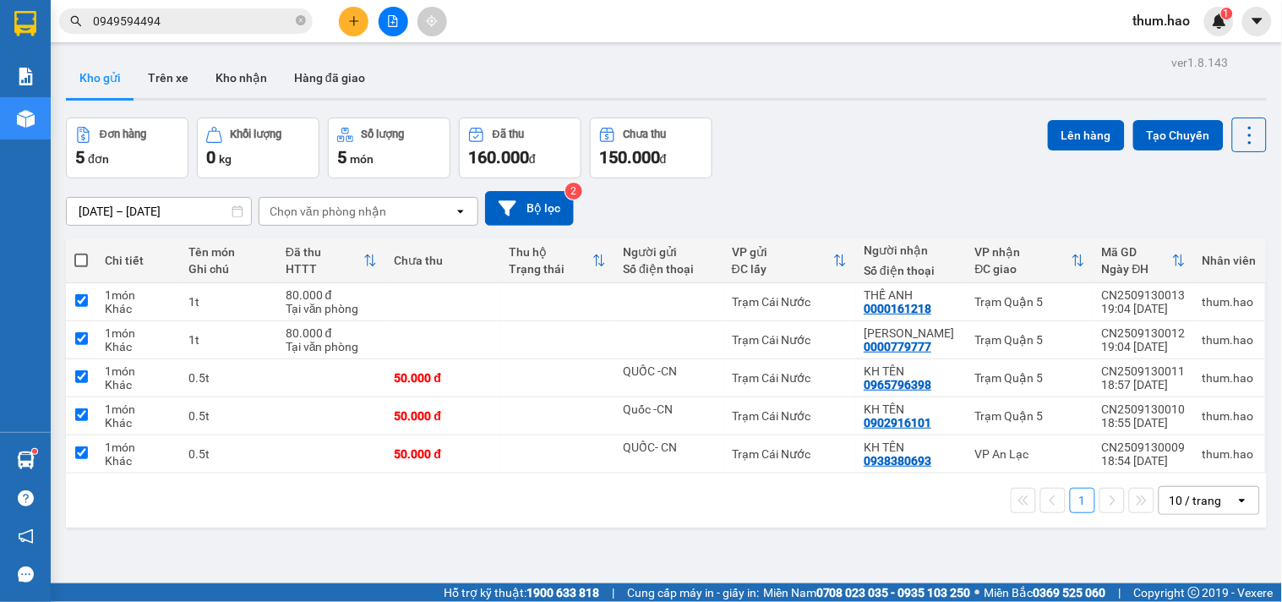
checkbox input "true"
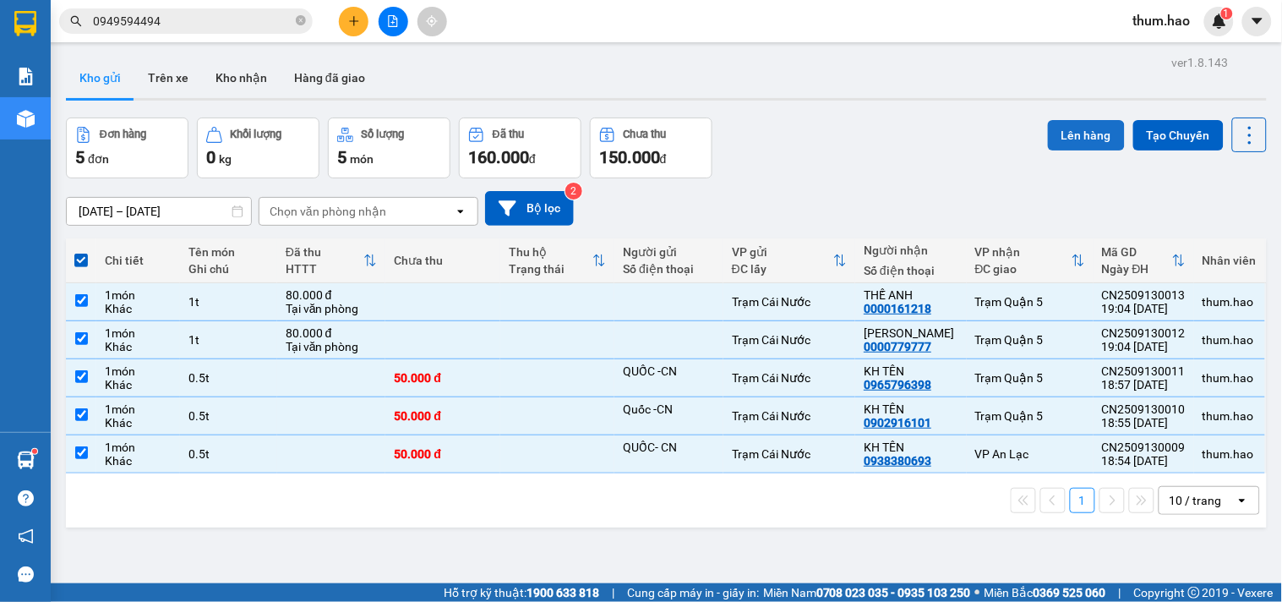
click at [1056, 139] on button "Lên hàng" at bounding box center [1086, 135] width 77 height 30
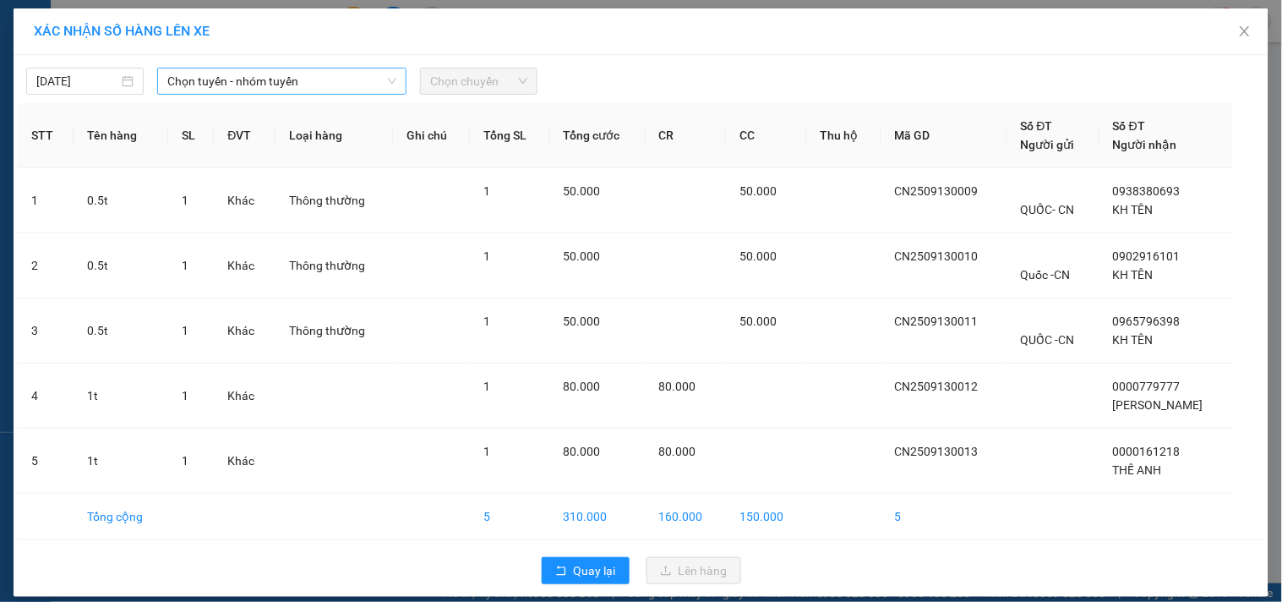
click at [330, 89] on span "Chọn tuyến - nhóm tuyến" at bounding box center [281, 80] width 229 height 25
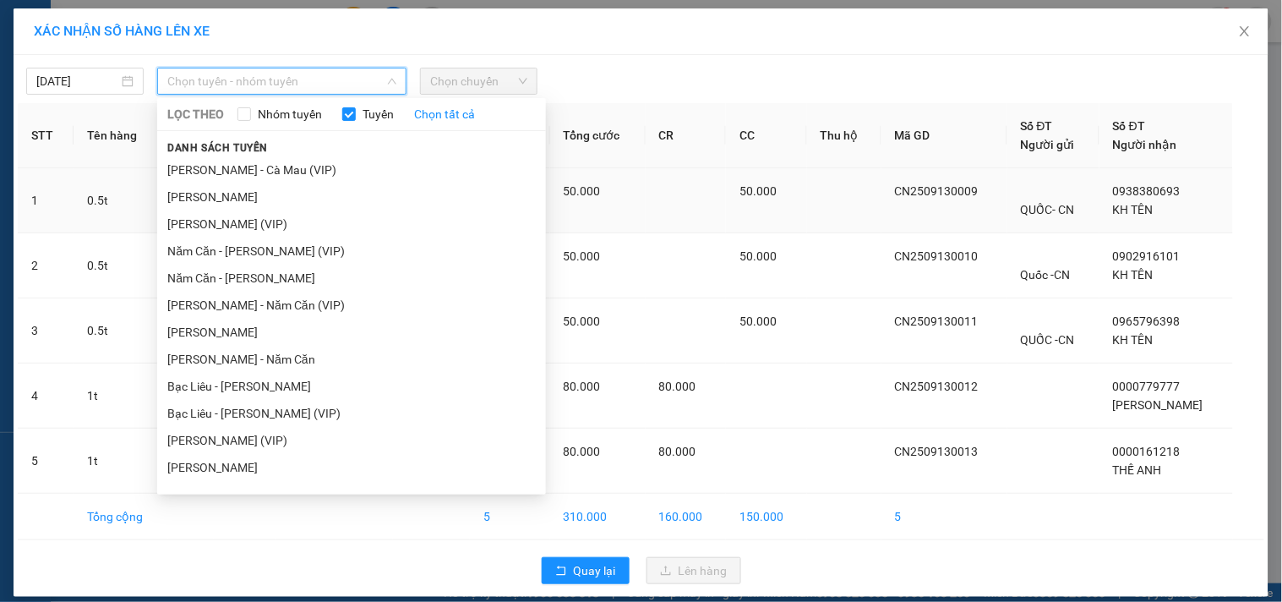
drag, startPoint x: 215, startPoint y: 273, endPoint x: 251, endPoint y: 229, distance: 57.0
click at [216, 271] on li "Năm Căn - [PERSON_NAME]" at bounding box center [351, 277] width 389 height 27
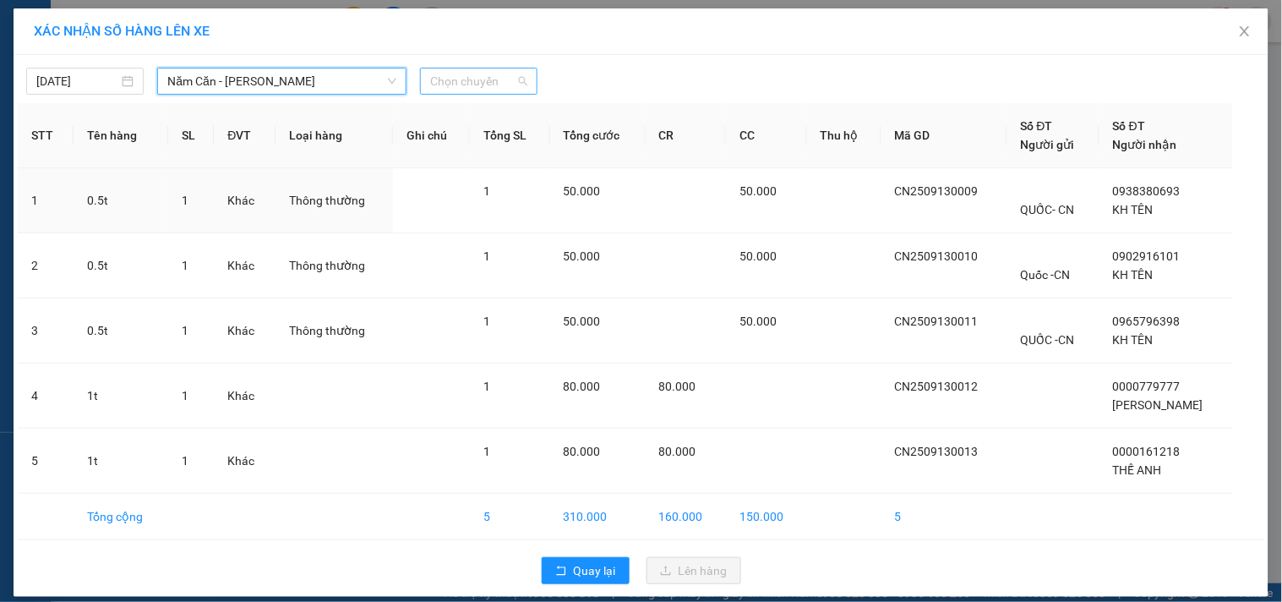
click at [444, 80] on span "Chọn chuyến" at bounding box center [478, 80] width 97 height 25
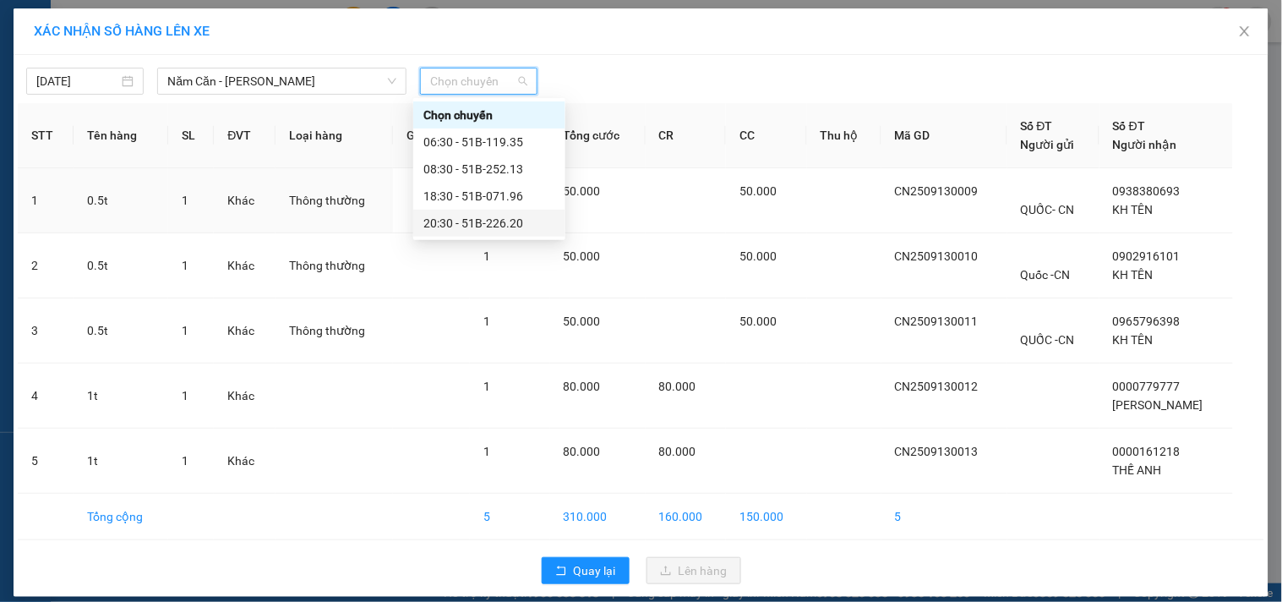
click at [468, 217] on div "20:30 - 51B-226.20" at bounding box center [489, 223] width 132 height 19
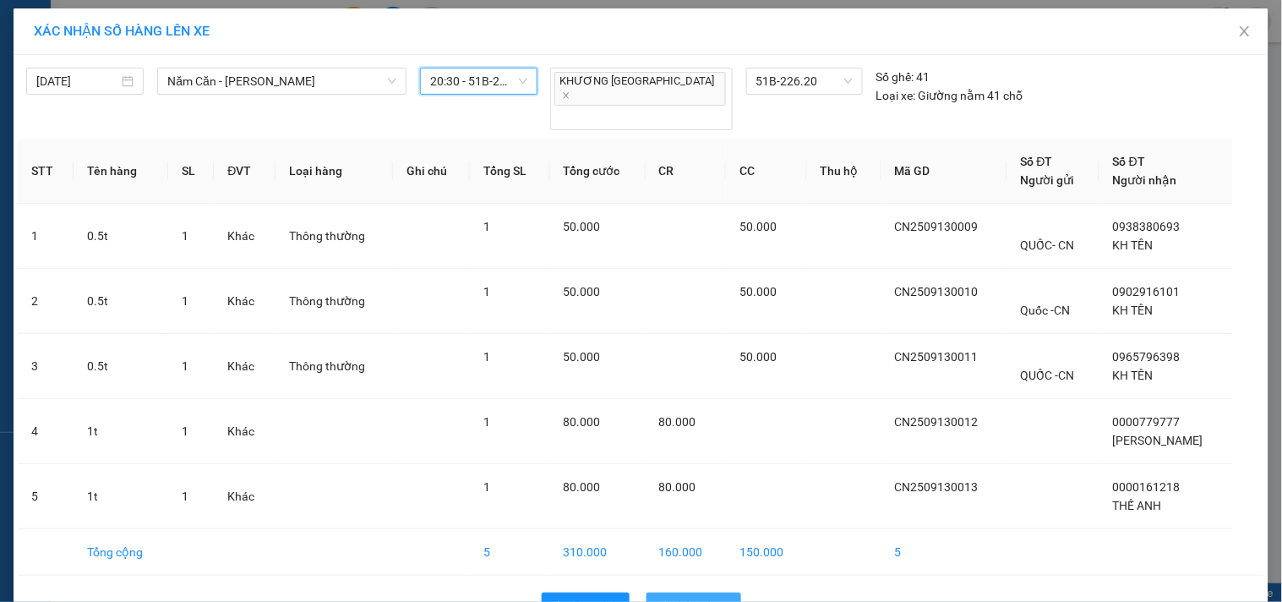
click at [708, 596] on span "Lên hàng" at bounding box center [702, 605] width 49 height 19
